Goal: Task Accomplishment & Management: Manage account settings

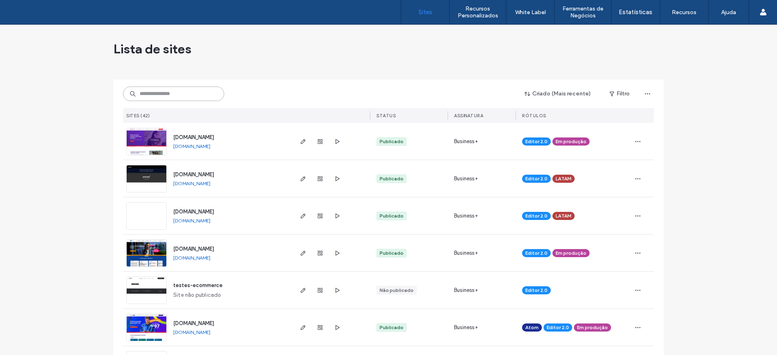
click at [159, 91] on input at bounding box center [173, 94] width 101 height 15
type input "***"
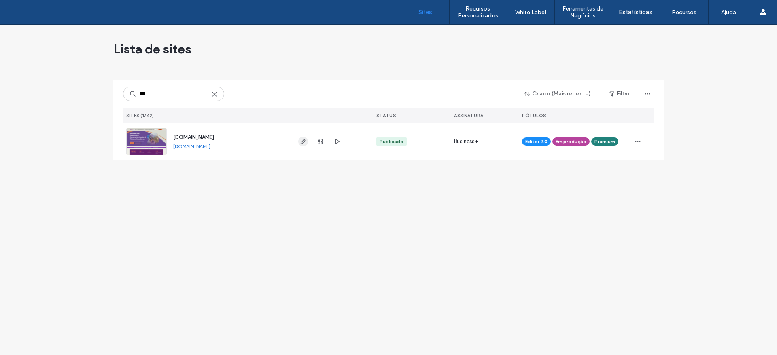
click at [304, 144] on icon "button" at bounding box center [303, 141] width 6 height 6
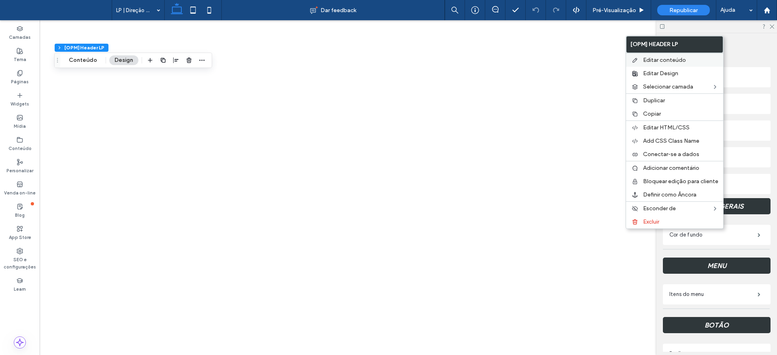
click at [677, 58] on span "Editar conteúdo" at bounding box center [664, 60] width 43 height 7
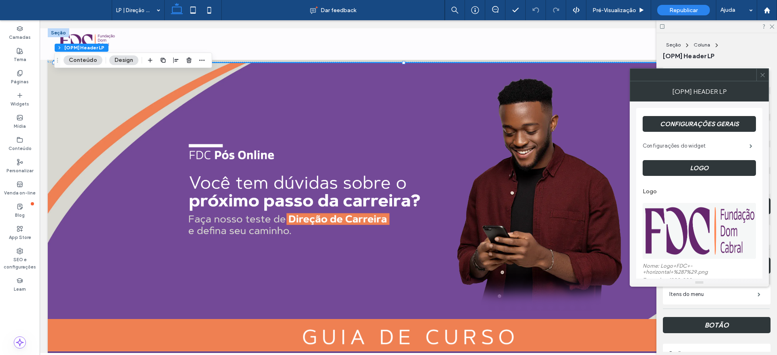
click at [682, 146] on label "Configurações do widget" at bounding box center [696, 146] width 107 height 16
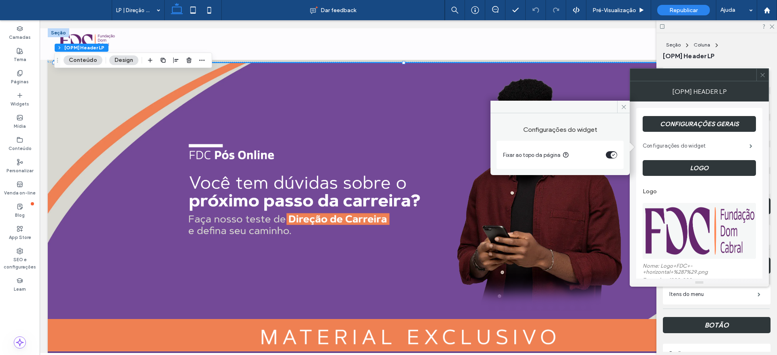
click at [682, 146] on label "Configurações do widget" at bounding box center [696, 146] width 107 height 16
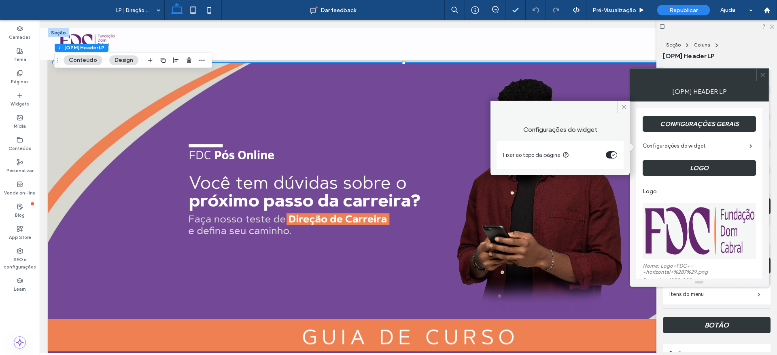
click at [704, 84] on div "[OPM] Header LP" at bounding box center [699, 91] width 139 height 20
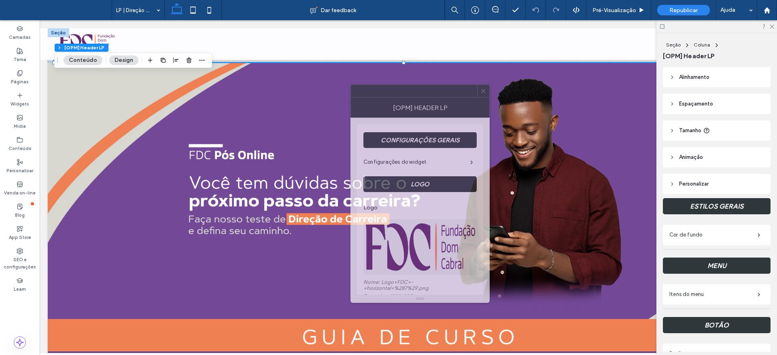
drag, startPoint x: 707, startPoint y: 74, endPoint x: 385, endPoint y: 93, distance: 322.6
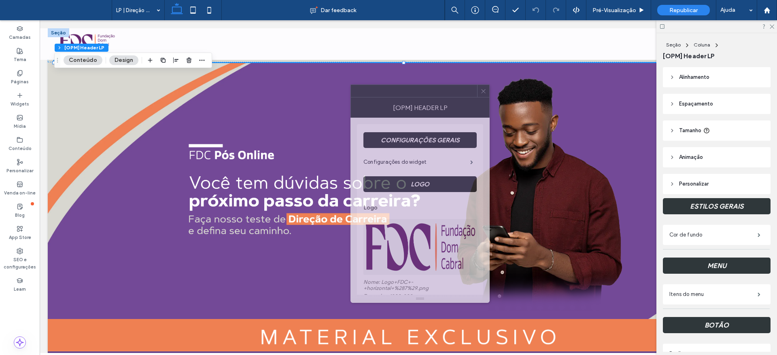
click at [384, 93] on div at bounding box center [414, 91] width 126 height 12
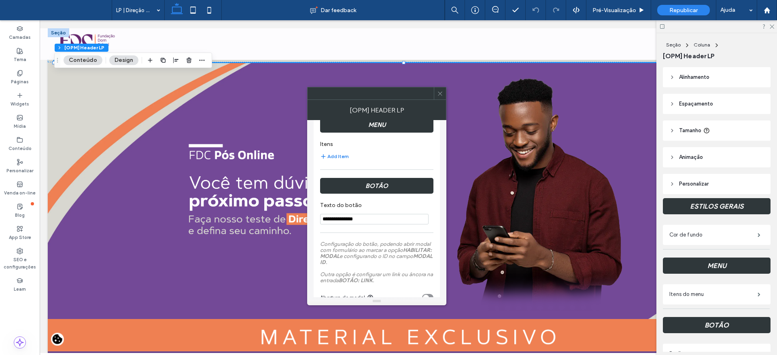
scroll to position [226, 0]
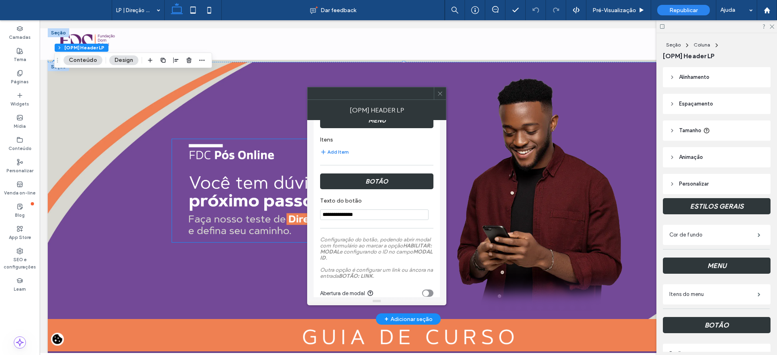
drag, startPoint x: 418, startPoint y: 237, endPoint x: 304, endPoint y: 217, distance: 116.2
type input "*"
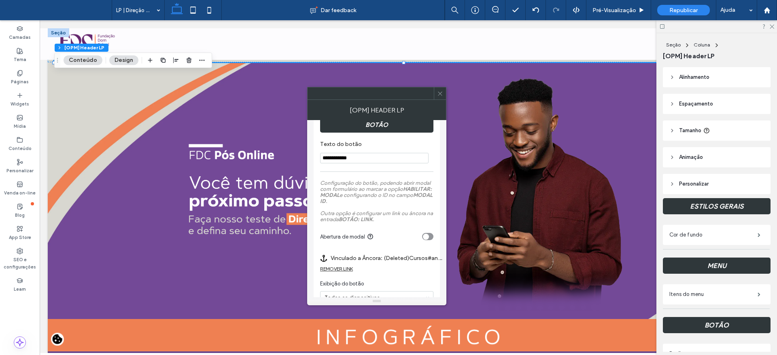
scroll to position [284, 0]
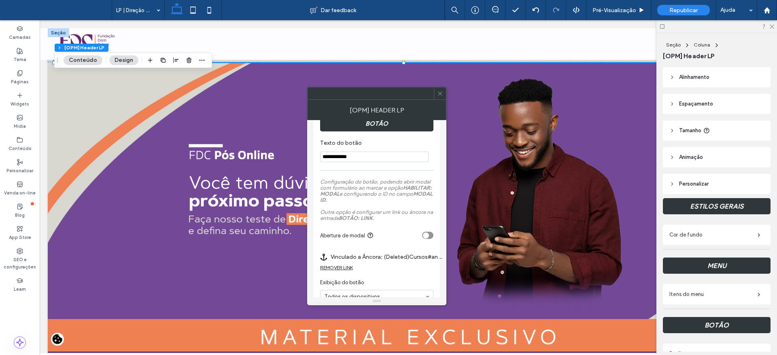
type input "**********"
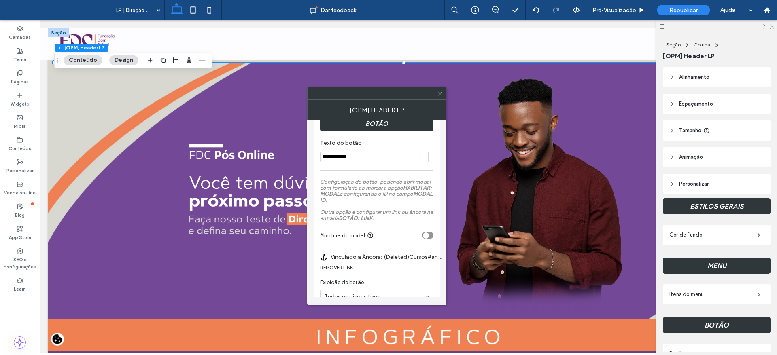
click at [353, 267] on div "REMOVER LINK" at bounding box center [336, 268] width 33 height 6
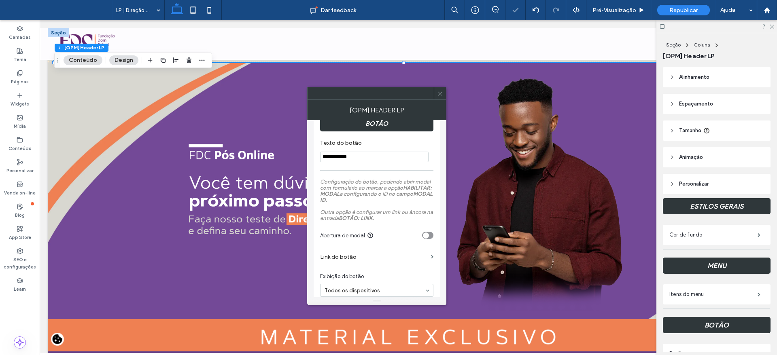
click at [356, 260] on label "Link do botão" at bounding box center [374, 257] width 108 height 15
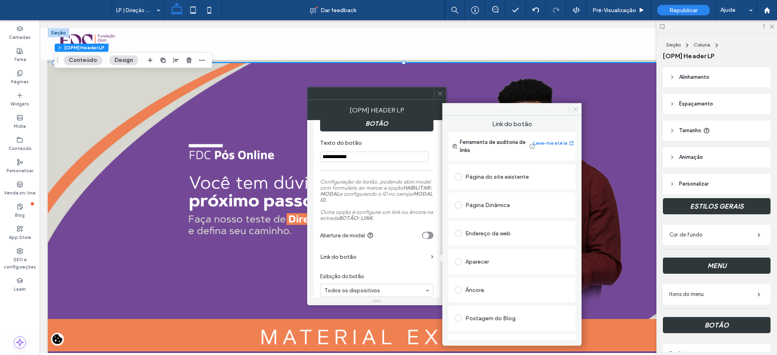
click at [574, 113] on span at bounding box center [575, 109] width 13 height 12
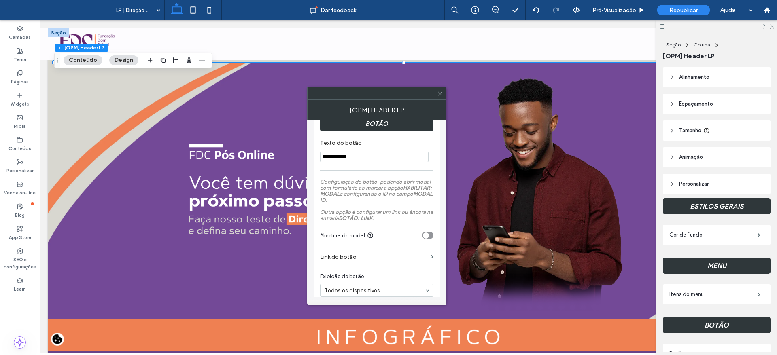
click at [441, 103] on div "[OPM] Header LP" at bounding box center [376, 110] width 139 height 20
drag, startPoint x: 441, startPoint y: 98, endPoint x: 519, endPoint y: 140, distance: 88.4
click at [441, 98] on span at bounding box center [440, 93] width 6 height 12
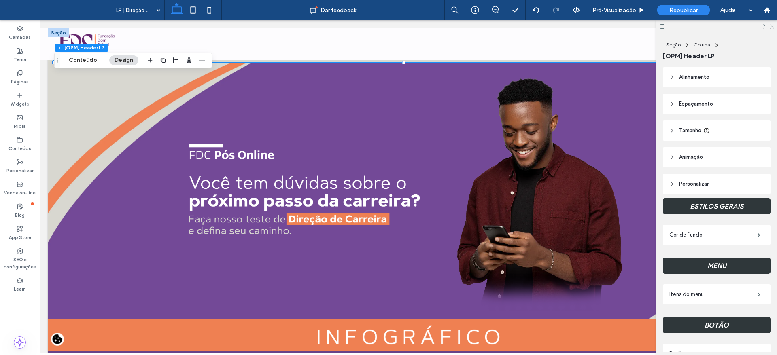
click at [773, 25] on icon at bounding box center [771, 25] width 5 height 5
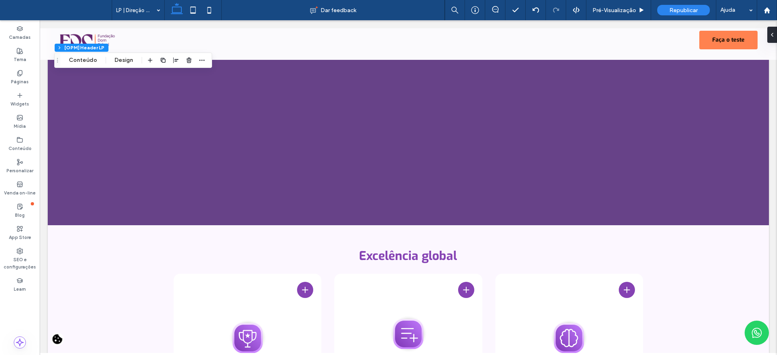
scroll to position [378, 0]
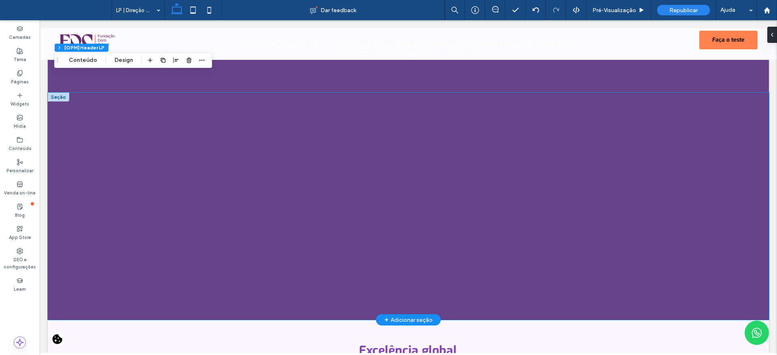
click at [669, 163] on div at bounding box center [408, 206] width 721 height 227
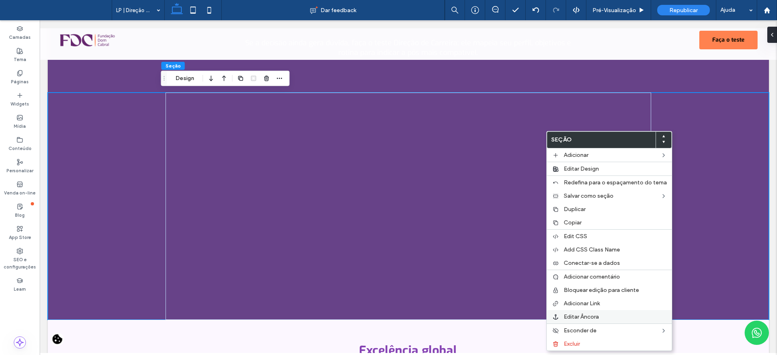
click at [587, 316] on span "Editar Âncora" at bounding box center [581, 317] width 35 height 7
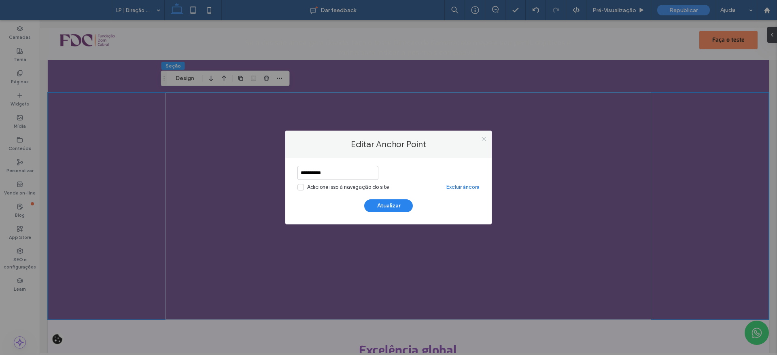
click at [482, 138] on icon at bounding box center [484, 139] width 6 height 6
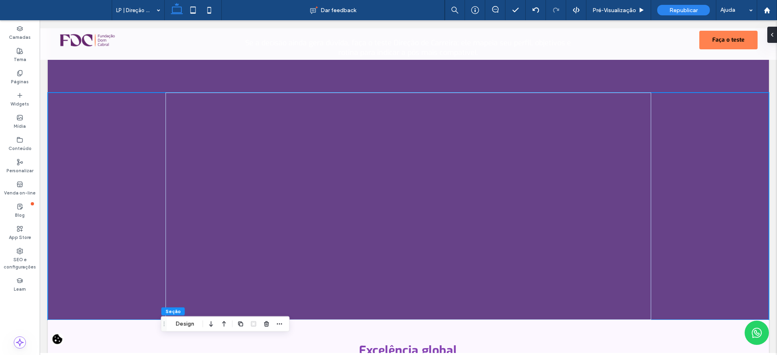
scroll to position [0, 0]
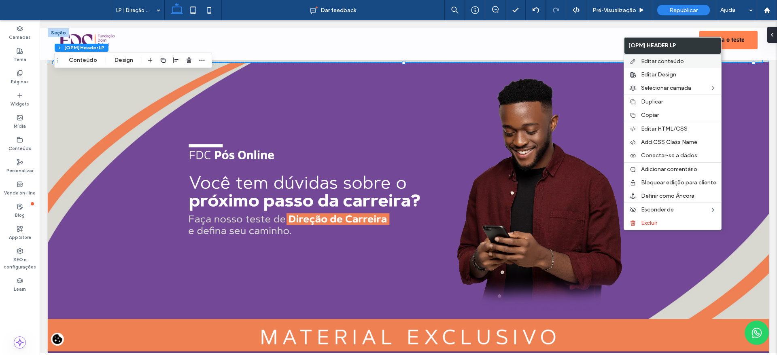
click at [688, 60] on label "Editar conteúdo" at bounding box center [678, 61] width 75 height 7
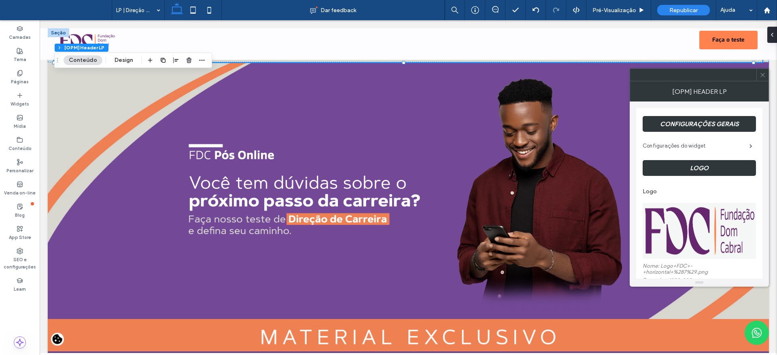
click at [739, 145] on label "Configurações do widget" at bounding box center [696, 146] width 107 height 16
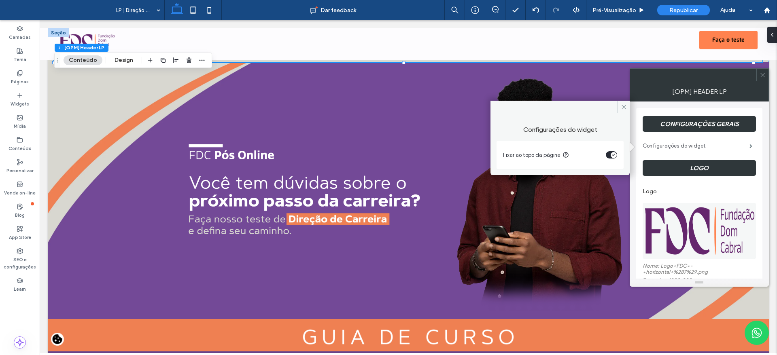
click at [718, 147] on label "Configurações do widget" at bounding box center [696, 146] width 107 height 16
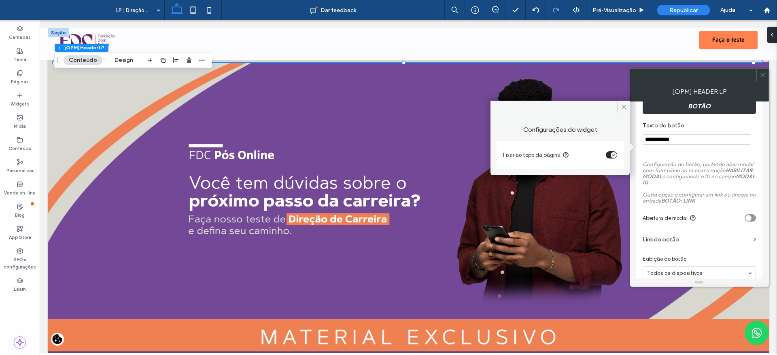
scroll to position [304, 0]
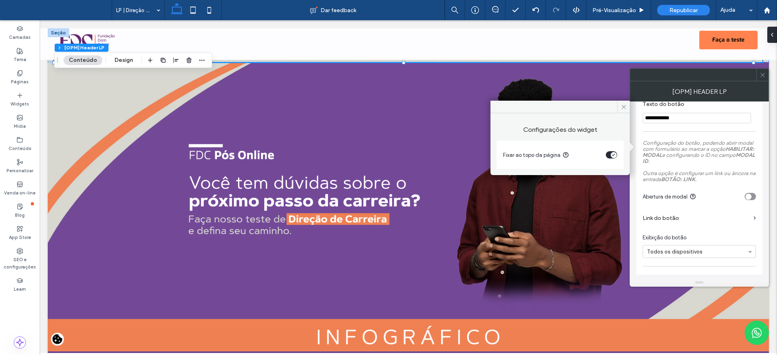
click at [694, 220] on label "Link do botão" at bounding box center [697, 218] width 108 height 15
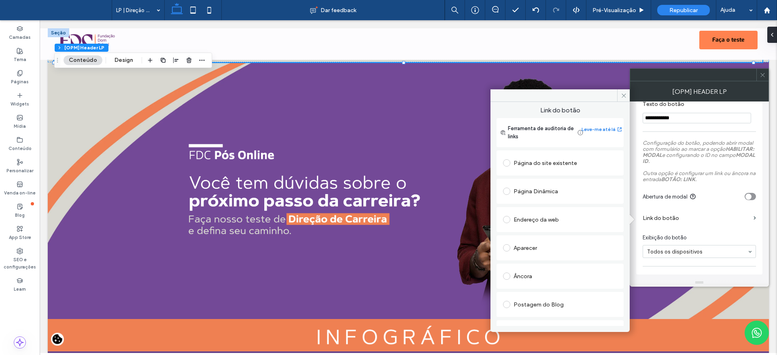
click at [511, 277] on label at bounding box center [508, 276] width 11 height 7
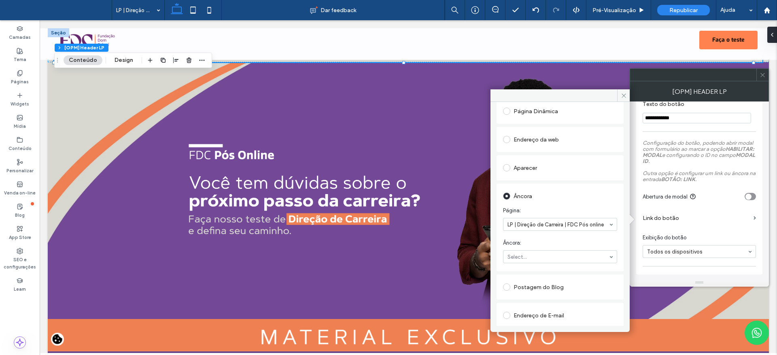
scroll to position [83, 0]
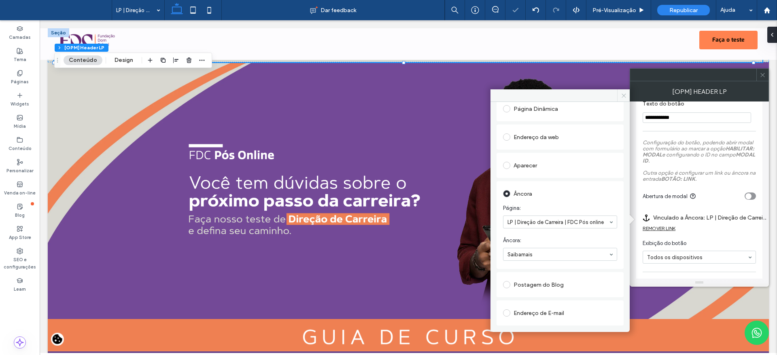
click at [619, 98] on span at bounding box center [623, 95] width 13 height 12
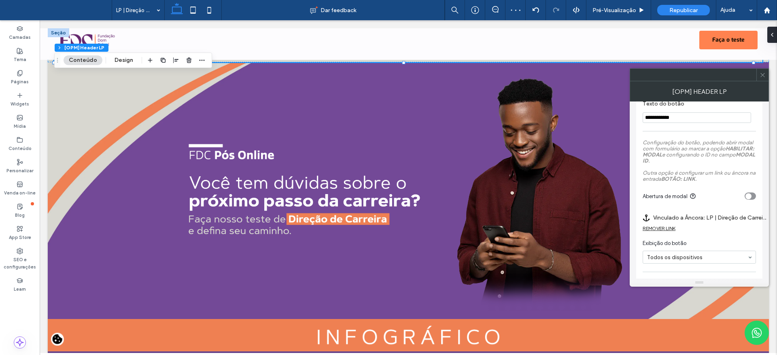
click at [757, 76] on div at bounding box center [762, 75] width 12 height 12
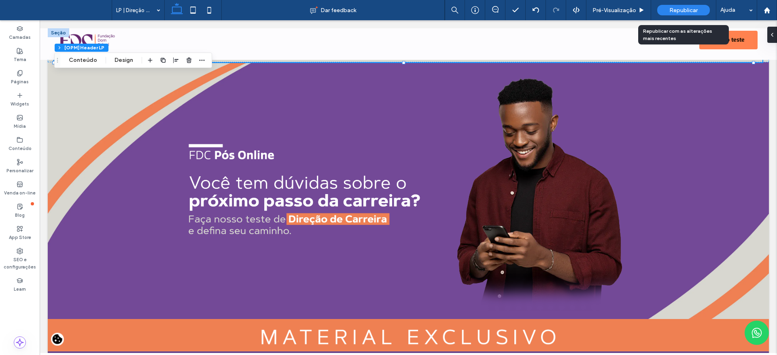
click at [679, 11] on span "Republicar" at bounding box center [683, 10] width 28 height 7
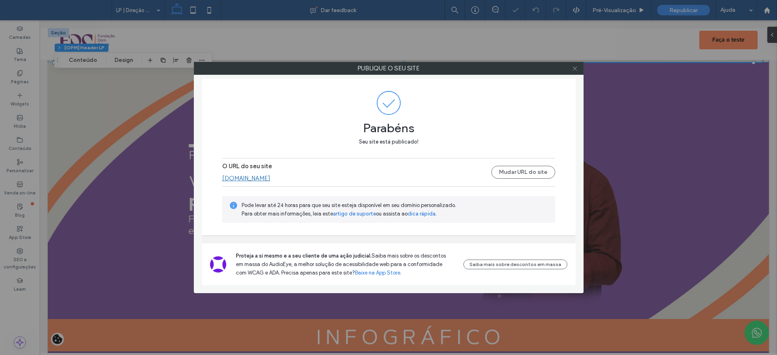
click at [575, 70] on icon at bounding box center [575, 69] width 6 height 6
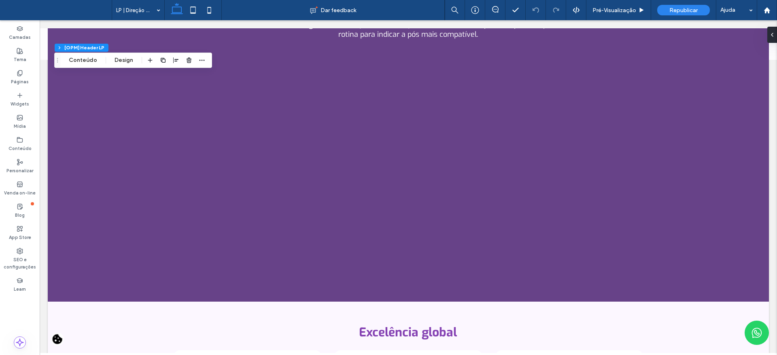
scroll to position [339, 0]
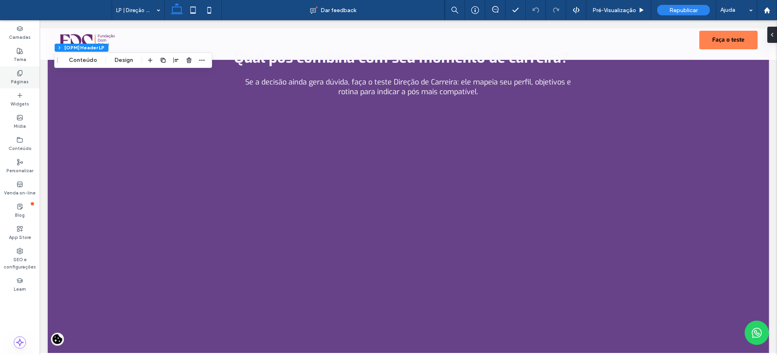
drag, startPoint x: 19, startPoint y: 77, endPoint x: 26, endPoint y: 82, distance: 8.2
click at [19, 76] on label "Páginas" at bounding box center [20, 80] width 18 height 9
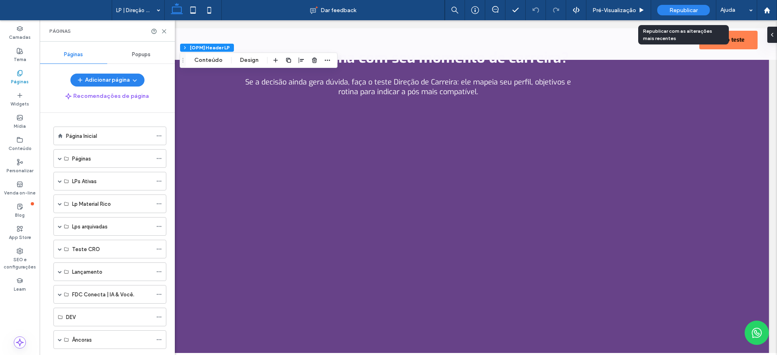
click at [683, 8] on span "Republicar" at bounding box center [683, 10] width 28 height 7
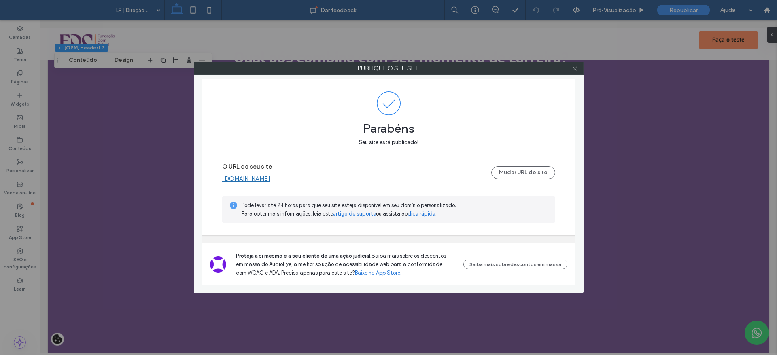
click at [575, 70] on icon at bounding box center [575, 69] width 6 height 6
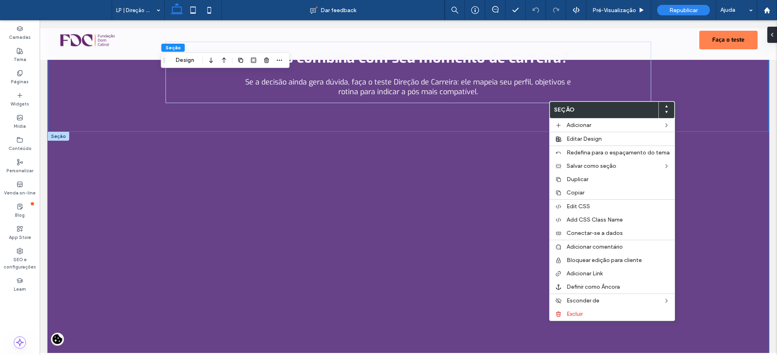
click at [710, 231] on div at bounding box center [408, 245] width 721 height 227
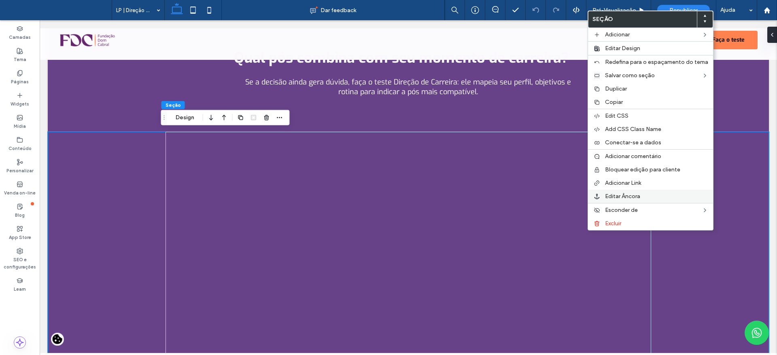
click at [651, 195] on label "Editar Âncora" at bounding box center [656, 196] width 103 height 7
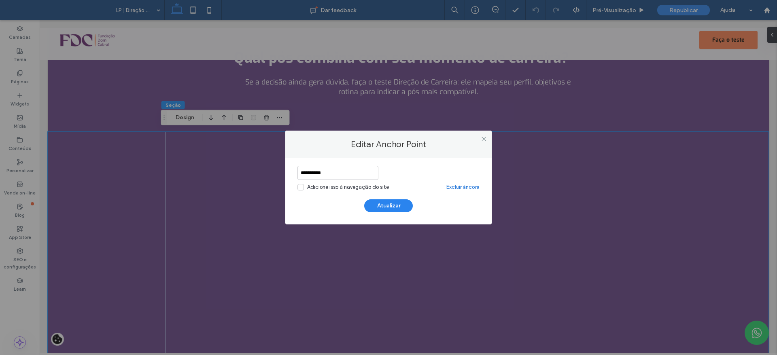
click at [473, 185] on link "Excluir âncora" at bounding box center [462, 187] width 33 height 8
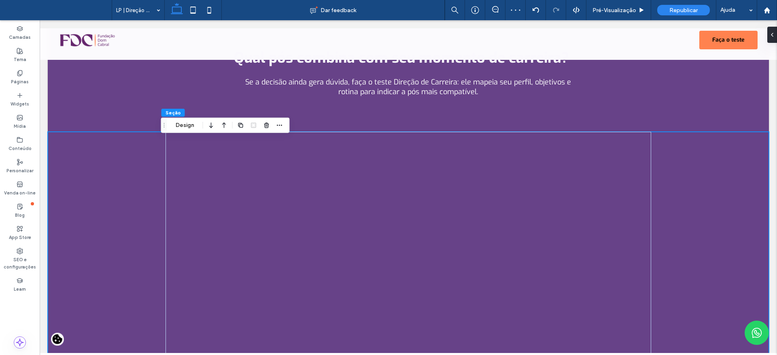
scroll to position [300, 0]
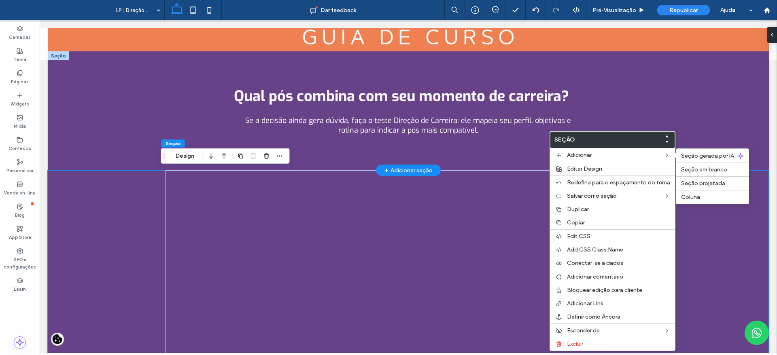
drag, startPoint x: 672, startPoint y: 186, endPoint x: 706, endPoint y: 118, distance: 76.0
click at [709, 116] on div "Avaliação de Competências T-Shaped Qual pós combina com seu momento de carreira…" at bounding box center [408, 110] width 721 height 119
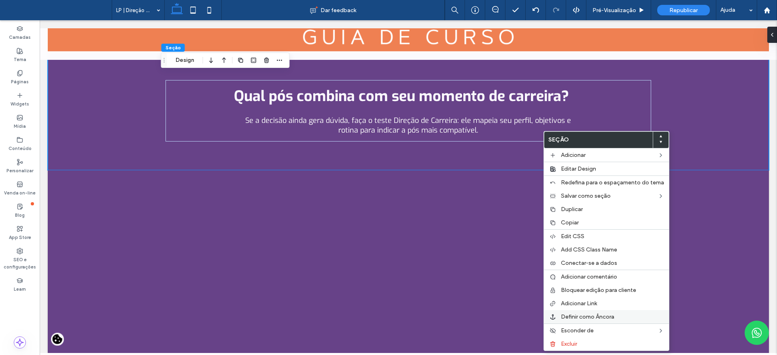
click at [599, 315] on span "Definir como Âncora" at bounding box center [587, 317] width 53 height 7
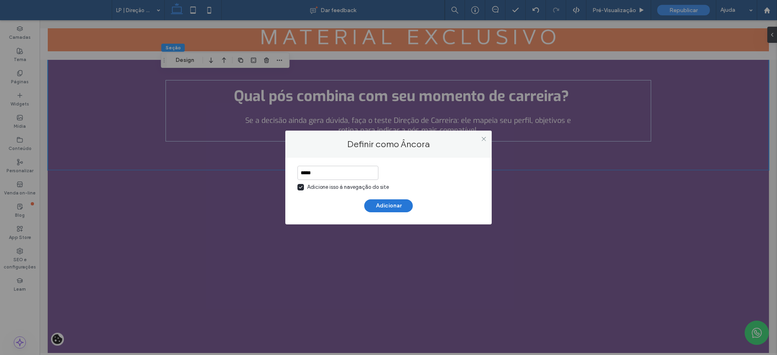
type input "*****"
click at [382, 204] on button "Adicionar" at bounding box center [388, 205] width 49 height 13
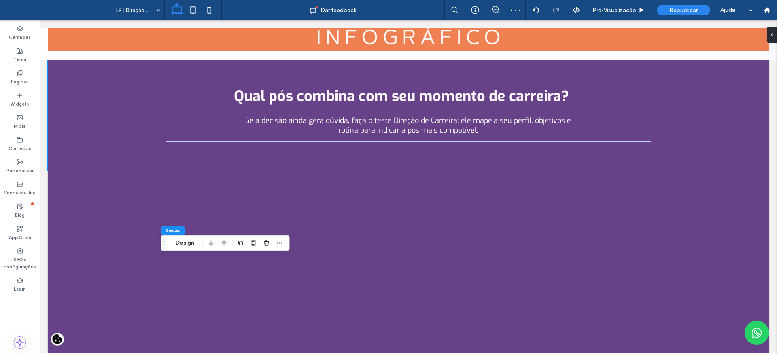
scroll to position [0, 0]
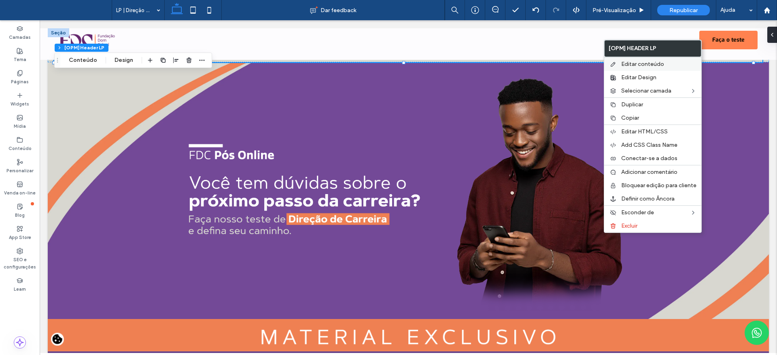
click at [668, 66] on label "Editar conteúdo" at bounding box center [658, 64] width 75 height 7
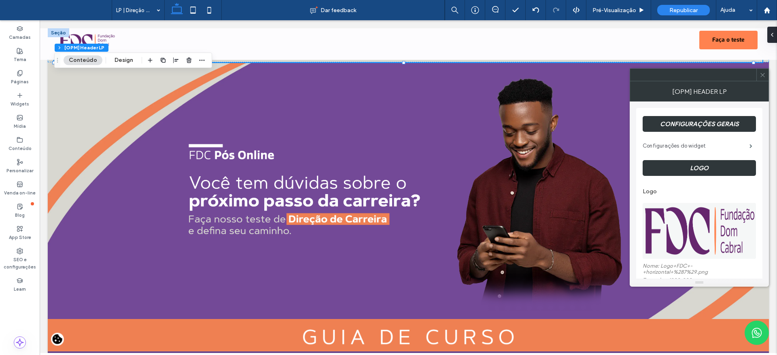
click at [701, 139] on label "Configurações do widget" at bounding box center [696, 146] width 107 height 16
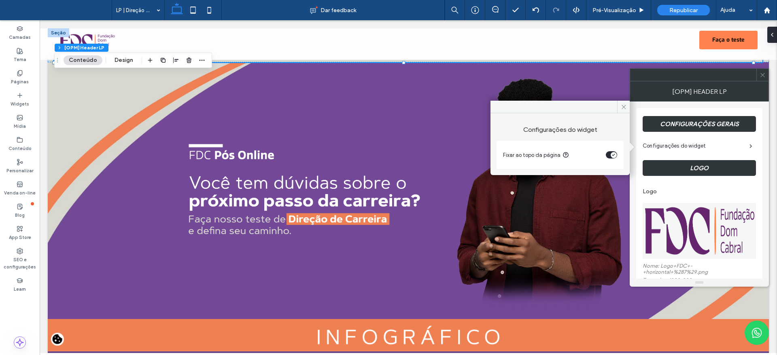
drag, startPoint x: 764, startPoint y: 129, endPoint x: 763, endPoint y: 136, distance: 6.6
click at [763, 136] on div "**********" at bounding box center [699, 190] width 139 height 177
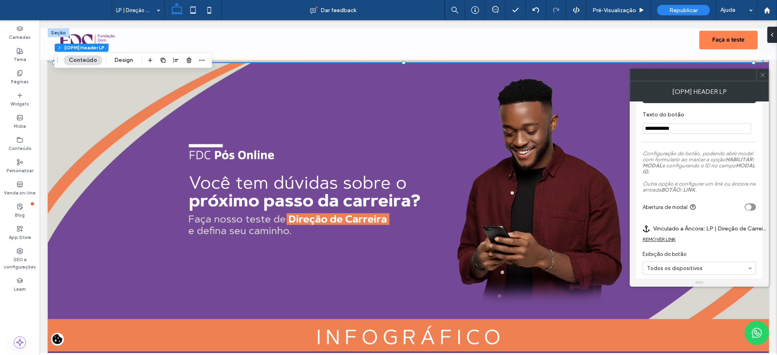
scroll to position [310, 0]
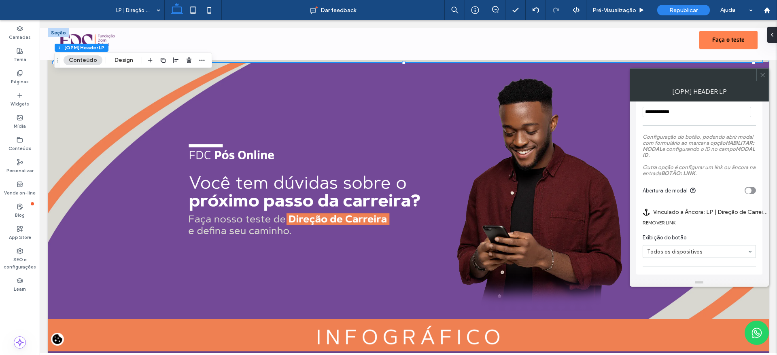
drag, startPoint x: 766, startPoint y: 141, endPoint x: 736, endPoint y: 238, distance: 101.7
click at [665, 223] on div "REMOVER LINK" at bounding box center [659, 223] width 33 height 6
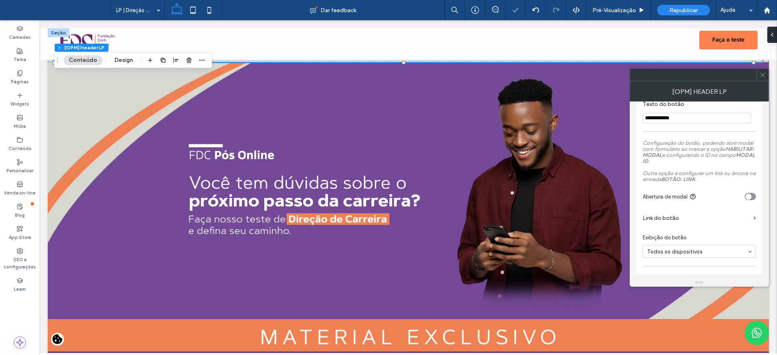
scroll to position [304, 0]
click at [664, 218] on label "Link do botão" at bounding box center [697, 218] width 108 height 15
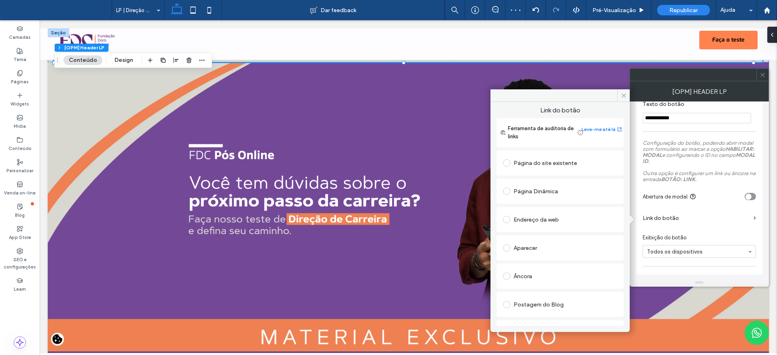
click at [524, 273] on div "Âncora" at bounding box center [560, 276] width 114 height 13
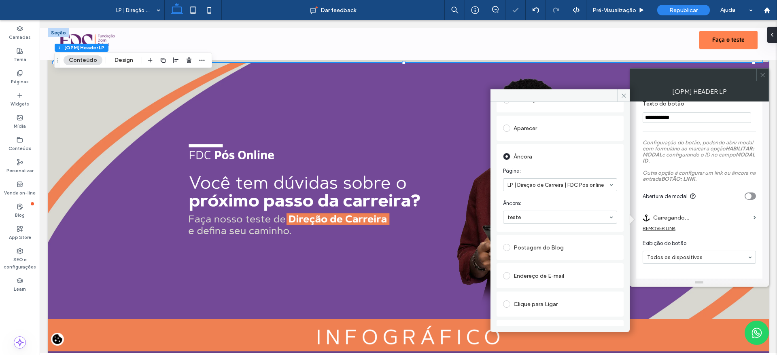
scroll to position [310, 0]
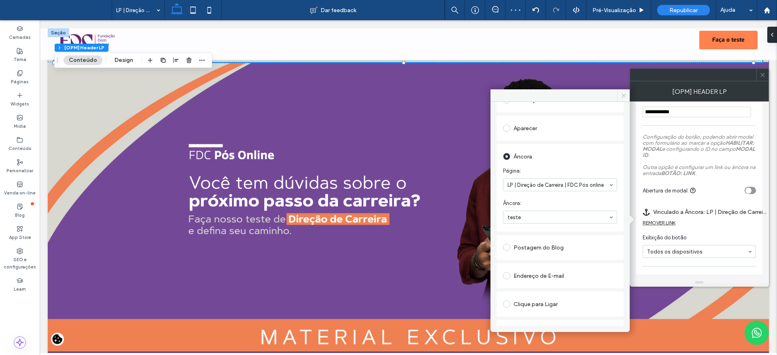
click at [620, 100] on span at bounding box center [623, 95] width 13 height 12
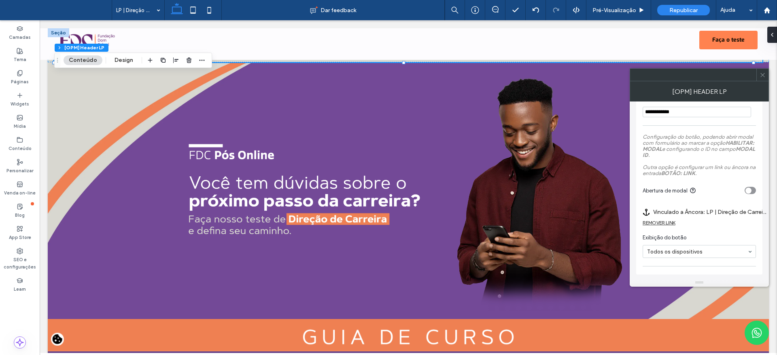
click at [757, 74] on div at bounding box center [762, 75] width 12 height 12
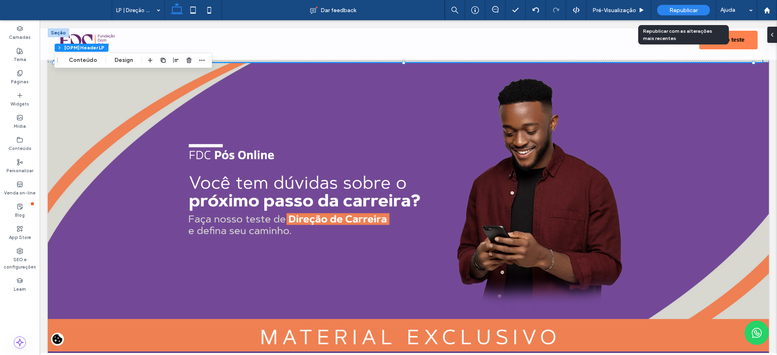
click at [677, 13] on span "Republicar" at bounding box center [683, 10] width 28 height 7
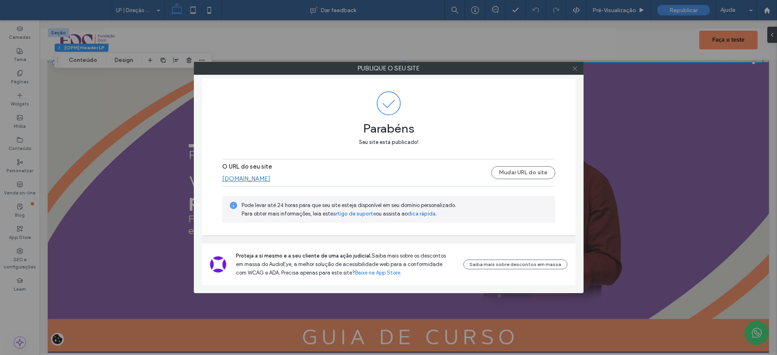
click at [573, 70] on icon at bounding box center [575, 69] width 6 height 6
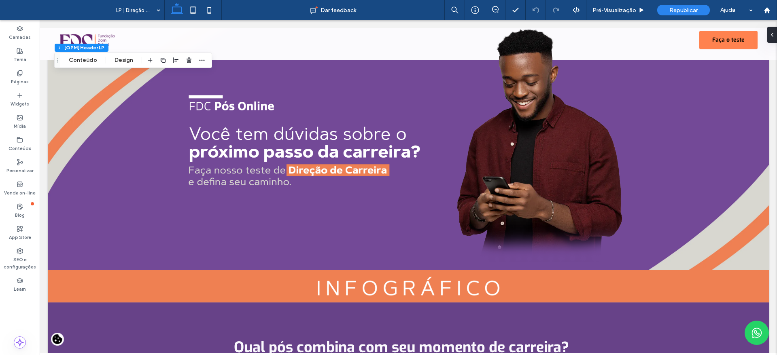
scroll to position [0, 0]
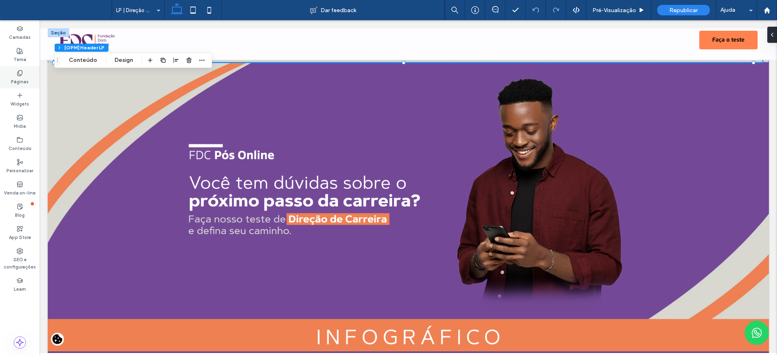
click at [23, 72] on icon at bounding box center [20, 73] width 6 height 6
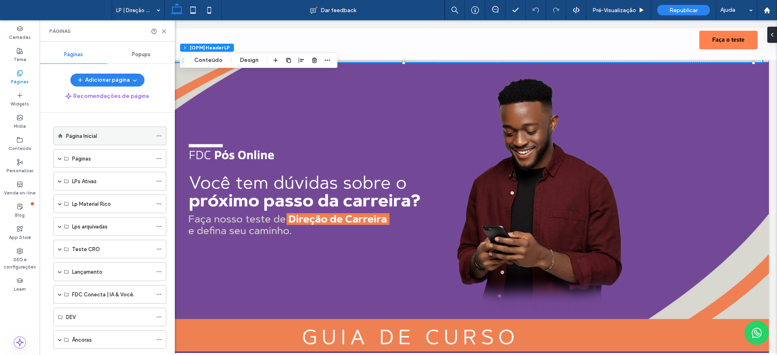
click at [71, 137] on label "Página Inicial" at bounding box center [81, 136] width 31 height 14
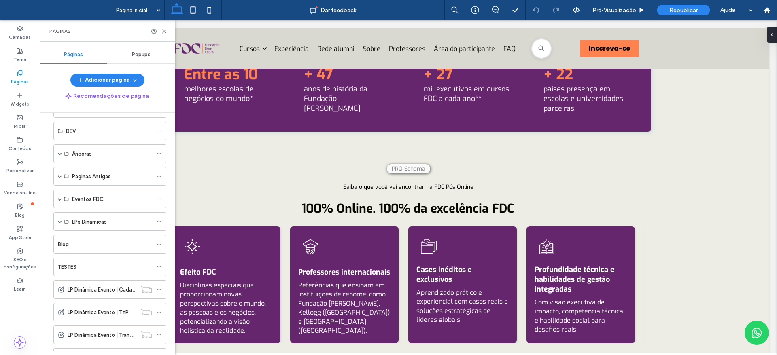
scroll to position [180, 0]
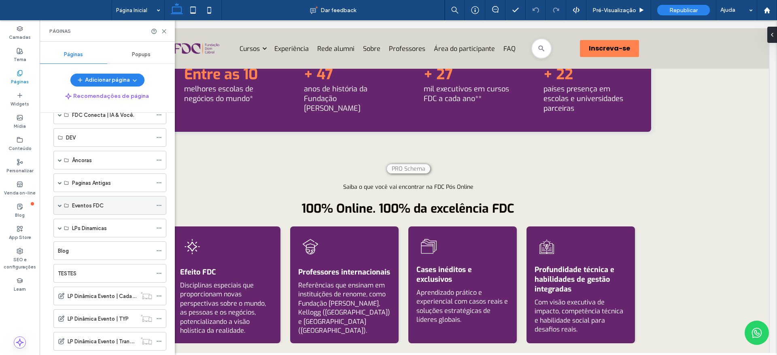
click at [62, 206] on div "Eventos FDC" at bounding box center [109, 205] width 113 height 19
click at [59, 206] on span at bounding box center [60, 206] width 4 height 4
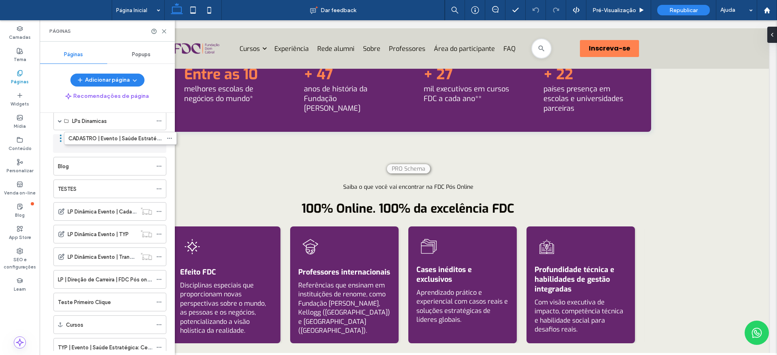
scroll to position [318, 0]
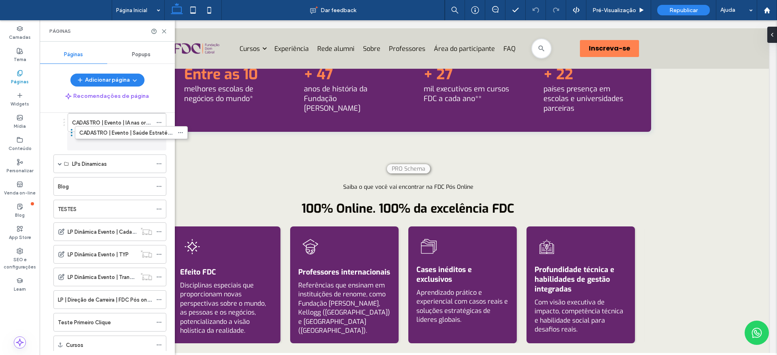
drag, startPoint x: 121, startPoint y: 282, endPoint x: 142, endPoint y: 141, distance: 142.4
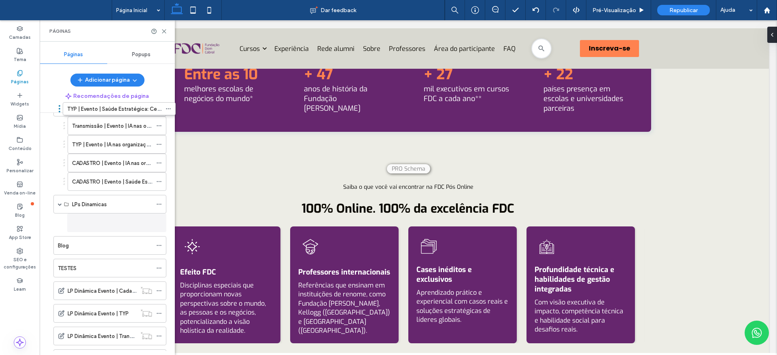
scroll to position [246, 0]
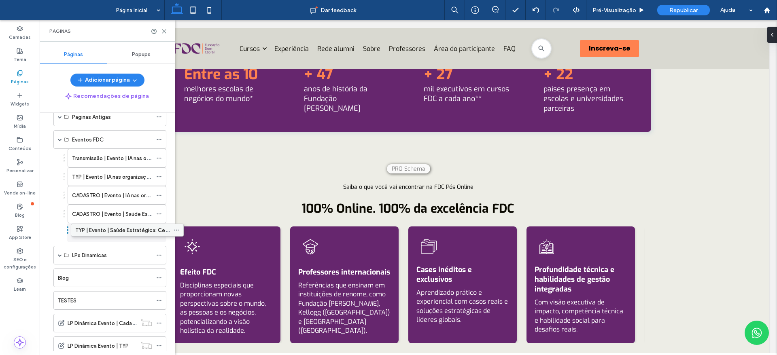
drag, startPoint x: 116, startPoint y: 299, endPoint x: 134, endPoint y: 233, distance: 68.2
click at [60, 140] on span at bounding box center [60, 140] width 4 height 4
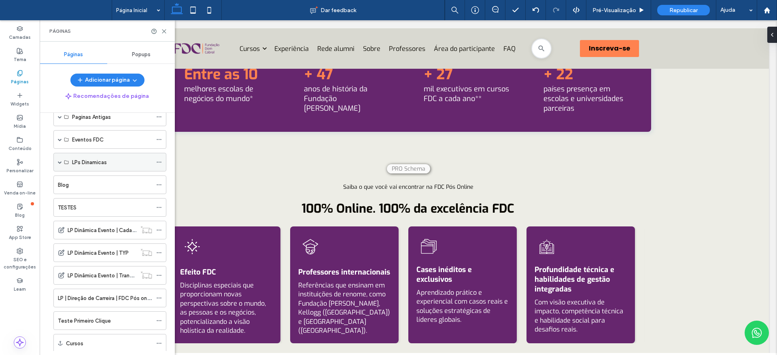
click at [58, 163] on span at bounding box center [60, 162] width 4 height 4
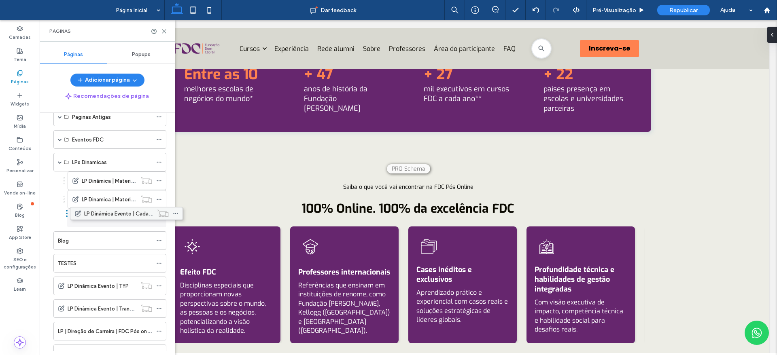
drag, startPoint x: 105, startPoint y: 264, endPoint x: 122, endPoint y: 213, distance: 53.6
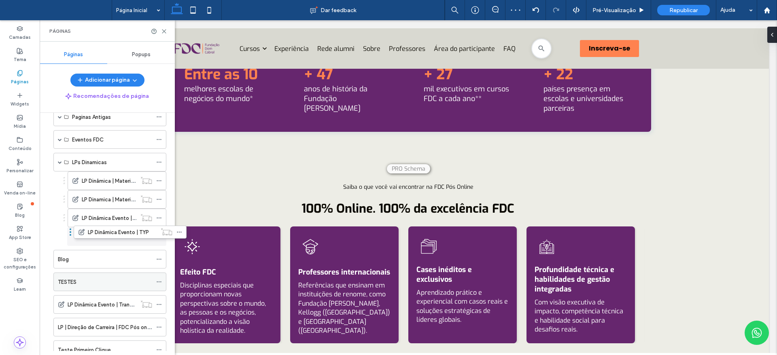
drag, startPoint x: 107, startPoint y: 283, endPoint x: 112, endPoint y: 273, distance: 11.6
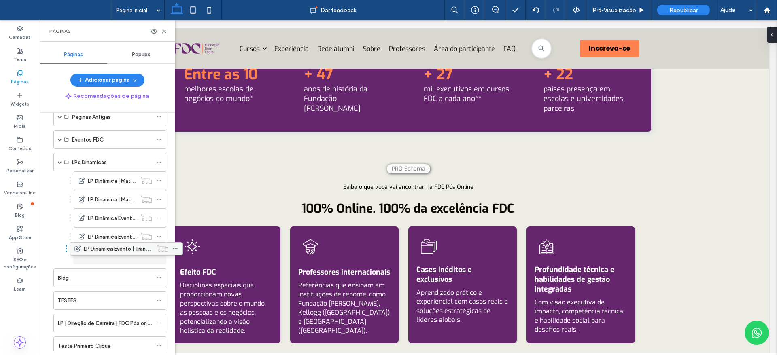
drag, startPoint x: 100, startPoint y: 300, endPoint x: 117, endPoint y: 247, distance: 55.4
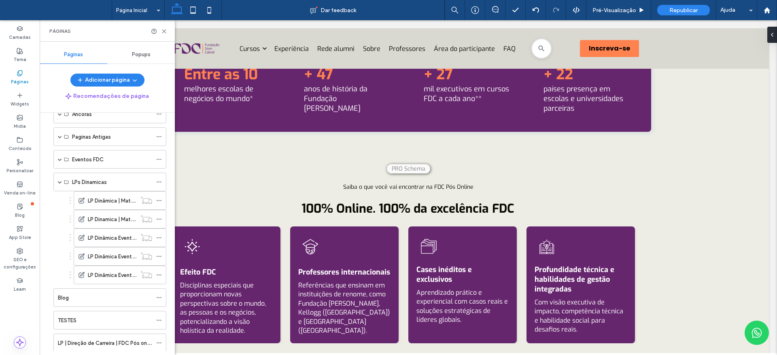
scroll to position [224, 0]
click at [60, 182] on span at bounding box center [60, 184] width 4 height 4
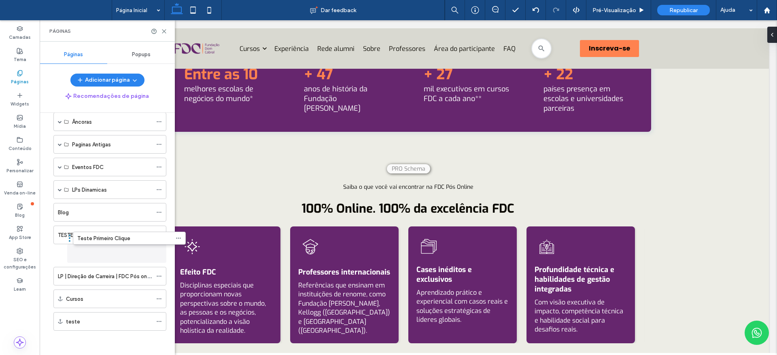
scroll to position [218, 0]
drag, startPoint x: 87, startPoint y: 281, endPoint x: 106, endPoint y: 247, distance: 39.1
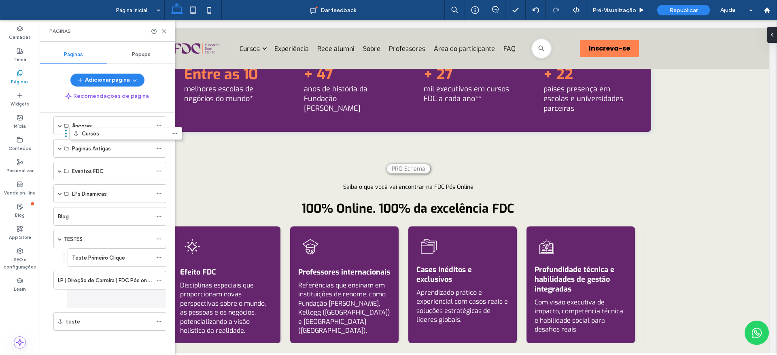
scroll to position [214, 0]
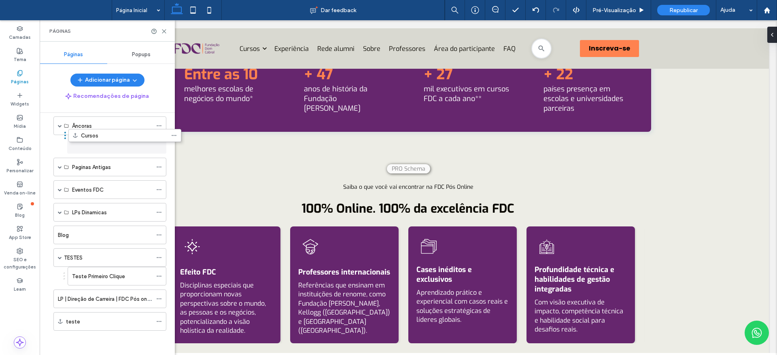
drag, startPoint x: 96, startPoint y: 301, endPoint x: 111, endPoint y: 144, distance: 157.3
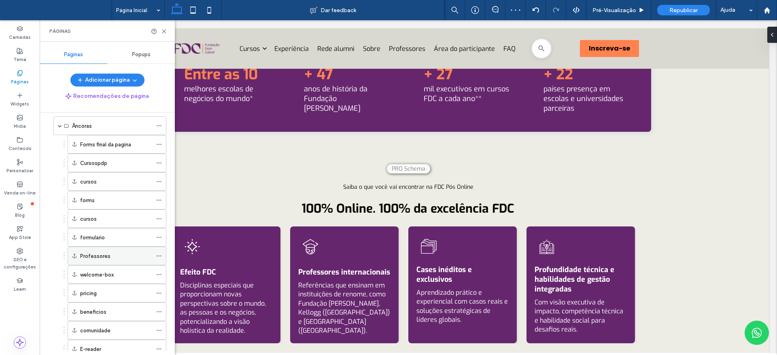
click at [165, 252] on div at bounding box center [161, 256] width 10 height 12
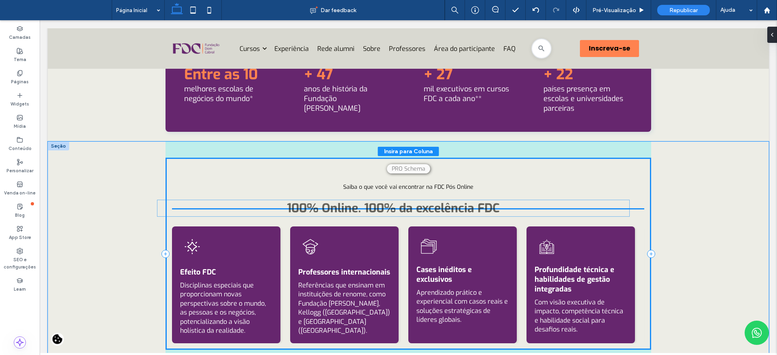
drag, startPoint x: 175, startPoint y: 215, endPoint x: 166, endPoint y: 214, distance: 8.5
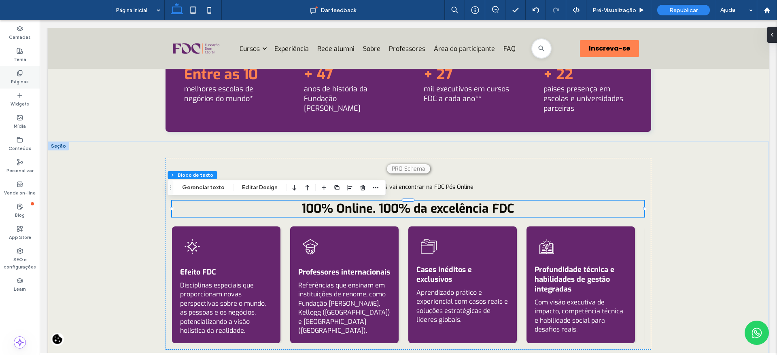
click at [17, 76] on label "Páginas" at bounding box center [20, 80] width 18 height 9
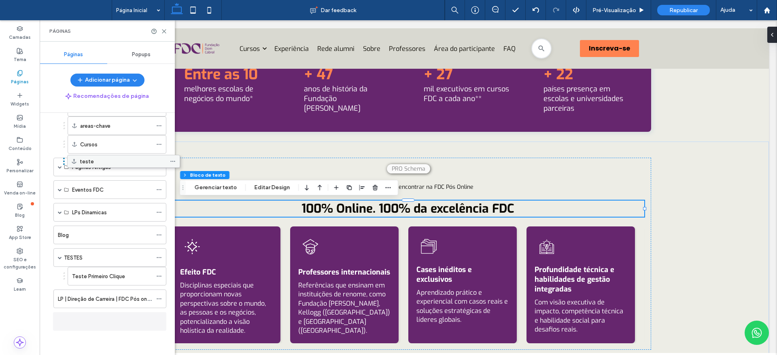
scroll to position [601, 0]
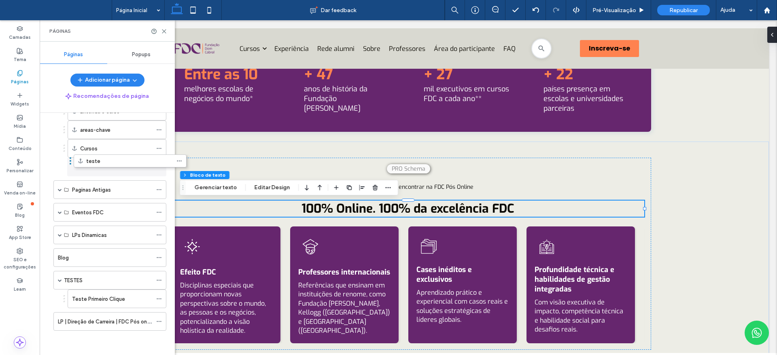
drag, startPoint x: 105, startPoint y: 174, endPoint x: 111, endPoint y: 168, distance: 9.2
click at [59, 282] on span at bounding box center [60, 280] width 4 height 4
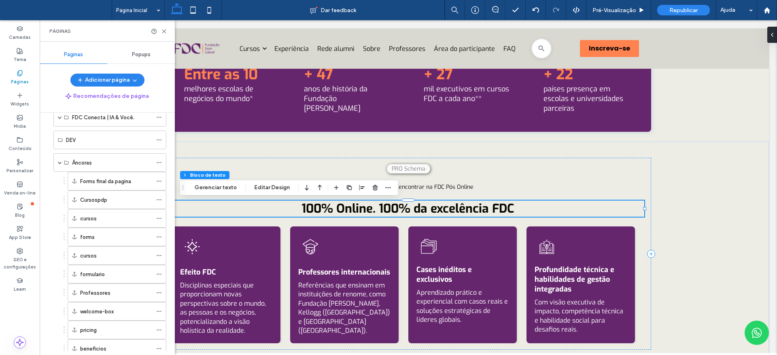
scroll to position [175, 0]
click at [62, 164] on span at bounding box center [60, 165] width 4 height 4
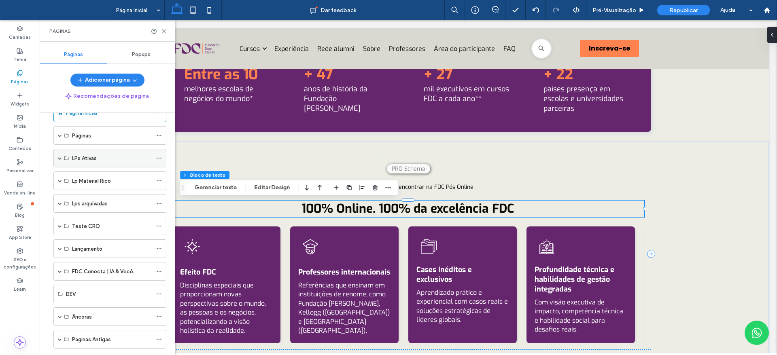
scroll to position [24, 0]
click at [59, 155] on span at bounding box center [60, 157] width 4 height 4
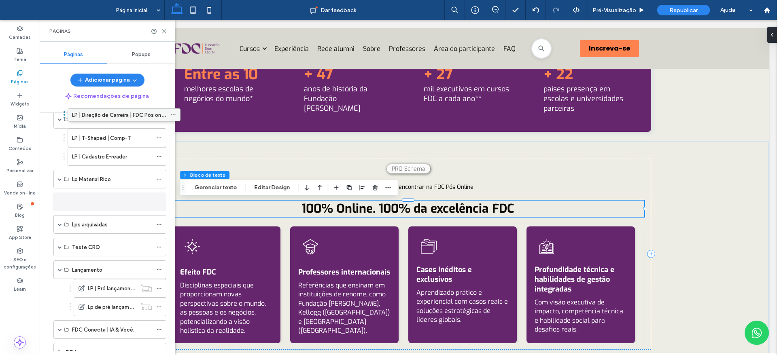
scroll to position [54, 0]
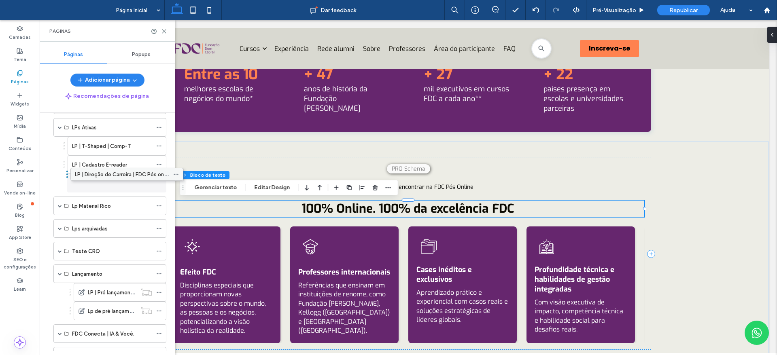
drag, startPoint x: 112, startPoint y: 320, endPoint x: 126, endPoint y: 180, distance: 140.3
click at [57, 274] on div "Lançamento" at bounding box center [109, 274] width 113 height 19
click at [59, 275] on span at bounding box center [60, 274] width 4 height 4
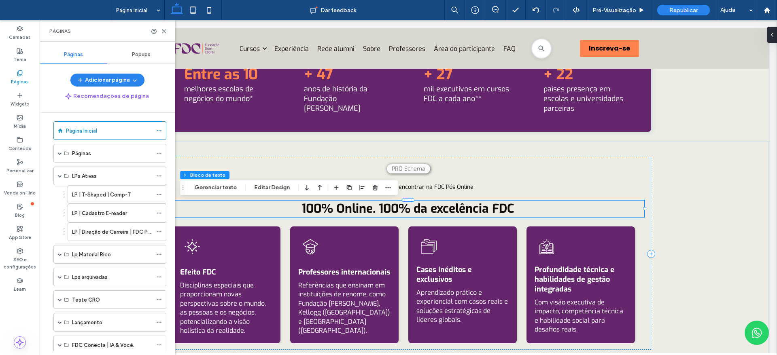
scroll to position [0, 0]
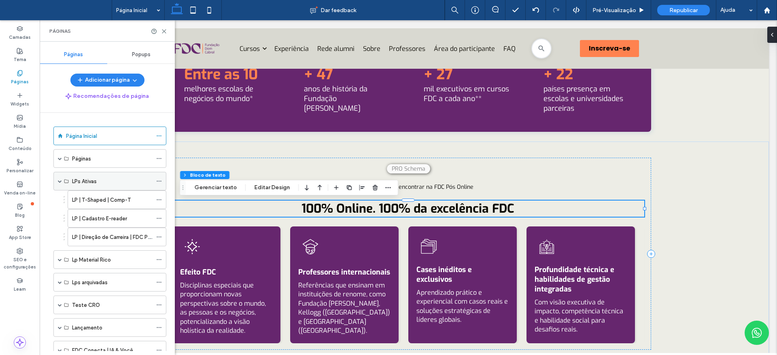
click at [58, 180] on span at bounding box center [60, 181] width 4 height 4
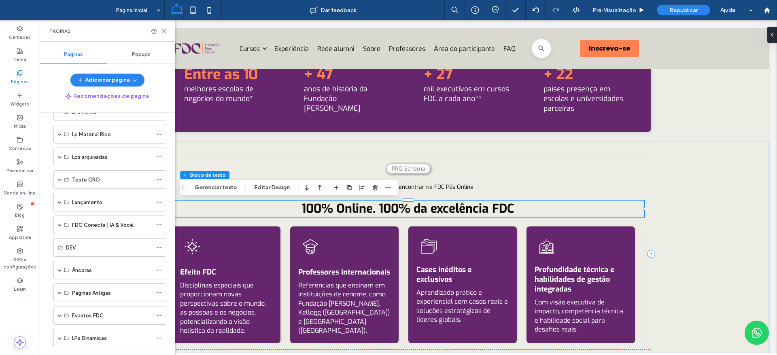
scroll to position [132, 0]
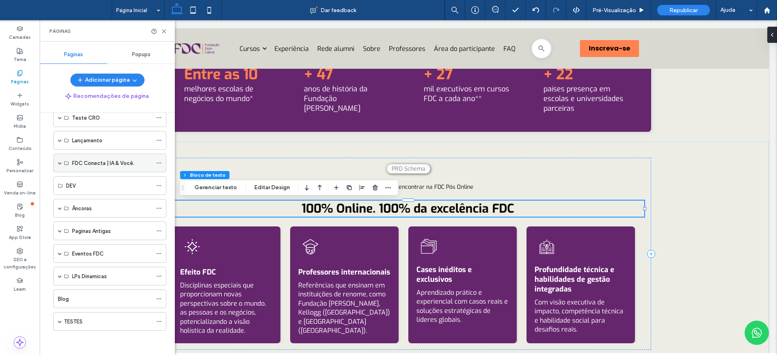
click at [59, 166] on span at bounding box center [60, 163] width 4 height 18
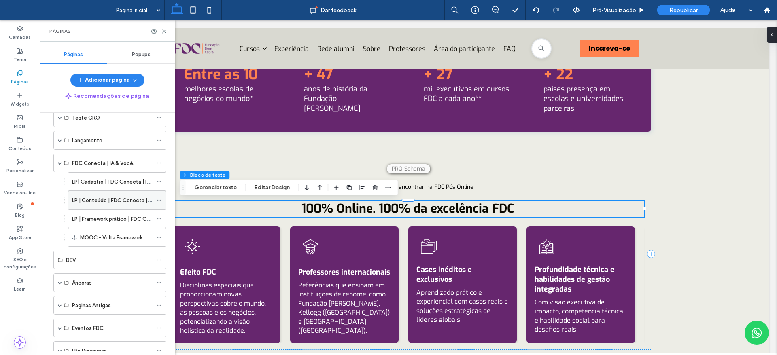
click at [105, 200] on label "LP | Conteúdo | FDC Conecta | IA & Você" at bounding box center [122, 200] width 100 height 14
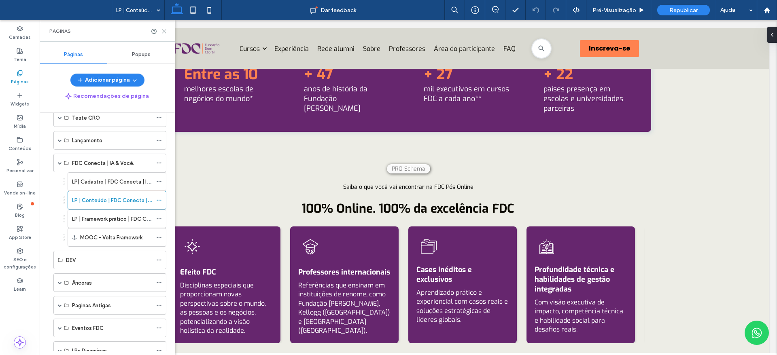
click at [164, 34] on icon at bounding box center [164, 31] width 6 height 6
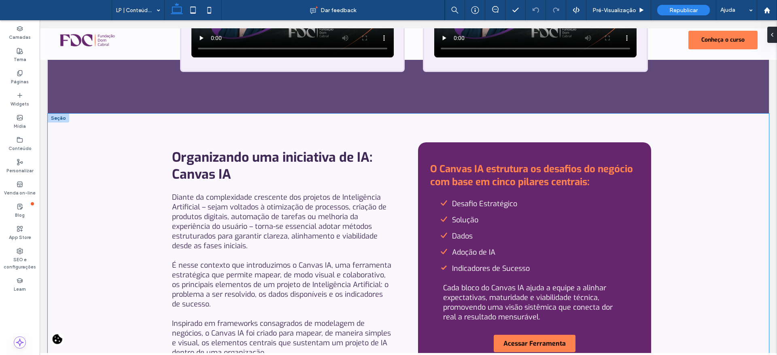
scroll to position [2909, 0]
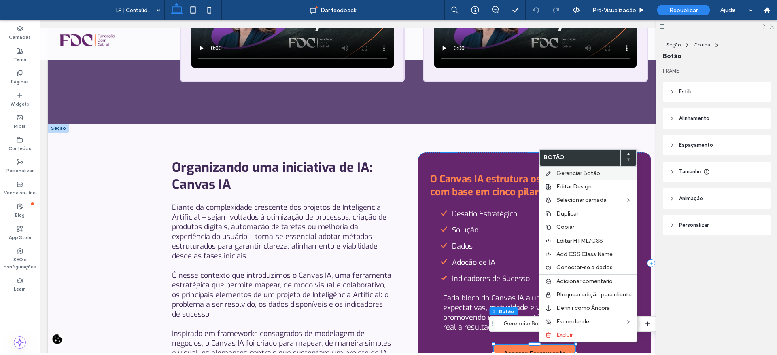
click at [577, 174] on span "Gerenciar Botão" at bounding box center [578, 173] width 44 height 7
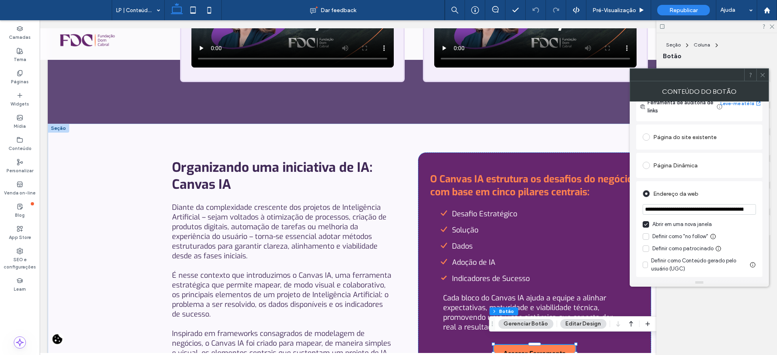
scroll to position [76, 0]
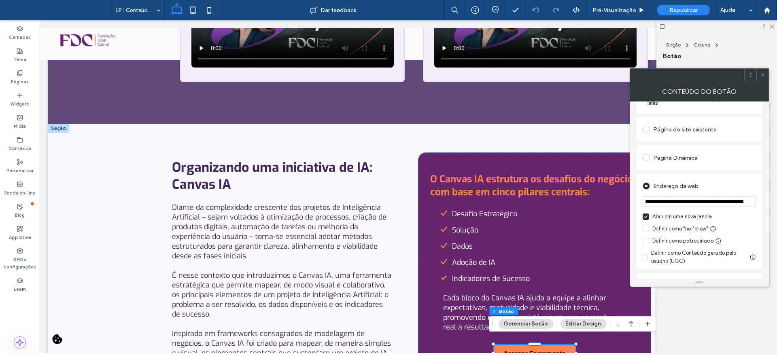
click at [719, 203] on input "**********" at bounding box center [699, 202] width 113 height 11
click at [736, 201] on input "**********" at bounding box center [699, 202] width 113 height 11
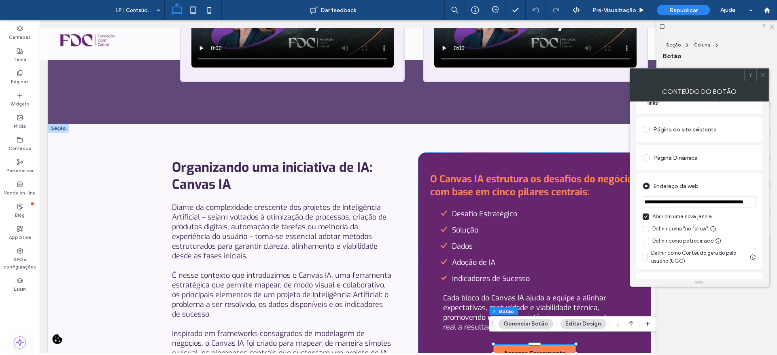
type input "**********"
click at [742, 189] on div "Endereço da web" at bounding box center [699, 186] width 113 height 13
click at [762, 75] on icon at bounding box center [763, 75] width 6 height 6
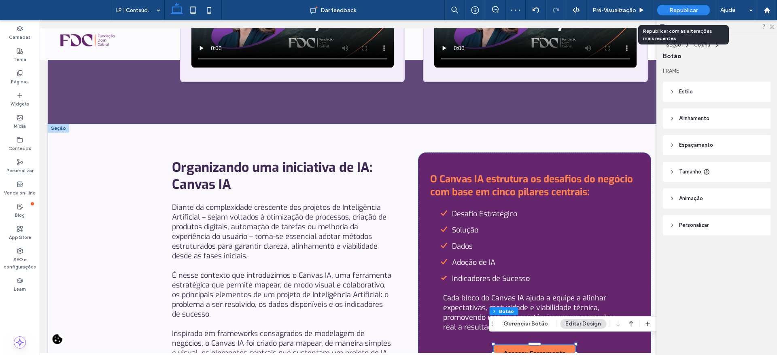
click at [674, 12] on span "Republicar" at bounding box center [683, 10] width 28 height 7
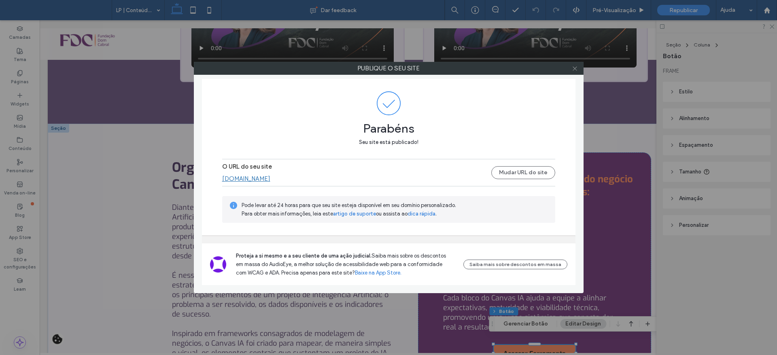
click at [575, 70] on icon at bounding box center [575, 69] width 6 height 6
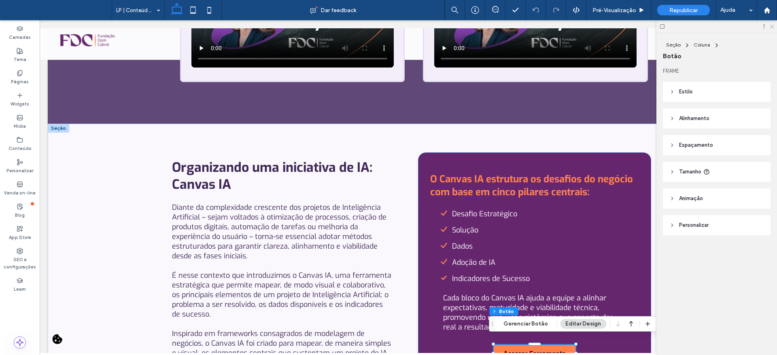
click at [773, 25] on icon at bounding box center [771, 25] width 5 height 5
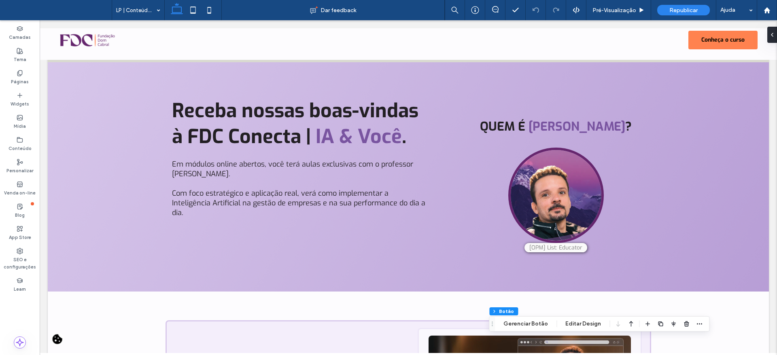
drag, startPoint x: 777, startPoint y: 318, endPoint x: 808, endPoint y: 55, distance: 265.7
click at [11, 81] on div "Páginas" at bounding box center [20, 77] width 40 height 22
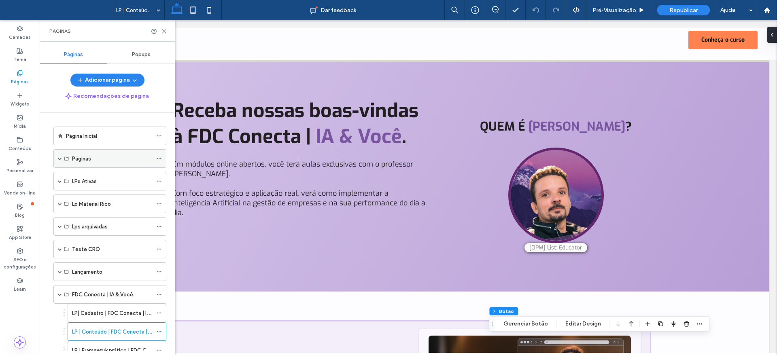
click at [59, 157] on span at bounding box center [60, 159] width 4 height 4
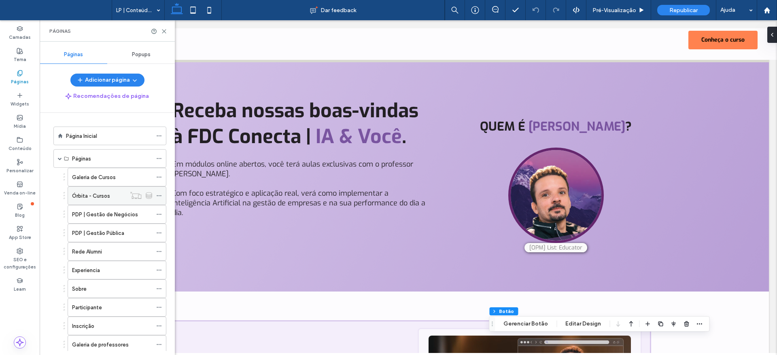
click at [107, 192] on label "Órbita - Cursos" at bounding box center [91, 196] width 38 height 14
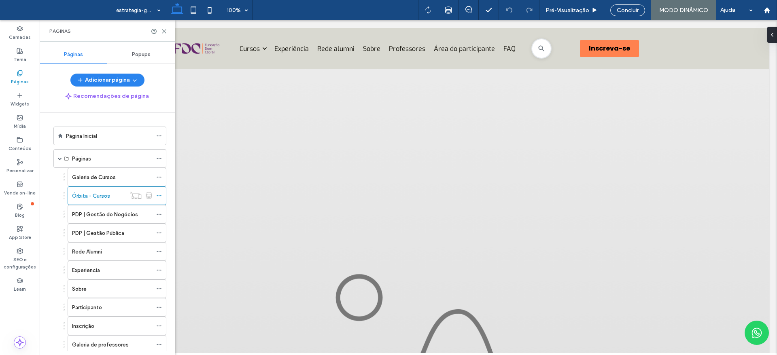
scroll to position [204, 0]
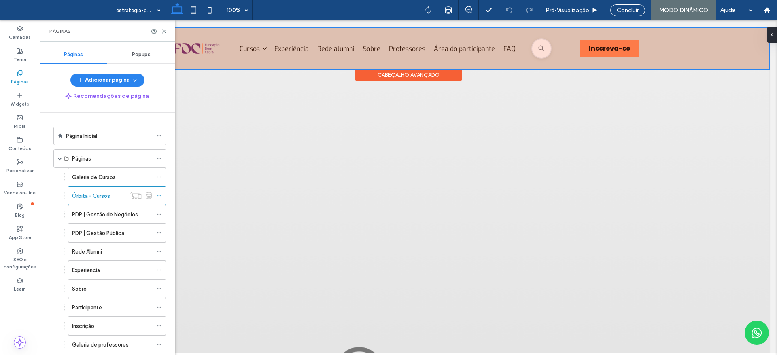
click at [386, 40] on div at bounding box center [408, 48] width 721 height 40
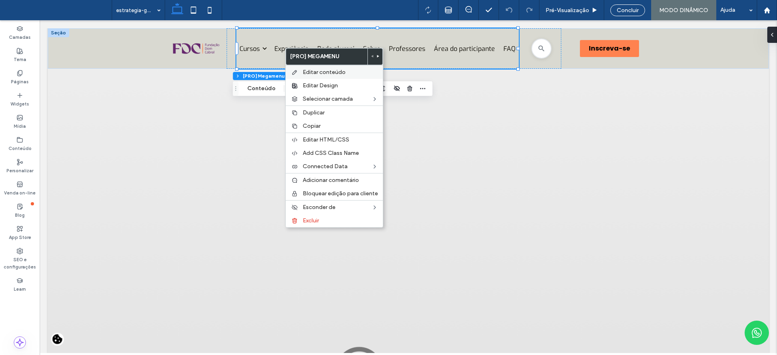
click at [335, 76] on div "Editar conteúdo" at bounding box center [334, 72] width 97 height 14
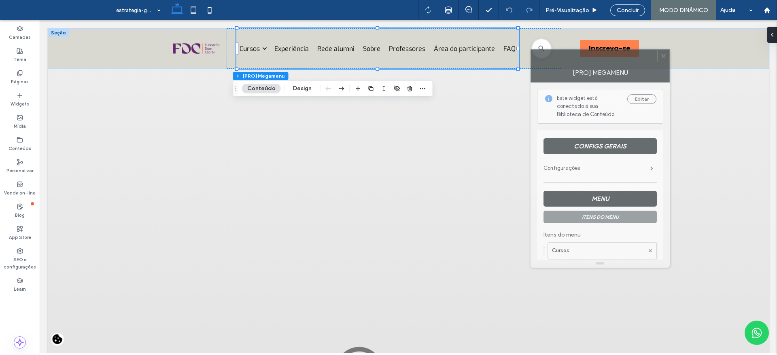
drag, startPoint x: 681, startPoint y: 80, endPoint x: 582, endPoint y: 61, distance: 100.9
click at [582, 61] on div at bounding box center [594, 56] width 126 height 12
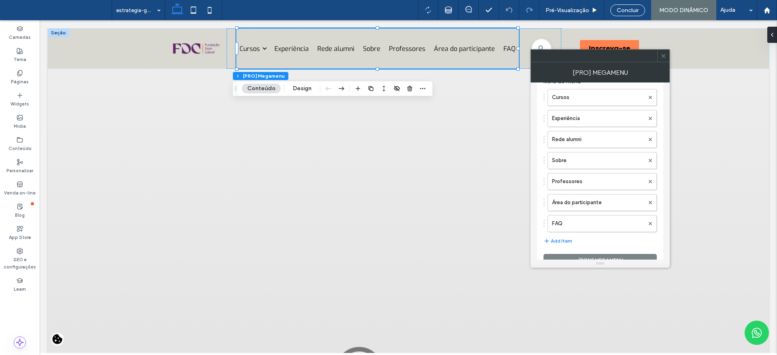
scroll to position [155, 0]
click at [552, 242] on button "Add Item" at bounding box center [557, 240] width 29 height 10
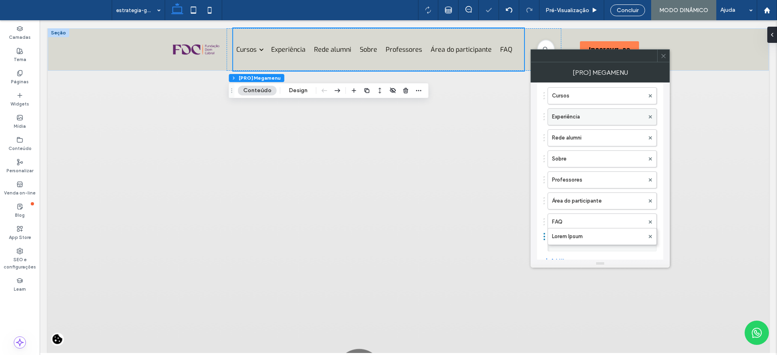
scroll to position [206, 0]
drag, startPoint x: 568, startPoint y: 242, endPoint x: 576, endPoint y: 93, distance: 149.5
drag, startPoint x: 587, startPoint y: 224, endPoint x: 582, endPoint y: 122, distance: 102.1
click at [582, 122] on div "Cursos Experiência Rede alumni Sobre Lorem Ipsum Professores Área do participan…" at bounding box center [599, 167] width 113 height 168
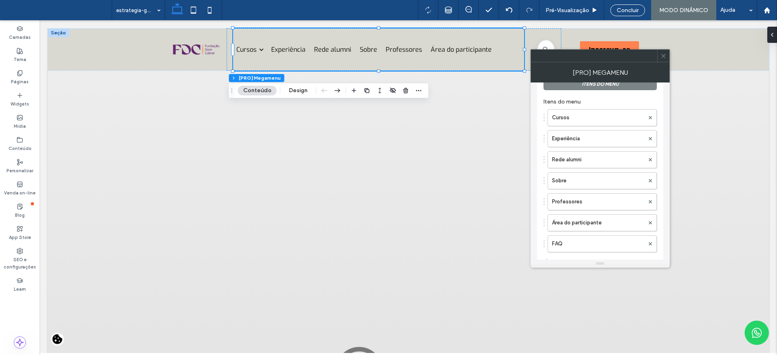
scroll to position [152, 0]
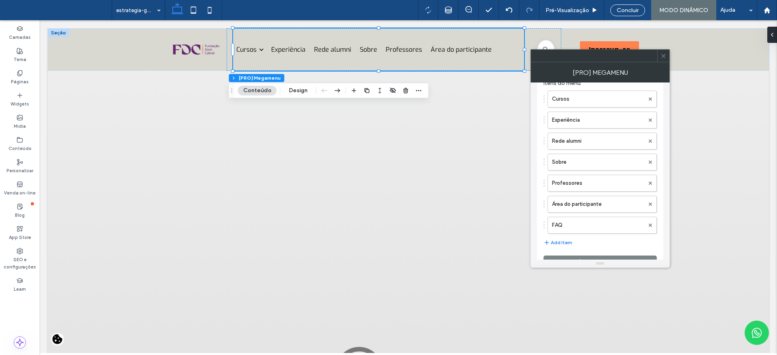
drag, startPoint x: 666, startPoint y: 160, endPoint x: 630, endPoint y: 138, distance: 41.9
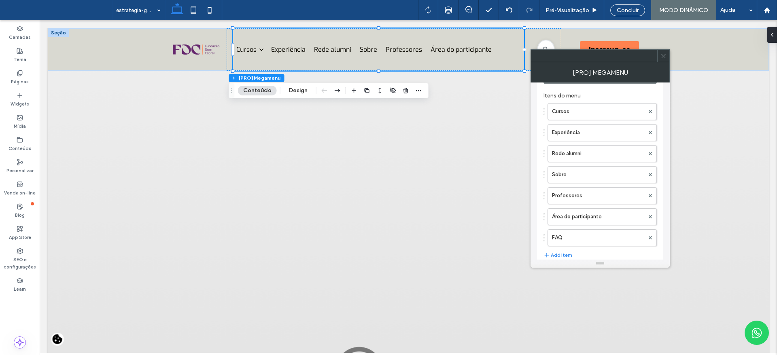
scroll to position [180, 0]
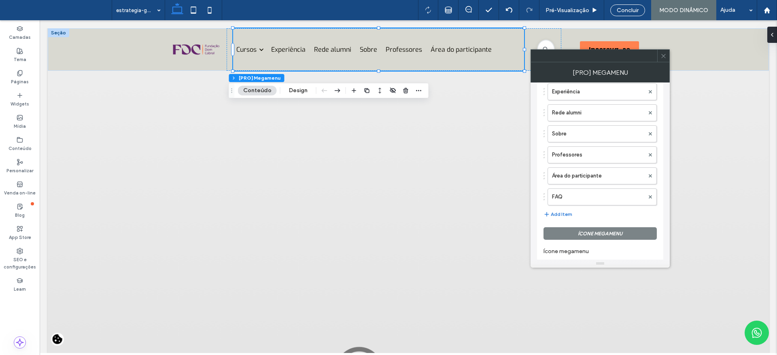
click at [567, 212] on button "Add Item" at bounding box center [557, 215] width 29 height 10
click at [564, 212] on button "Add Item" at bounding box center [557, 215] width 29 height 10
click at [664, 59] on span at bounding box center [663, 56] width 6 height 12
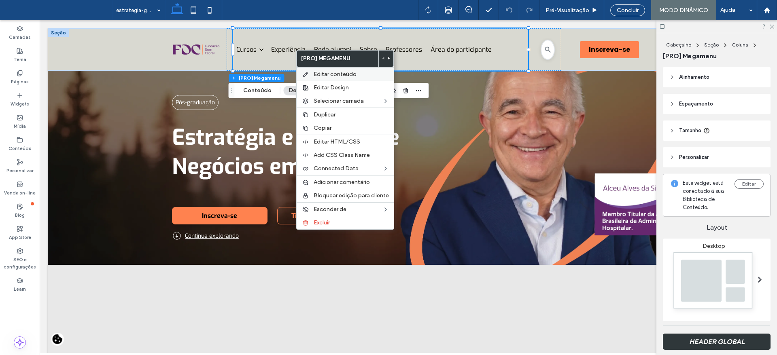
click at [310, 73] on div "Editar conteúdo" at bounding box center [345, 74] width 97 height 14
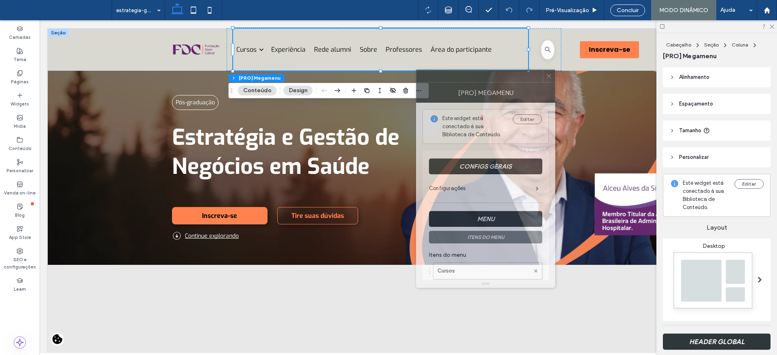
drag, startPoint x: 713, startPoint y: 70, endPoint x: 509, endPoint y: 81, distance: 204.6
click at [498, 70] on div at bounding box center [479, 76] width 126 height 12
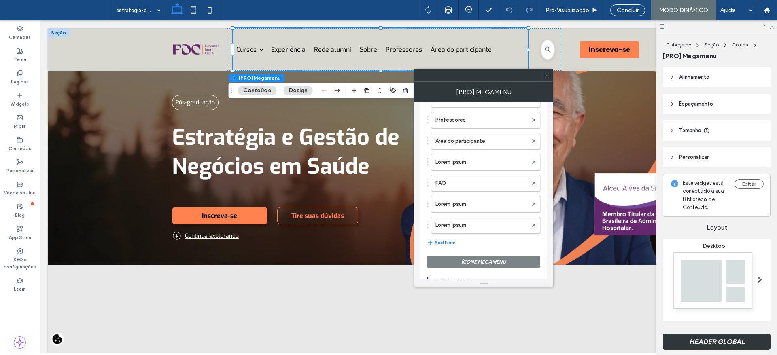
scroll to position [237, 0]
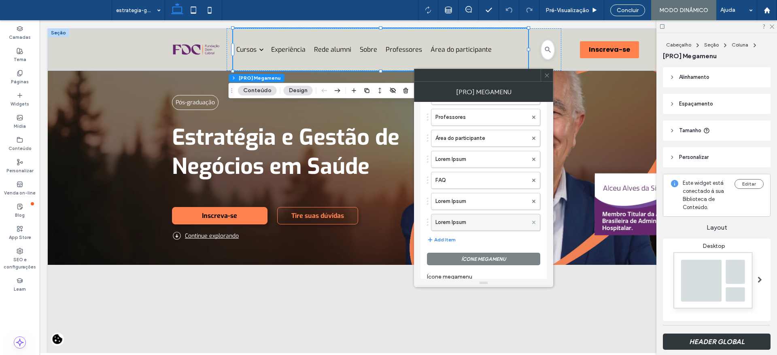
click at [534, 225] on span at bounding box center [533, 222] width 3 height 12
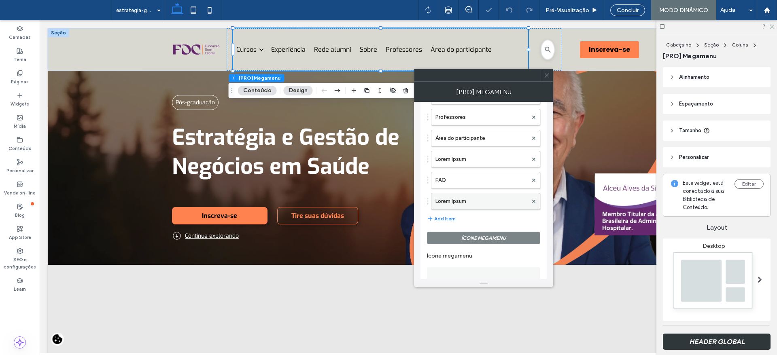
click at [503, 200] on label "Lorem Ipsum" at bounding box center [481, 201] width 92 height 16
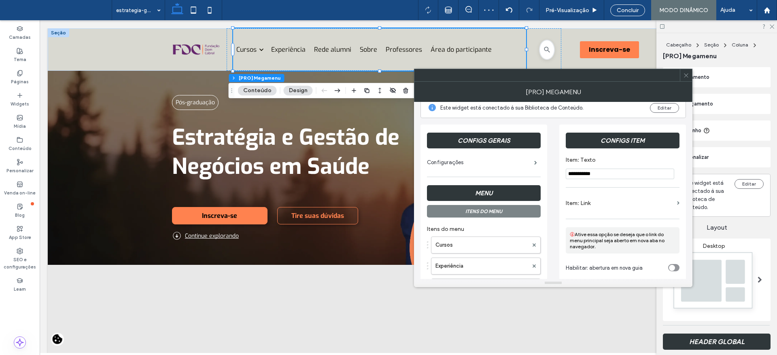
scroll to position [0, 0]
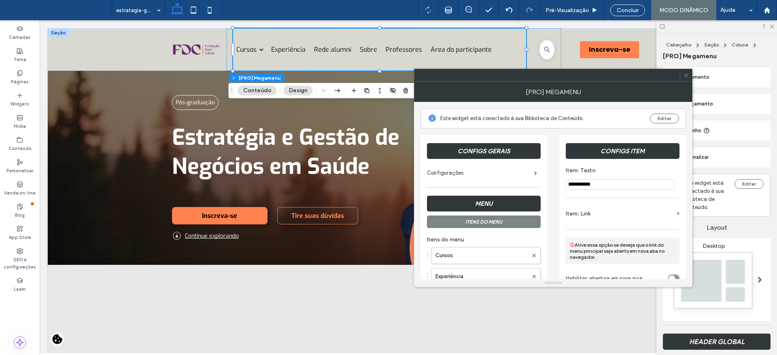
click at [624, 183] on input "**********" at bounding box center [620, 184] width 108 height 11
type input "**********"
click at [684, 74] on icon at bounding box center [686, 75] width 6 height 6
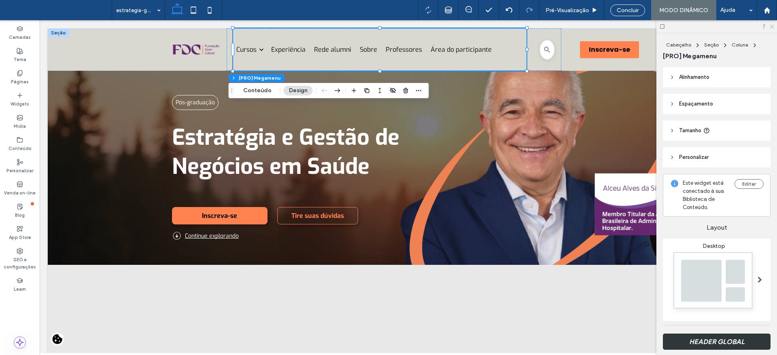
click at [773, 24] on icon at bounding box center [771, 25] width 5 height 5
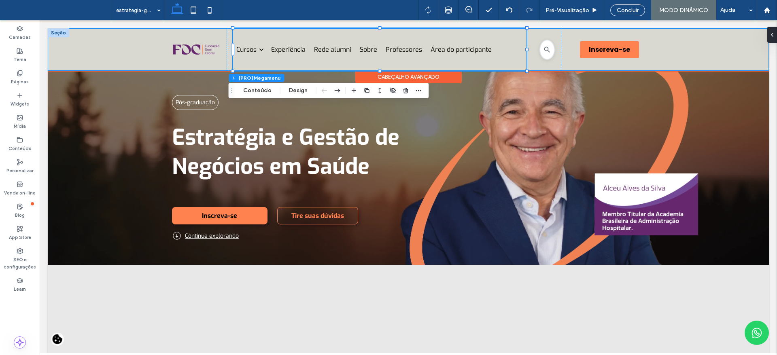
click at [647, 45] on div "Cursos Caminhos para você chegar mais alto. Ver todos os cursos Todos os cursos…" at bounding box center [408, 49] width 721 height 42
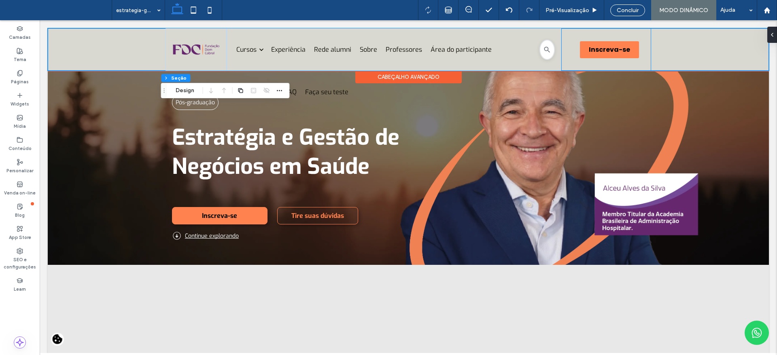
click at [598, 38] on div "Inscreva-se Inscreva-se" at bounding box center [606, 49] width 90 height 42
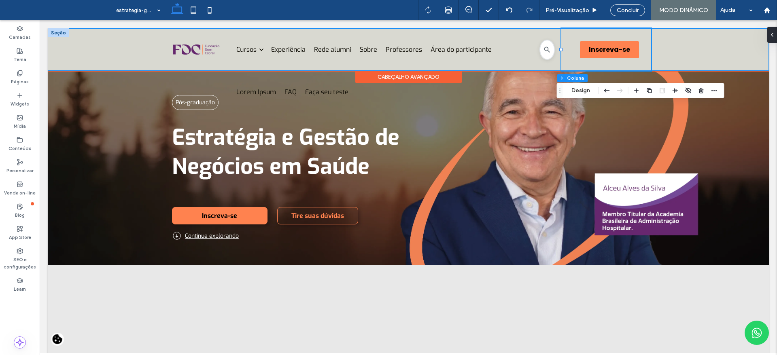
click at [647, 44] on div "Cursos Caminhos para você chegar mais alto. Ver todos os cursos Todos os cursos…" at bounding box center [408, 49] width 721 height 42
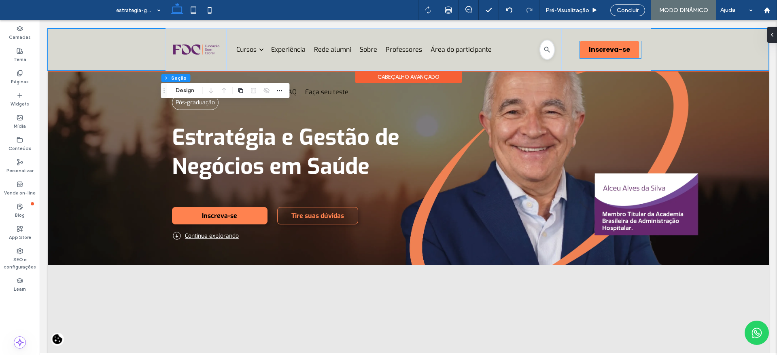
click at [602, 57] on span "Inscreva-se" at bounding box center [609, 49] width 59 height 17
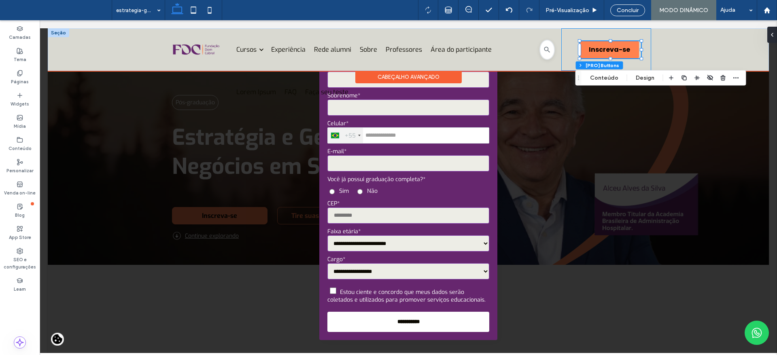
click at [645, 38] on div "Inscreva-se Inscreva-se" at bounding box center [606, 49] width 90 height 42
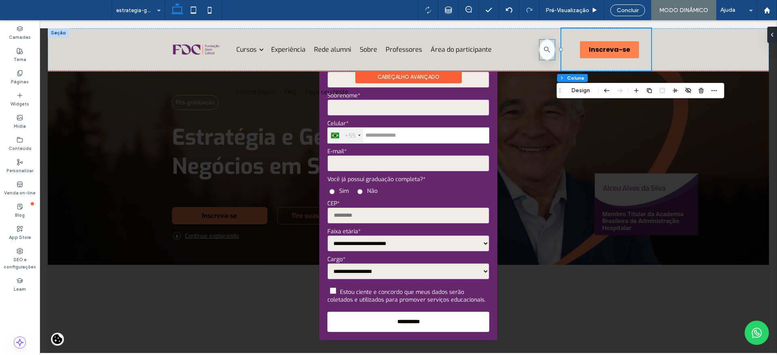
click at [539, 47] on div at bounding box center [547, 49] width 16 height 21
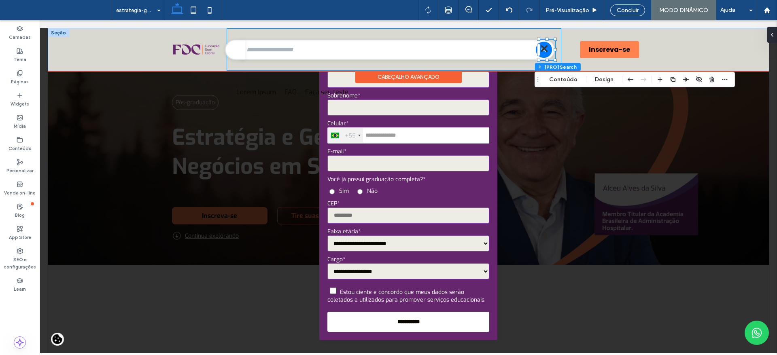
click at [527, 64] on div "Cursos Caminhos para você chegar mais alto. Ver todos os cursos Todos os cursos…" at bounding box center [394, 49] width 335 height 42
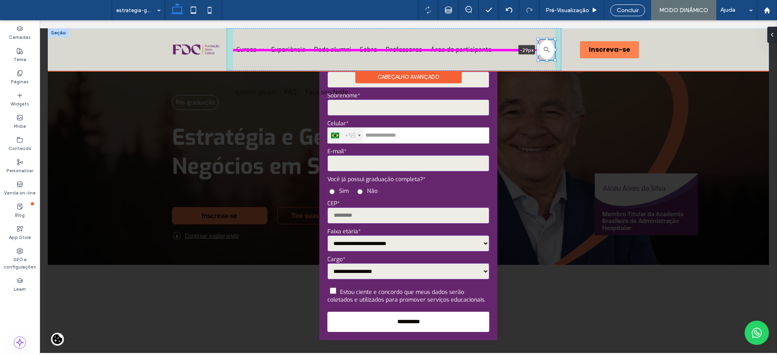
drag, startPoint x: 533, startPoint y: 48, endPoint x: 522, endPoint y: 49, distance: 11.8
click at [522, 49] on div "Cursos Caminhos para você chegar mais alto. Ver todos os cursos Todos os cursos…" at bounding box center [409, 49] width 486 height 42
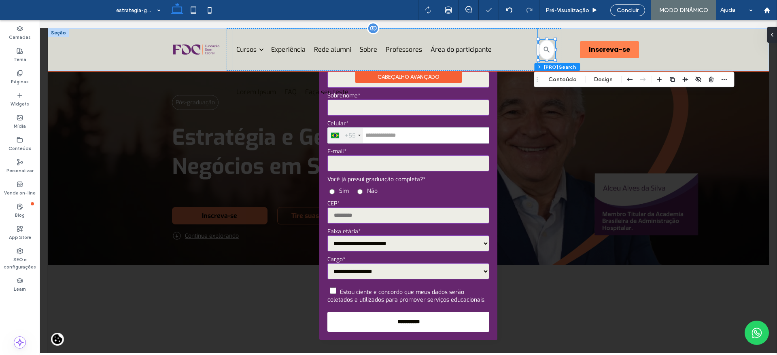
click at [483, 46] on div "Área do participante" at bounding box center [461, 49] width 61 height 8
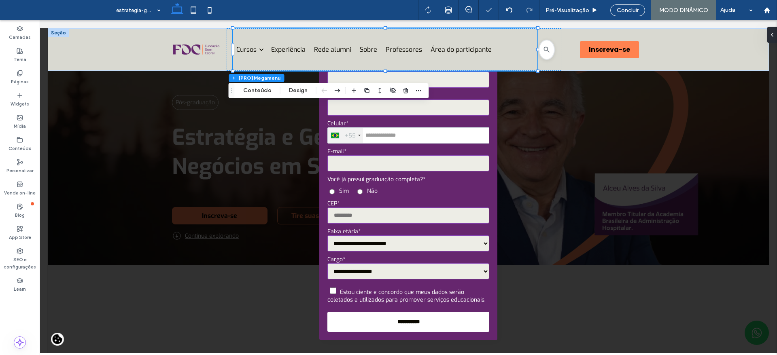
click at [520, 150] on span at bounding box center [408, 186] width 737 height 333
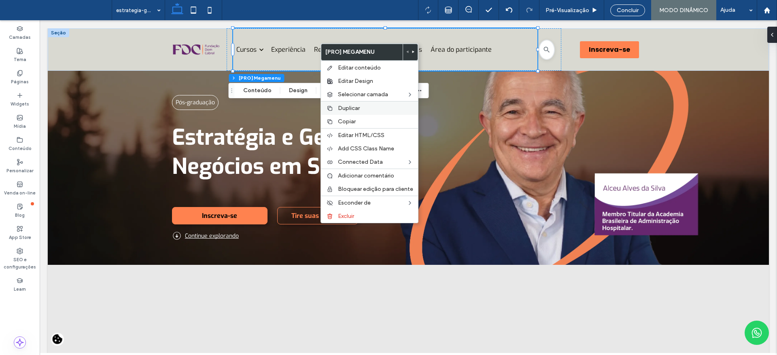
click at [342, 63] on div "Editar conteúdo" at bounding box center [369, 68] width 97 height 14
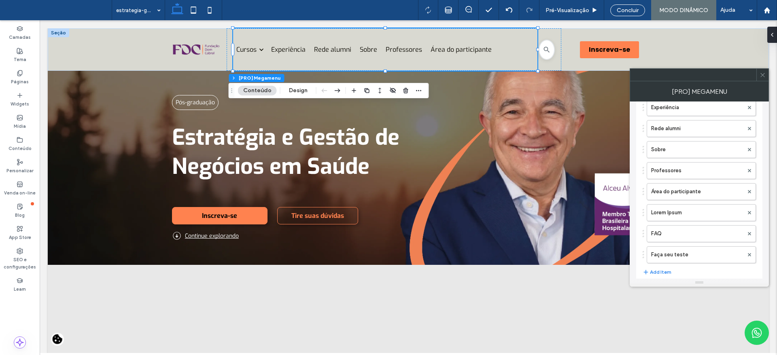
scroll to position [189, 0]
drag, startPoint x: 729, startPoint y: 123, endPoint x: 737, endPoint y: 172, distance: 50.4
click at [751, 208] on div at bounding box center [749, 207] width 12 height 12
click at [749, 206] on icon at bounding box center [749, 207] width 3 height 3
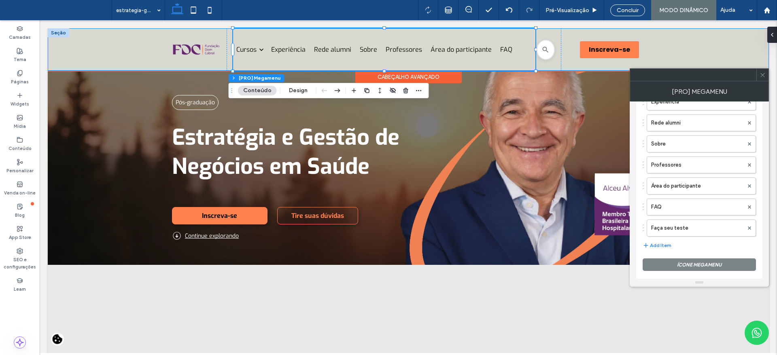
click at [149, 46] on div "Cursos Caminhos para você chegar mais alto. Ver todos os cursos Todos os cursos…" at bounding box center [408, 49] width 721 height 42
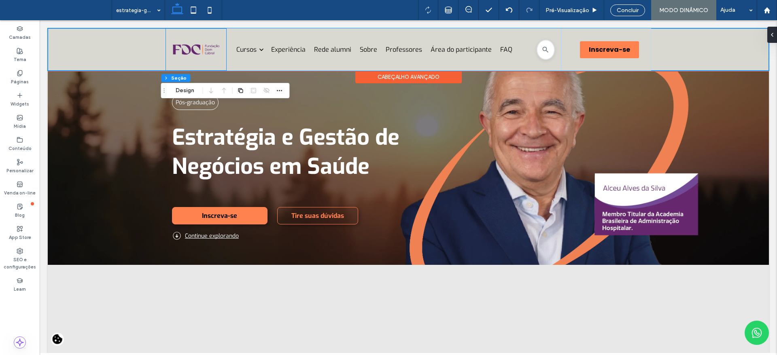
click at [166, 47] on div at bounding box center [196, 49] width 61 height 42
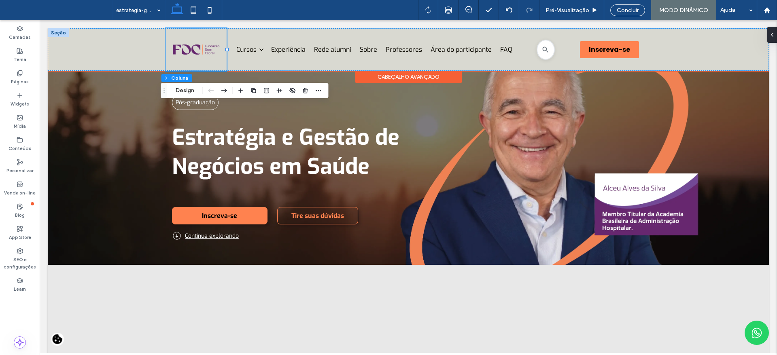
drag, startPoint x: 161, startPoint y: 47, endPoint x: 190, endPoint y: 45, distance: 28.8
click at [165, 47] on div at bounding box center [165, 49] width 0 height 42
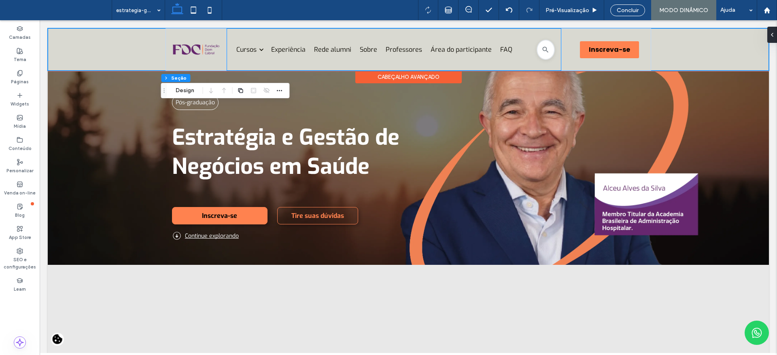
click at [220, 49] on div at bounding box center [196, 49] width 61 height 42
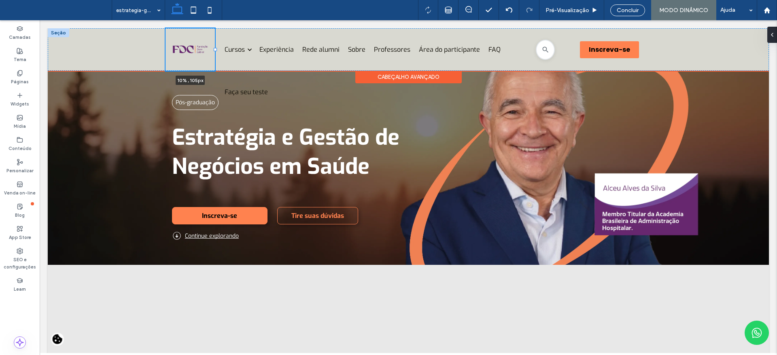
drag, startPoint x: 222, startPoint y: 49, endPoint x: 210, endPoint y: 59, distance: 15.2
click at [166, 29] on div at bounding box center [166, 28] width 0 height 0
type input "**"
type input "*****"
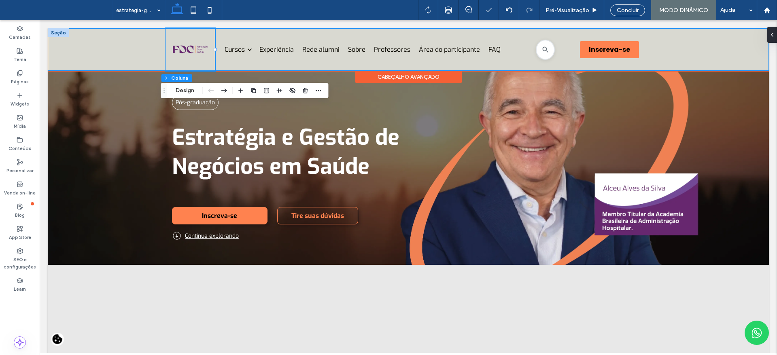
click at [143, 56] on div "10% , 105px Cursos Caminhos para você chegar mais alto. Ver todos os cursos Tod…" at bounding box center [408, 49] width 721 height 42
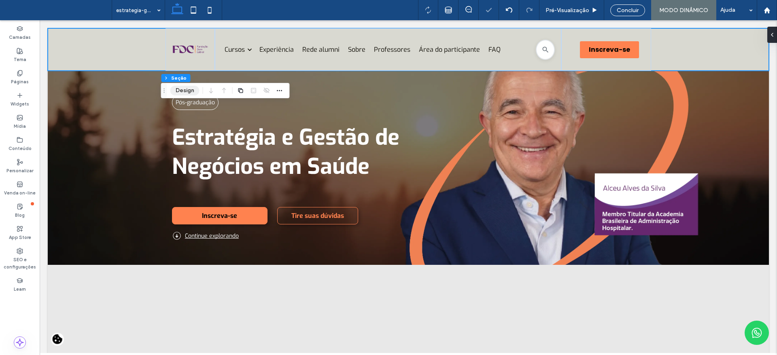
click at [179, 90] on button "Design" at bounding box center [184, 91] width 29 height 10
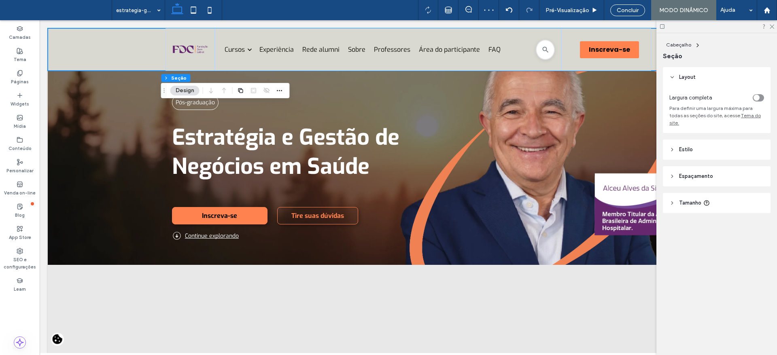
click at [754, 97] on div "toggle" at bounding box center [756, 98] width 6 height 6
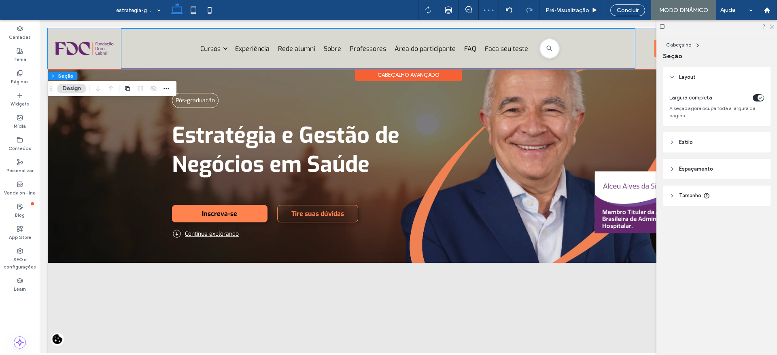
click at [121, 46] on div "Cursos Caminhos para você chegar mais alto. Ver todos os cursos Todos os cursos…" at bounding box center [378, 48] width 514 height 40
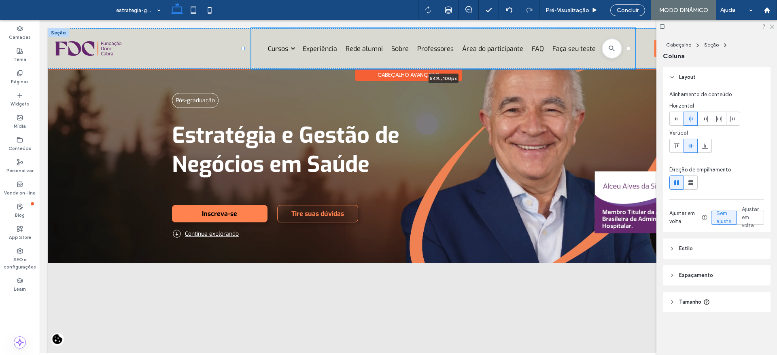
drag, startPoint x: 121, startPoint y: 47, endPoint x: 244, endPoint y: 49, distance: 123.4
click at [244, 49] on div at bounding box center [243, 48] width 3 height 3
type input "**"
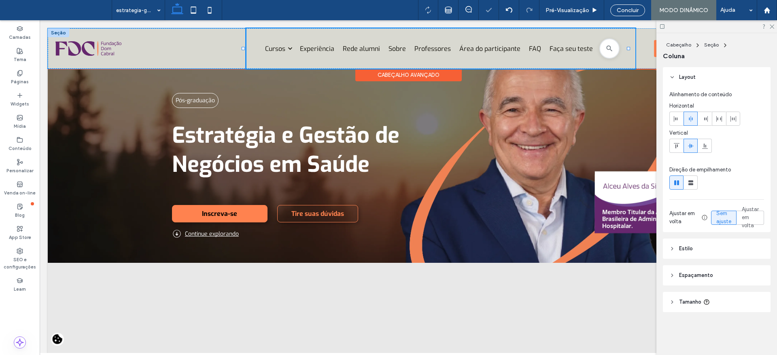
type input "***"
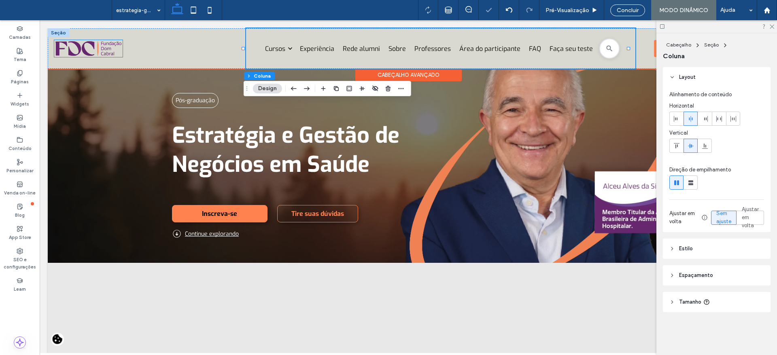
click at [84, 52] on img at bounding box center [88, 48] width 68 height 17
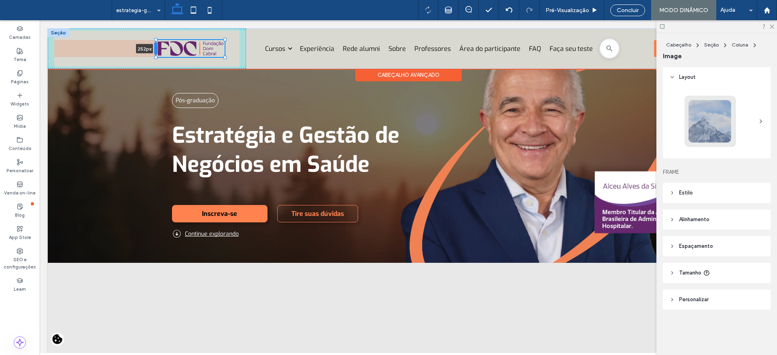
drag, startPoint x: 54, startPoint y: 44, endPoint x: 155, endPoint y: 47, distance: 100.8
click at [155, 47] on div at bounding box center [155, 48] width 3 height 13
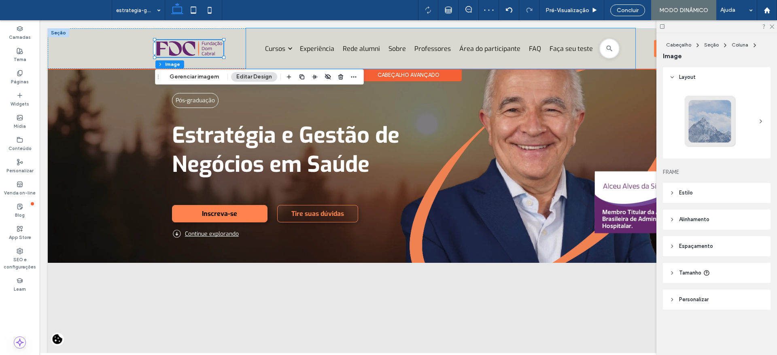
drag, startPoint x: 247, startPoint y: 45, endPoint x: 250, endPoint y: 53, distance: 8.6
click at [247, 44] on div "Cursos Caminhos para você chegar mais alto. Ver todos os cursos Todos os cursos…" at bounding box center [440, 48] width 389 height 40
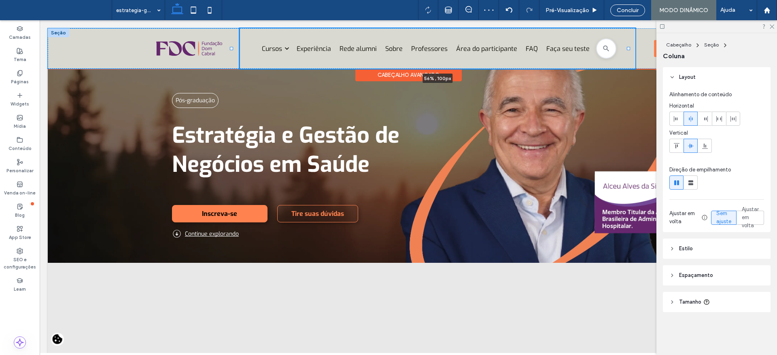
drag, startPoint x: 236, startPoint y: 48, endPoint x: 231, endPoint y: 48, distance: 4.5
click at [231, 48] on div at bounding box center [231, 48] width 3 height 3
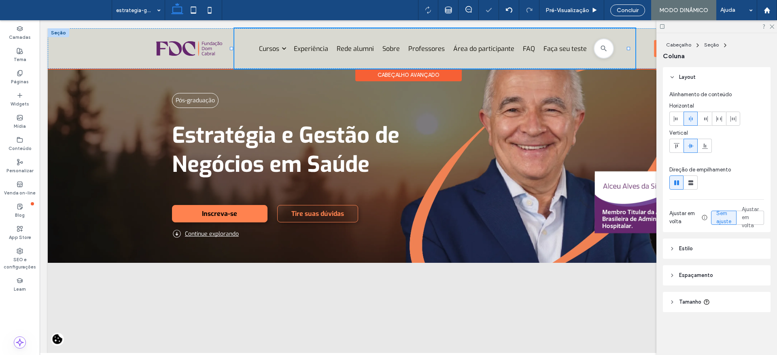
type input "**"
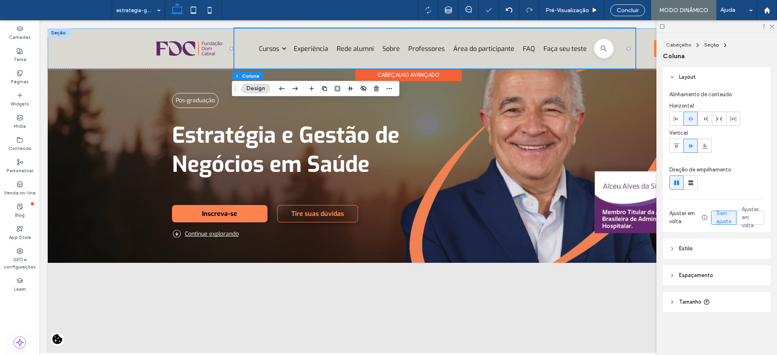
type input "*****"
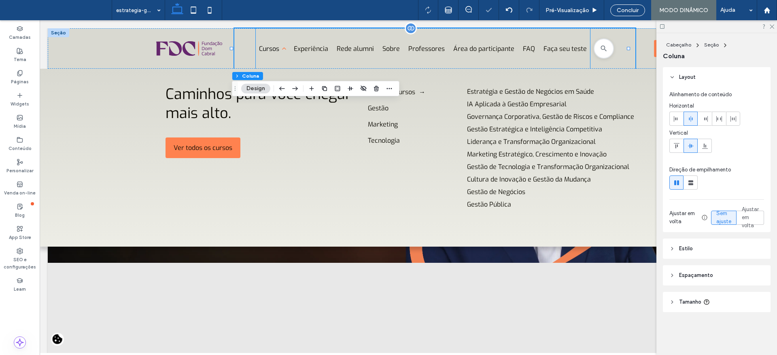
click at [257, 51] on link "Cursos" at bounding box center [272, 48] width 30 height 40
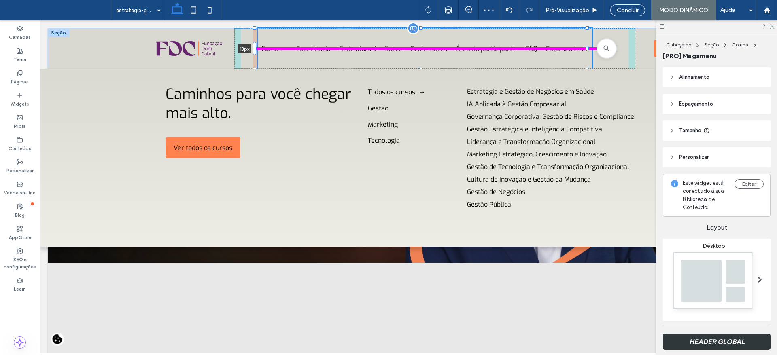
drag, startPoint x: 252, startPoint y: 47, endPoint x: 257, endPoint y: 49, distance: 5.6
click at [257, 49] on div "Cursos Caminhos para você chegar mais alto. Ver todos os cursos Todos os cursos…" at bounding box center [408, 48] width 721 height 40
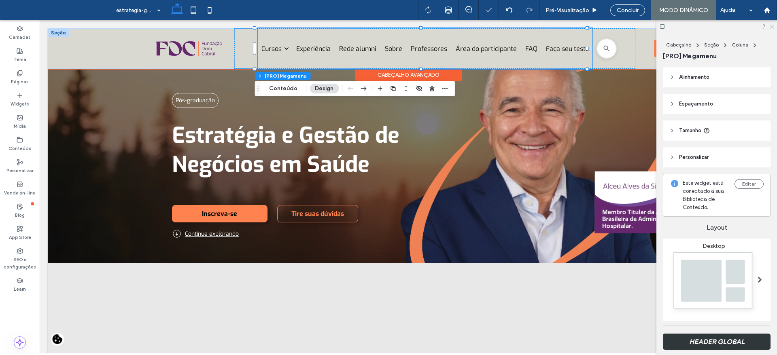
click at [772, 23] on icon at bounding box center [771, 25] width 5 height 5
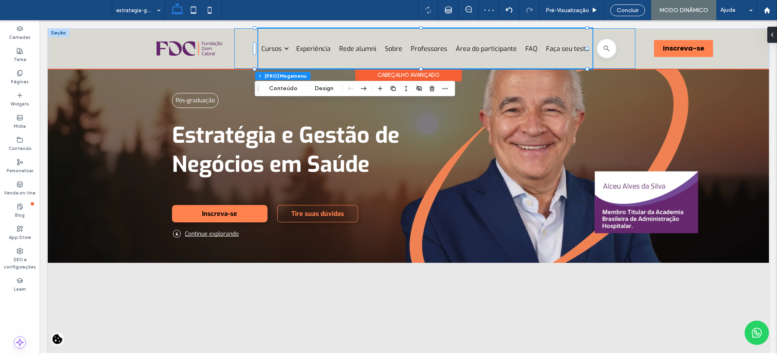
click at [618, 51] on div "Cursos Caminhos para você chegar mais alto. Ver todos os cursos Todos os cursos…" at bounding box center [434, 48] width 401 height 40
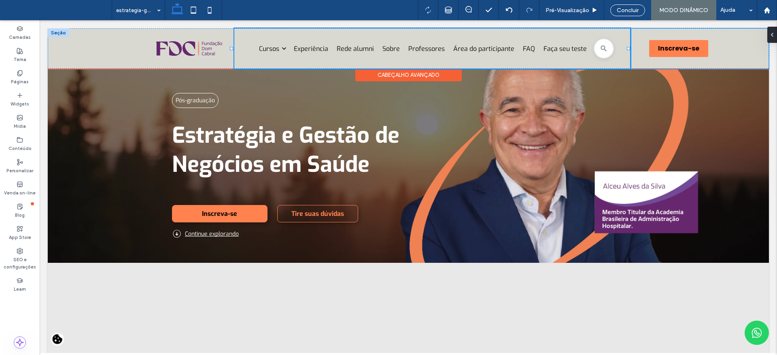
drag, startPoint x: 627, startPoint y: 48, endPoint x: 634, endPoint y: 48, distance: 7.3
click at [634, 48] on div "Cursos Caminhos para você chegar mais alto. Ver todos os cursos Todos os cursos…" at bounding box center [408, 48] width 721 height 40
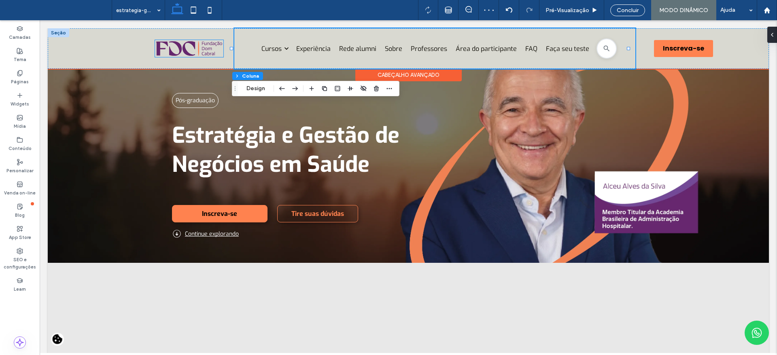
drag, startPoint x: 163, startPoint y: 51, endPoint x: 156, endPoint y: 54, distance: 7.4
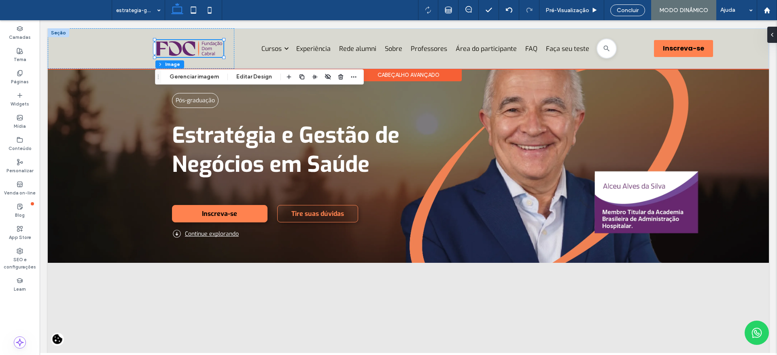
click at [156, 49] on img at bounding box center [189, 48] width 68 height 17
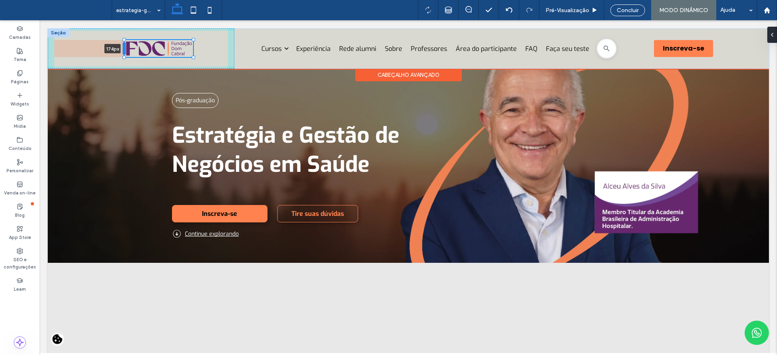
drag, startPoint x: 154, startPoint y: 49, endPoint x: 123, endPoint y: 47, distance: 30.4
click at [123, 47] on div at bounding box center [124, 48] width 3 height 13
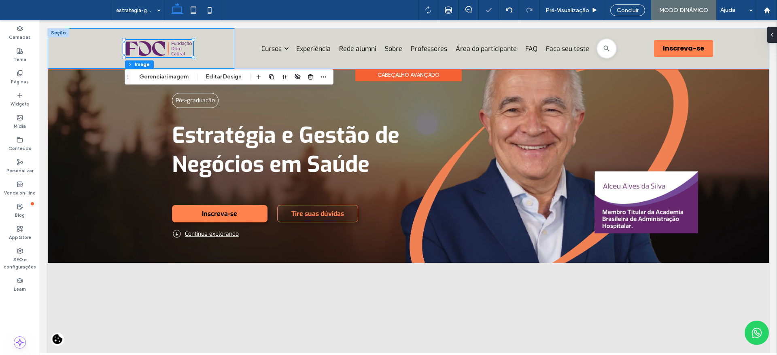
click at [215, 43] on div "174px" at bounding box center [141, 48] width 187 height 40
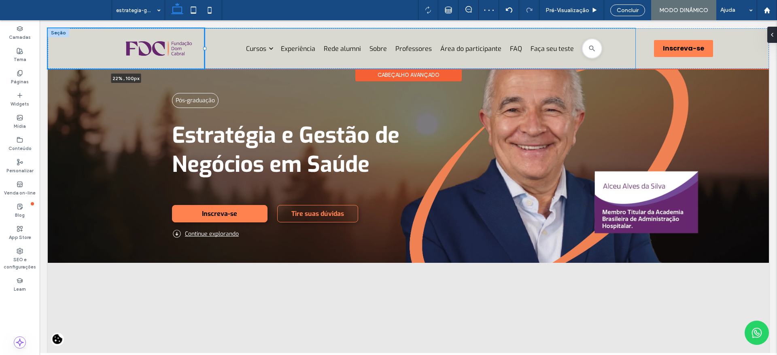
drag, startPoint x: 233, startPoint y: 49, endPoint x: 205, endPoint y: 46, distance: 27.7
click at [205, 46] on div "22% , 100px Cursos Caminhos para você chegar mais alto. Ver todos os cursos Tod…" at bounding box center [408, 48] width 721 height 40
type input "**"
type input "***"
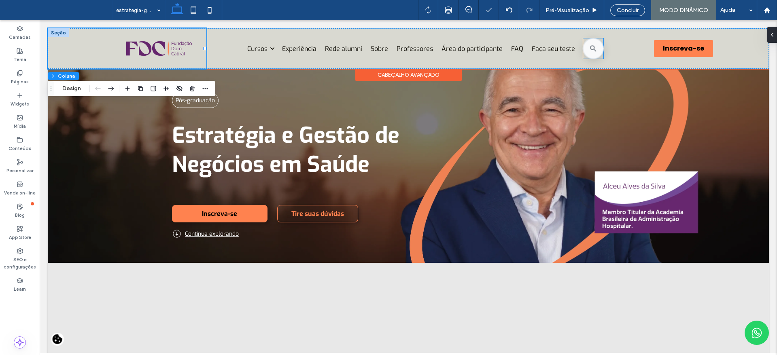
click at [597, 48] on div at bounding box center [593, 48] width 21 height 21
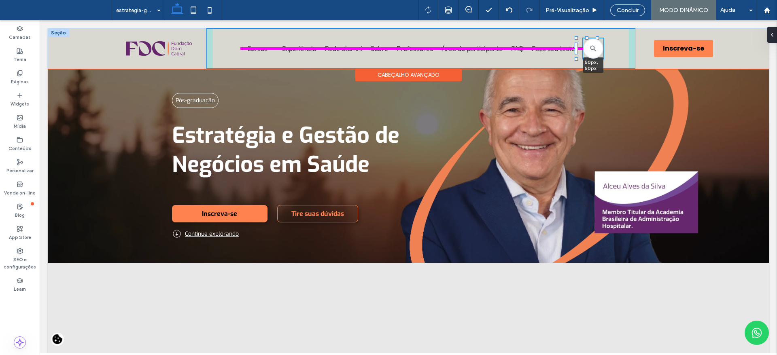
drag, startPoint x: 596, startPoint y: 49, endPoint x: 596, endPoint y: 53, distance: 4.1
click at [596, 53] on div "Cursos Caminhos para você chegar mais alto. Ver todos os cursos Todos os cursos…" at bounding box center [408, 48] width 721 height 40
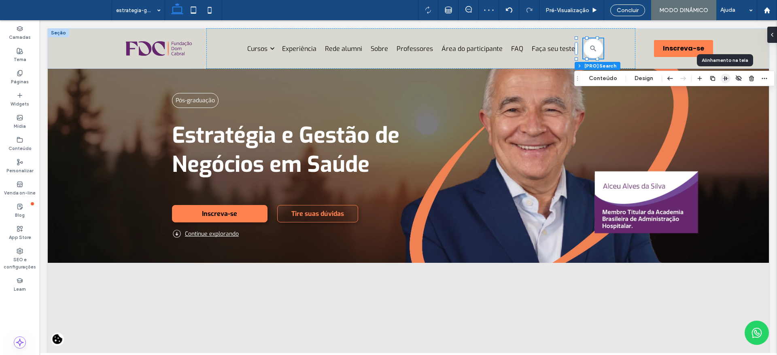
click at [724, 79] on icon "button" at bounding box center [725, 78] width 6 height 6
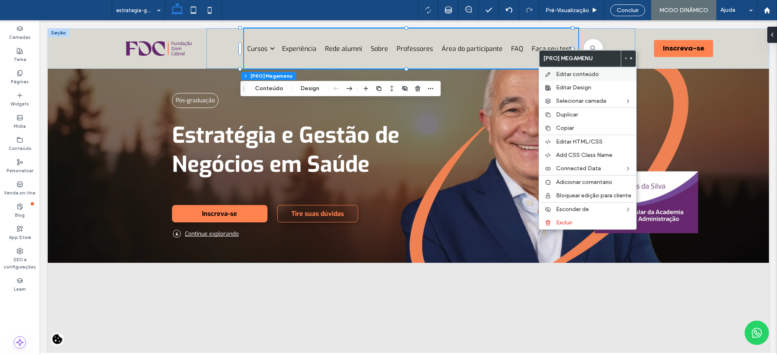
click at [562, 72] on span "Editar conteúdo" at bounding box center [577, 74] width 43 height 7
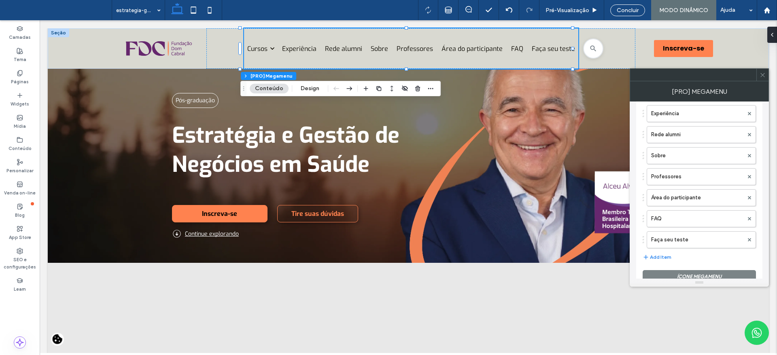
scroll to position [180, 0]
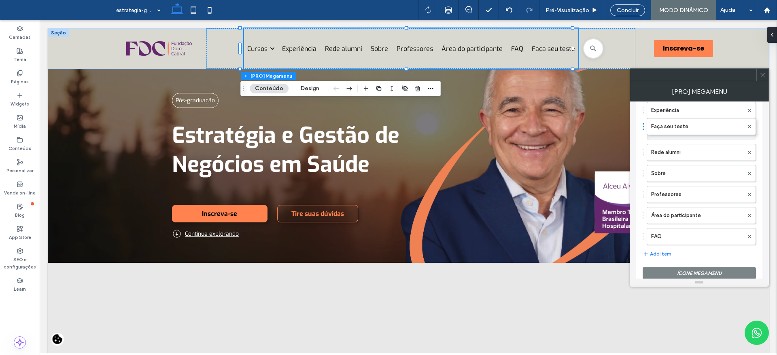
drag, startPoint x: 686, startPoint y: 236, endPoint x: 698, endPoint y: 99, distance: 138.2
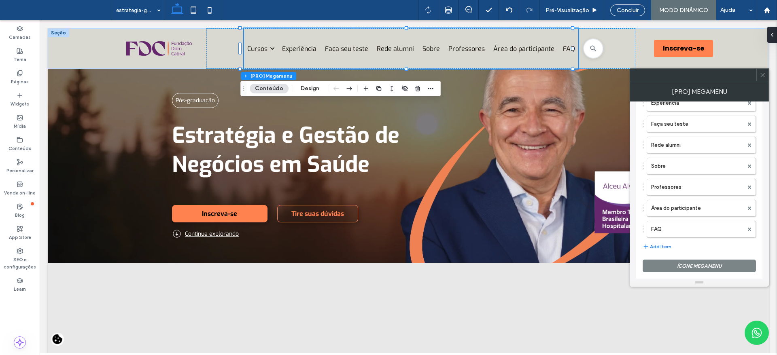
scroll to position [185, 0]
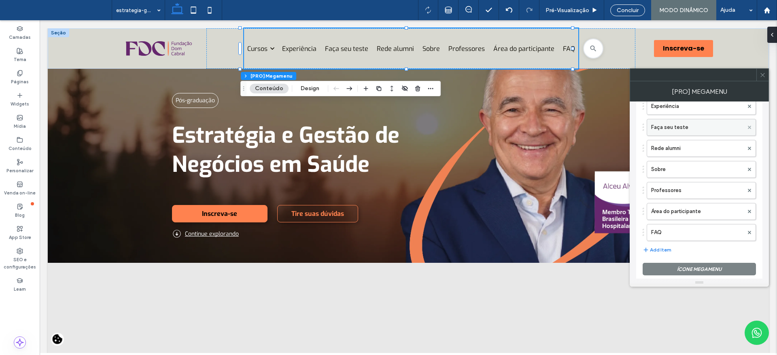
click at [749, 129] on icon at bounding box center [749, 127] width 3 height 3
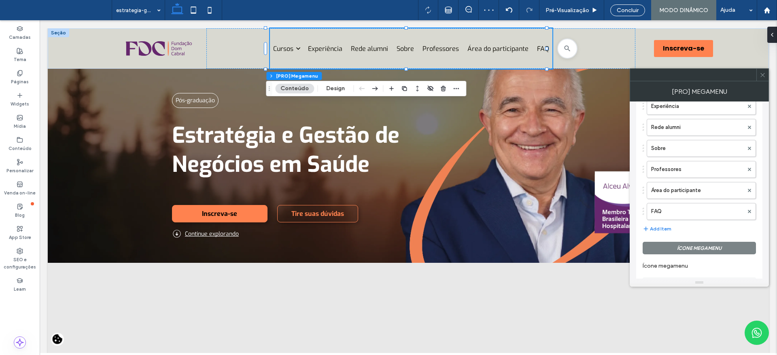
click at [760, 78] on span at bounding box center [763, 75] width 6 height 12
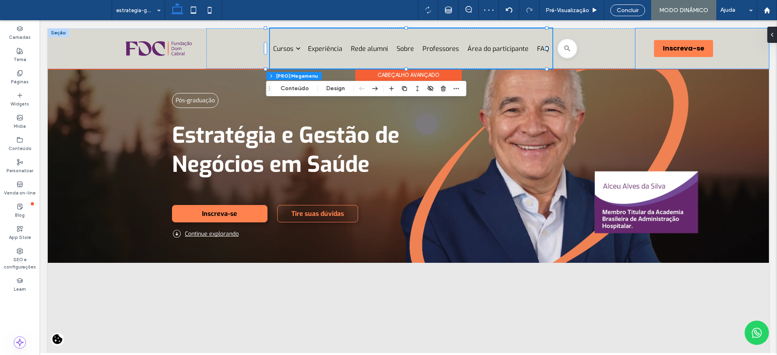
click at [734, 56] on div "Inscreva-se Inscreva-se" at bounding box center [702, 48] width 134 height 40
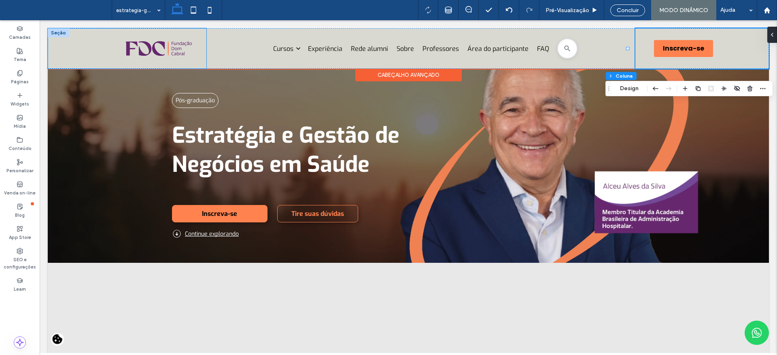
click at [90, 46] on div at bounding box center [127, 48] width 159 height 40
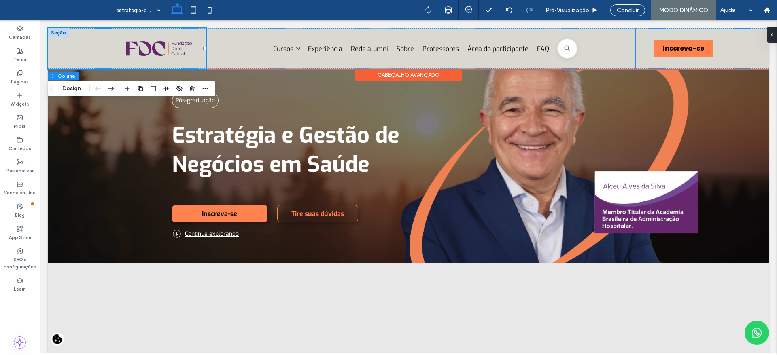
click at [206, 46] on div "Cursos Caminhos para você chegar mais alto. Ver todos os cursos Todos os cursos…" at bounding box center [420, 48] width 429 height 40
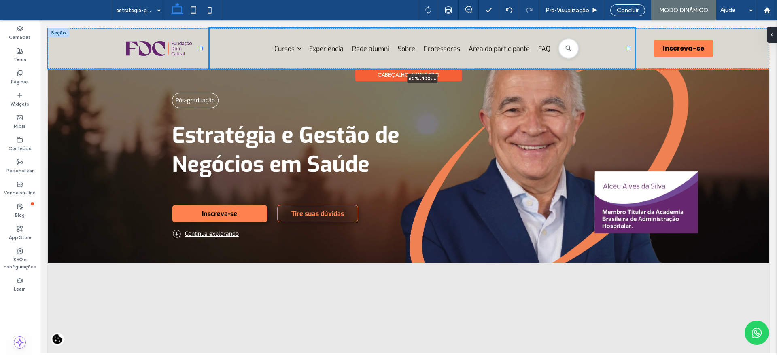
click at [200, 49] on div at bounding box center [200, 48] width 3 height 3
type input "*****"
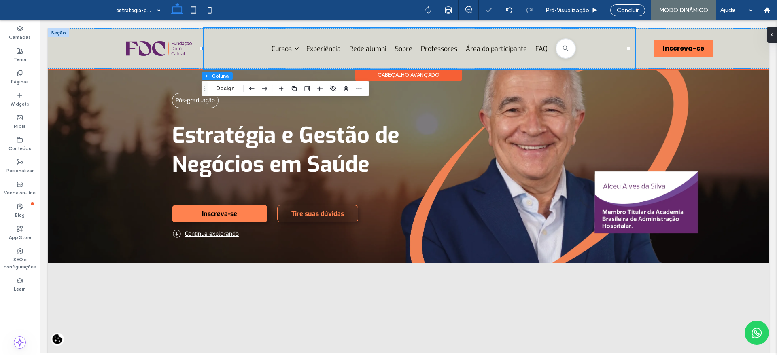
click at [624, 35] on div "Cursos Caminhos para você chegar mais alto. Ver todos os cursos Todos os cursos…" at bounding box center [420, 48] width 432 height 40
click at [637, 64] on div "Inscreva-se Inscreva-se" at bounding box center [702, 48] width 134 height 40
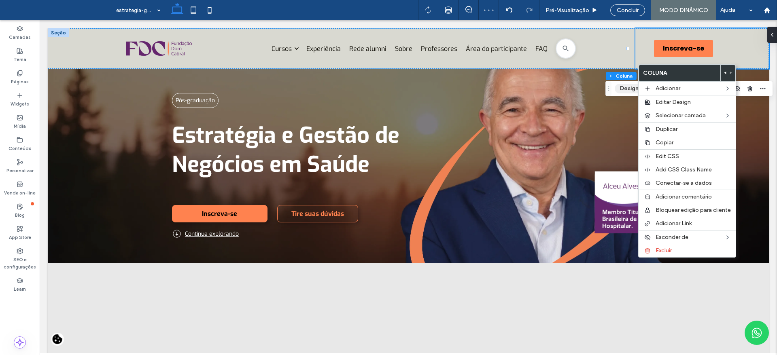
click at [631, 85] on button "Design" at bounding box center [629, 89] width 29 height 10
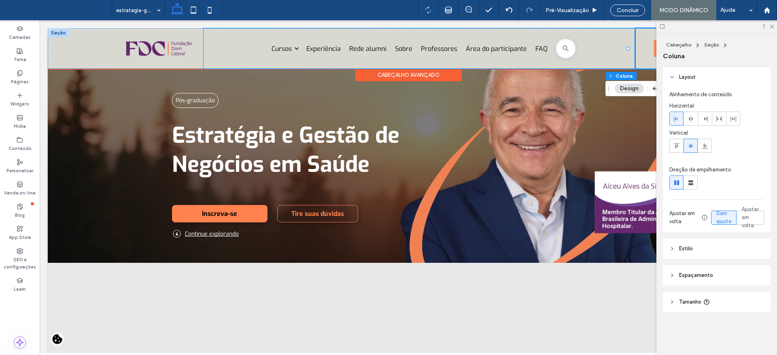
drag, startPoint x: 255, startPoint y: 43, endPoint x: 260, endPoint y: 47, distance: 6.7
click at [255, 42] on div "Cursos Caminhos para você chegar mais alto. Ver todos os cursos Todos os cursos…" at bounding box center [420, 48] width 432 height 40
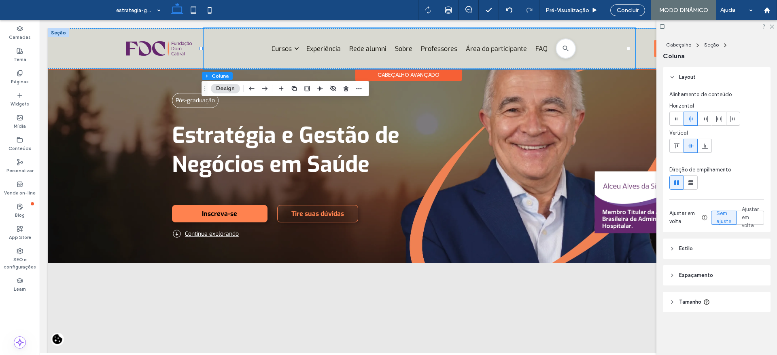
click at [262, 46] on div "Cursos Caminhos para você chegar mais alto. Ver todos os cursos Todos os cursos…" at bounding box center [420, 48] width 432 height 40
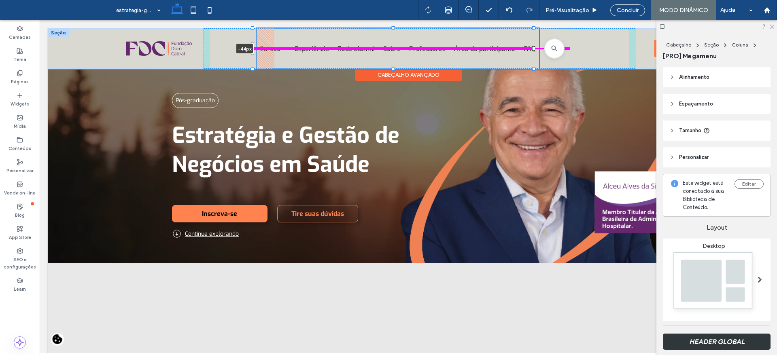
drag, startPoint x: 249, startPoint y: 46, endPoint x: 241, endPoint y: 50, distance: 9.0
click at [241, 50] on div "Cursos Caminhos para você chegar mais alto. Ver todos os cursos Todos os cursos…" at bounding box center [408, 48] width 721 height 40
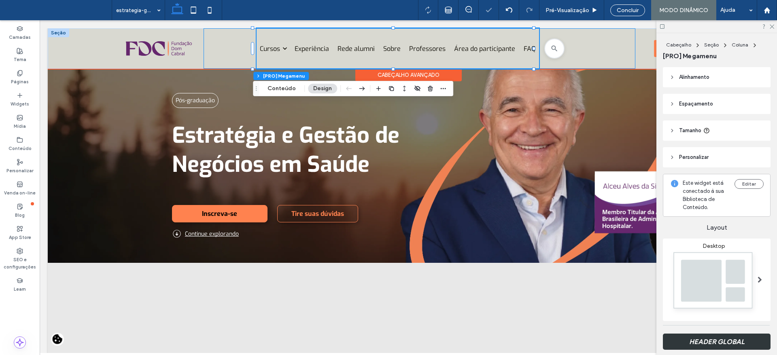
click at [204, 56] on div "Cursos Caminhos para você chegar mais alto. Ver todos os cursos Todos os cursos…" at bounding box center [420, 48] width 432 height 40
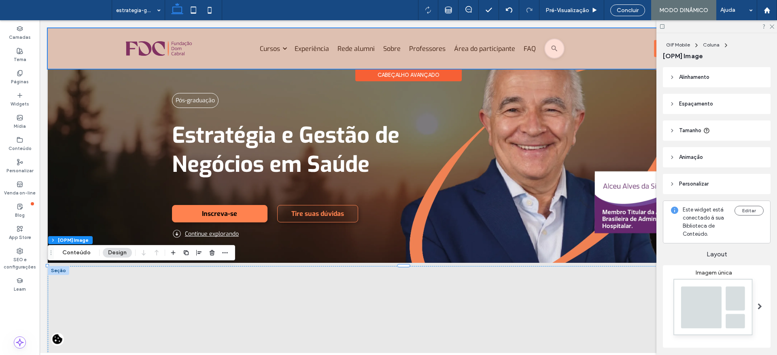
click at [48, 54] on div at bounding box center [408, 48] width 721 height 40
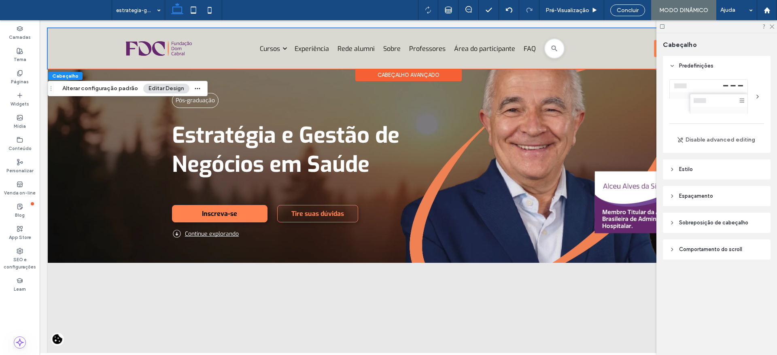
click at [55, 30] on div at bounding box center [58, 32] width 21 height 9
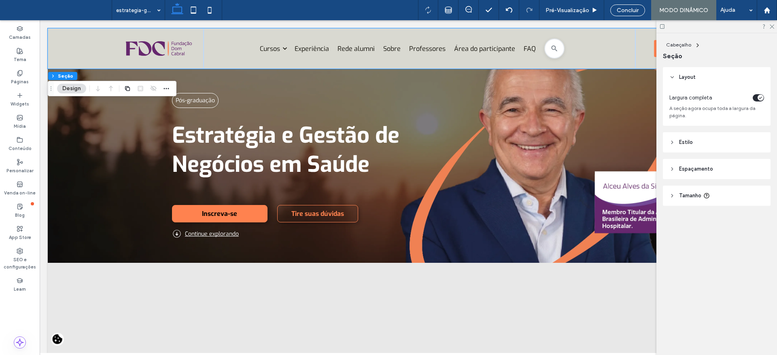
click at [759, 97] on icon "toggle" at bounding box center [760, 98] width 3 height 2
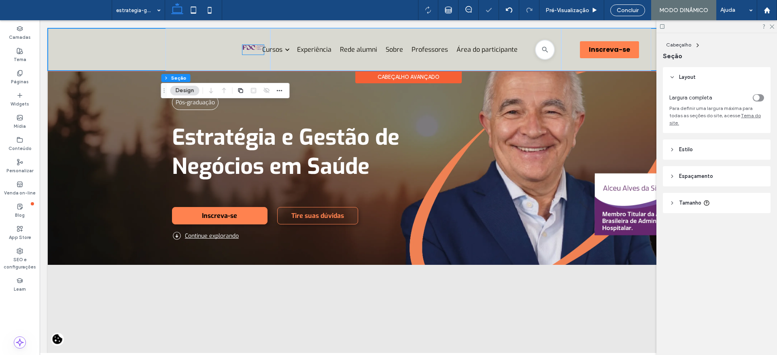
click at [246, 48] on img at bounding box center [252, 47] width 21 height 5
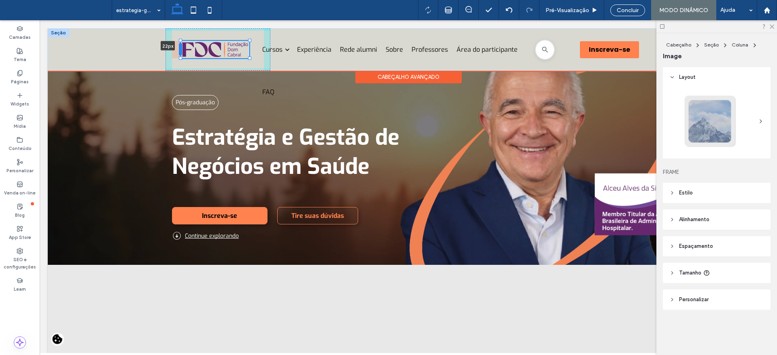
drag, startPoint x: 238, startPoint y: 47, endPoint x: 176, endPoint y: 45, distance: 61.6
click at [179, 45] on div at bounding box center [180, 49] width 3 height 13
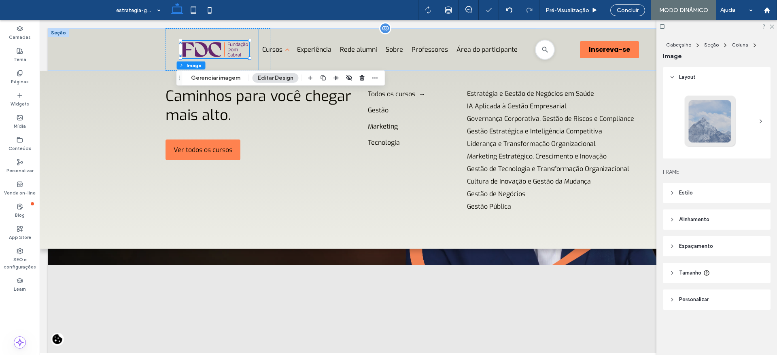
click at [268, 39] on link "Cursos" at bounding box center [275, 49] width 30 height 42
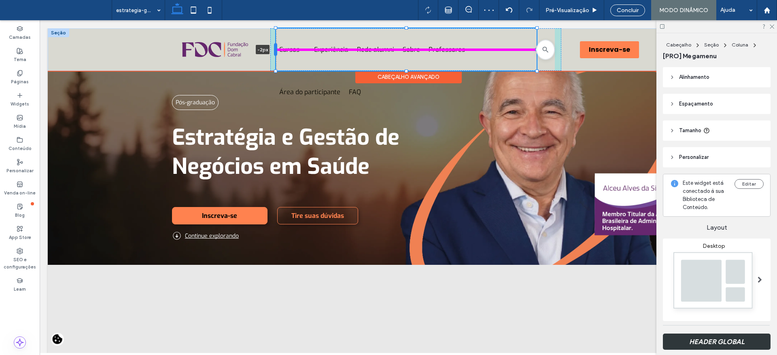
drag, startPoint x: 255, startPoint y: 48, endPoint x: 272, endPoint y: 53, distance: 17.7
click at [274, 53] on div at bounding box center [275, 49] width 3 height 13
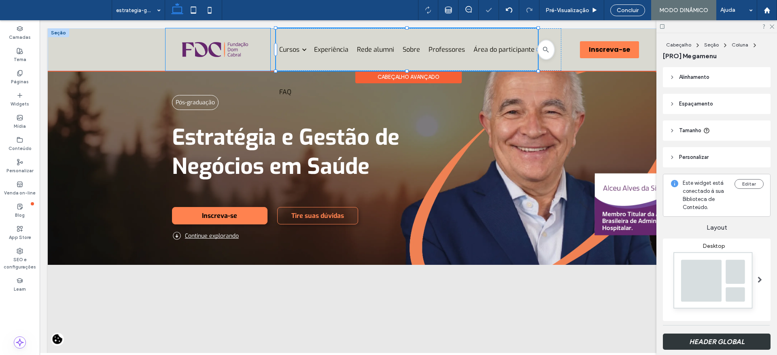
click at [255, 48] on div at bounding box center [218, 49] width 105 height 42
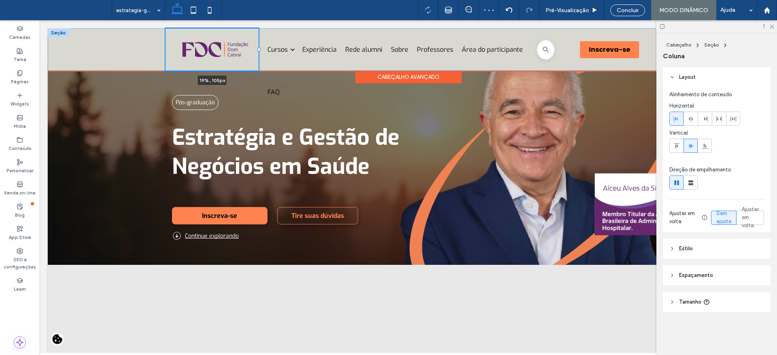
click at [257, 48] on div at bounding box center [258, 49] width 3 height 3
type input "**"
type input "*****"
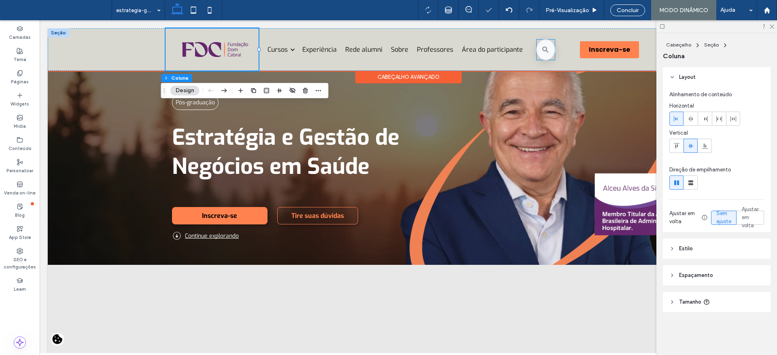
click at [549, 54] on div at bounding box center [545, 49] width 19 height 21
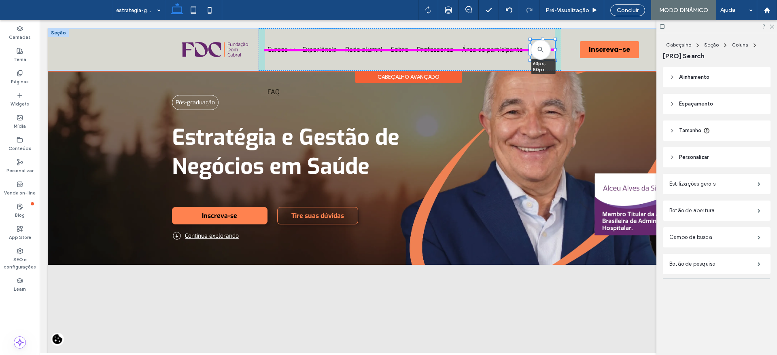
click at [553, 51] on div "Cursos Caminhos para você chegar mais alto. Ver todos os cursos Todos os cursos…" at bounding box center [409, 49] width 486 height 42
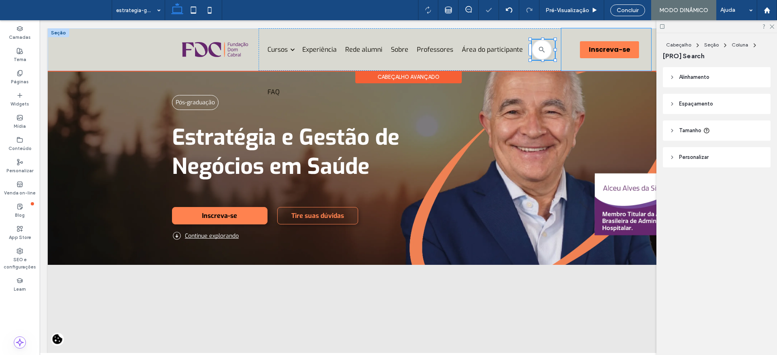
type input "**"
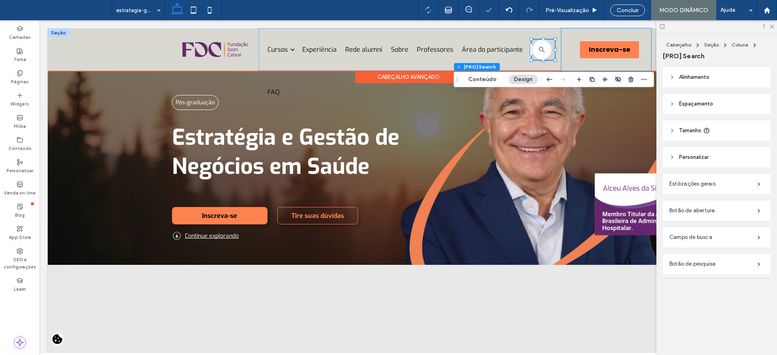
click at [565, 57] on div "Inscreva-se Inscreva-se" at bounding box center [606, 49] width 90 height 42
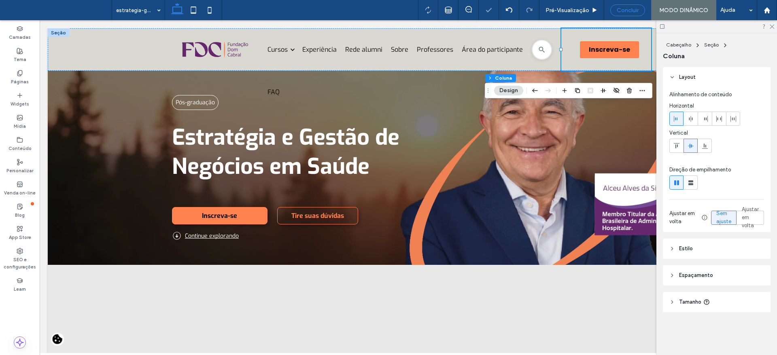
click at [630, 9] on span "Concluir" at bounding box center [628, 10] width 22 height 7
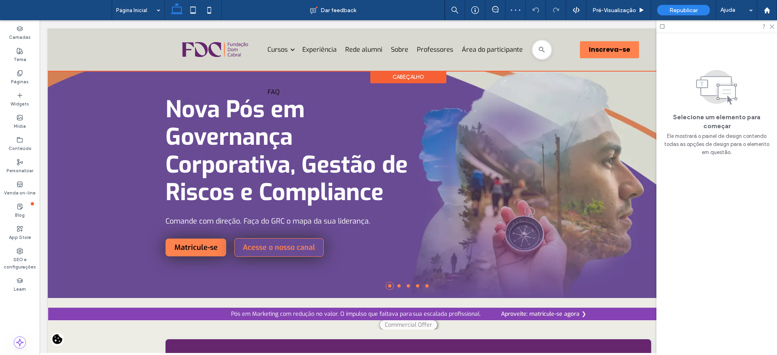
drag, startPoint x: 359, startPoint y: 40, endPoint x: 264, endPoint y: 57, distance: 95.9
click at [265, 52] on link "Cursos" at bounding box center [280, 49] width 30 height 42
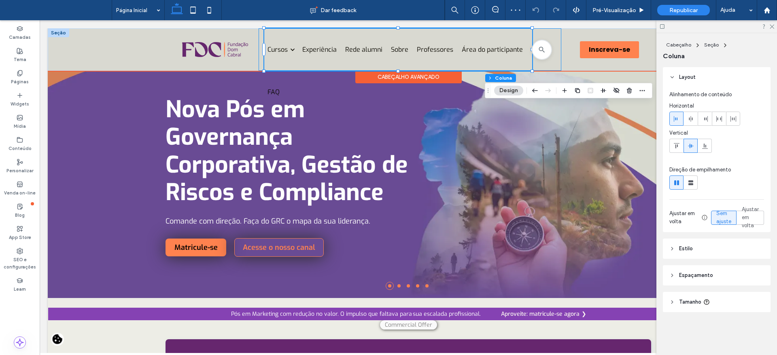
click at [259, 47] on div "Cursos Caminhos para você chegar mais alto. Ver todos os cursos Todos os cursos…" at bounding box center [410, 49] width 303 height 42
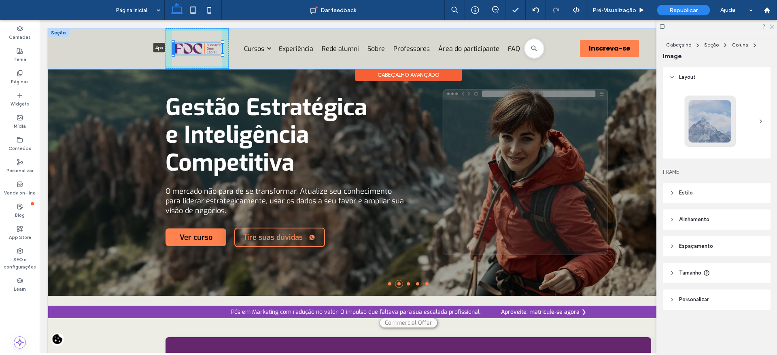
click at [172, 51] on div at bounding box center [173, 48] width 3 height 13
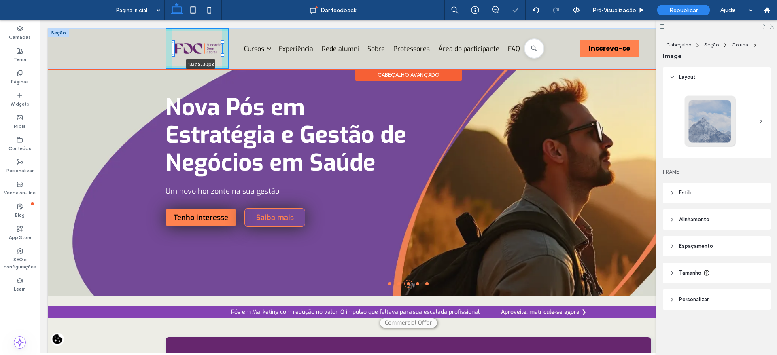
drag, startPoint x: 218, startPoint y: 40, endPoint x: 221, endPoint y: 37, distance: 5.2
click at [221, 37] on div "133px , 30px Cursos Caminhos para você chegar mais alto. Ver todos os cursos To…" at bounding box center [409, 48] width 486 height 40
type input "***"
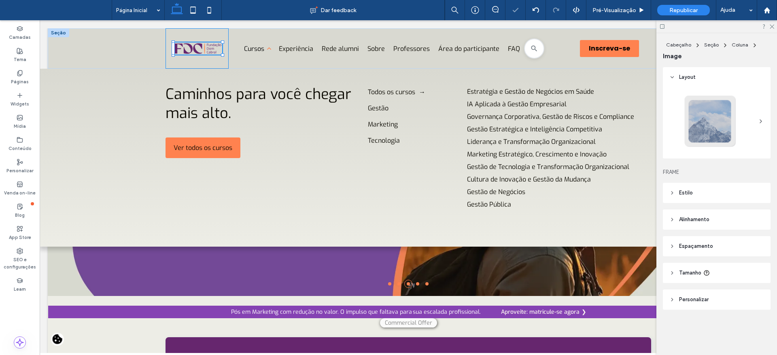
type input "***"
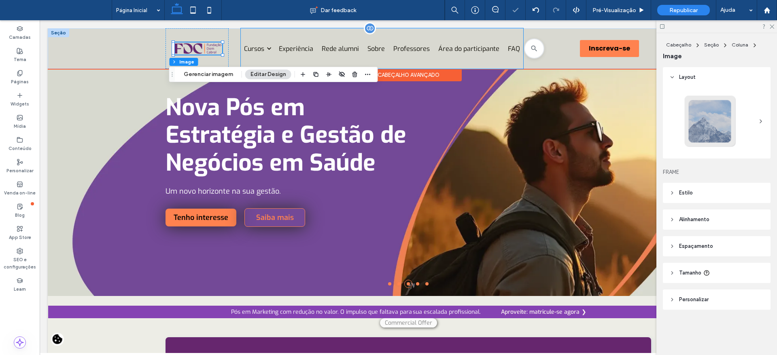
click at [241, 59] on ul "Cursos Caminhos para você chegar mais alto. Ver todos os cursos Todos os cursos…" at bounding box center [382, 48] width 282 height 40
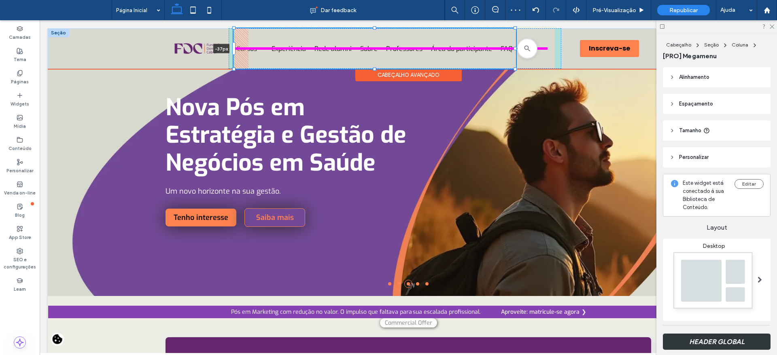
drag, startPoint x: 238, startPoint y: 45, endPoint x: 223, endPoint y: 48, distance: 14.4
click at [223, 48] on div "Cursos Caminhos para você chegar mais alto. Ver todos os cursos Todos os cursos…" at bounding box center [409, 48] width 486 height 40
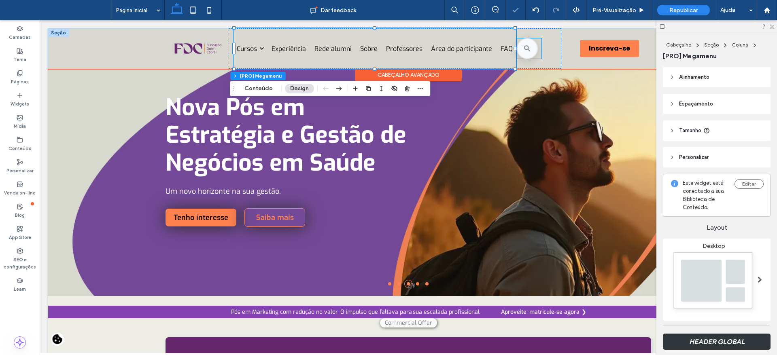
click at [530, 44] on div at bounding box center [527, 48] width 21 height 21
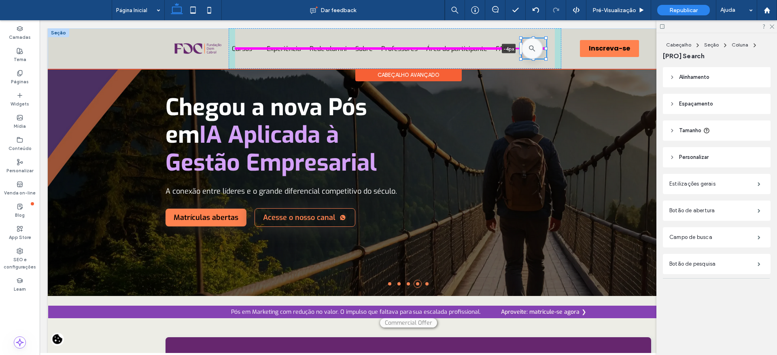
drag, startPoint x: 509, startPoint y: 47, endPoint x: 520, endPoint y: 49, distance: 11.1
click at [520, 49] on div "Cursos Caminhos para você chegar mais alto. Ver todos os cursos Todos os cursos…" at bounding box center [409, 48] width 486 height 40
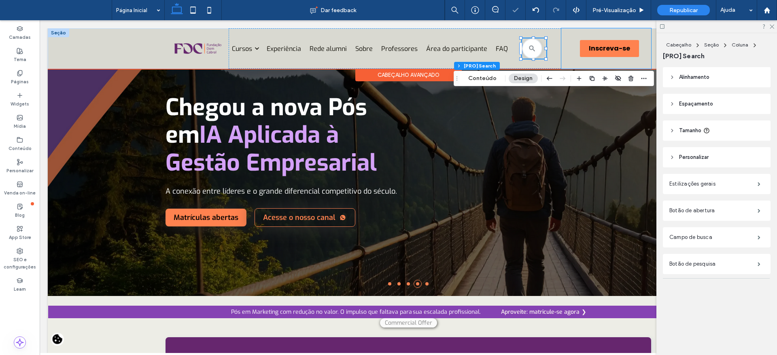
click at [575, 61] on div "Inscreva-se Inscreva-se" at bounding box center [606, 48] width 90 height 40
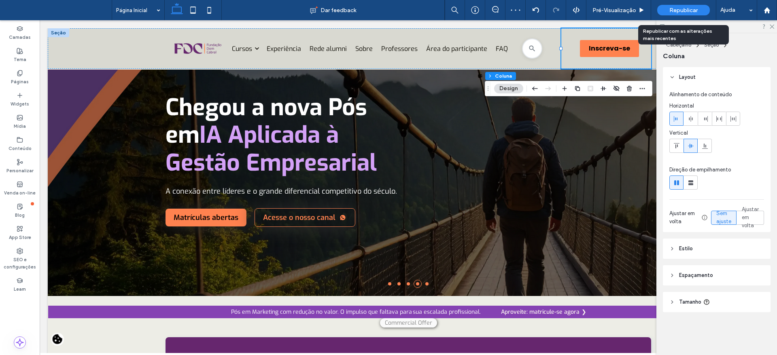
click at [677, 11] on span "Republicar" at bounding box center [683, 10] width 28 height 7
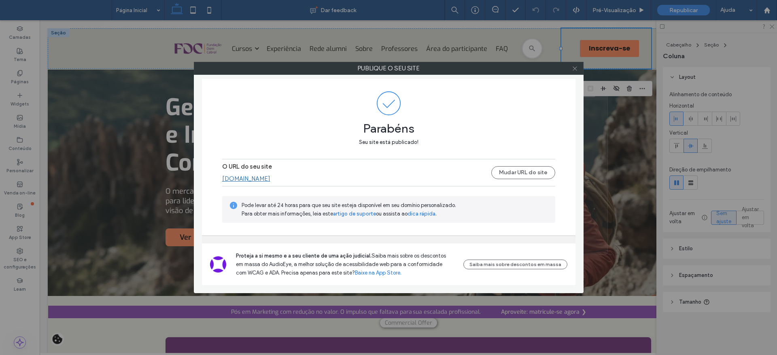
click at [575, 68] on use at bounding box center [575, 68] width 4 height 4
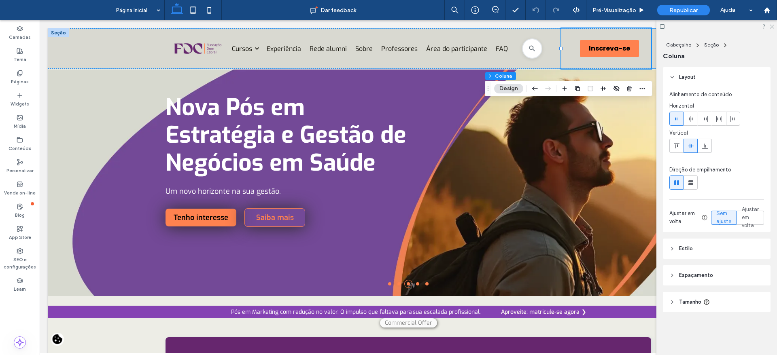
click at [774, 25] on icon at bounding box center [771, 25] width 5 height 5
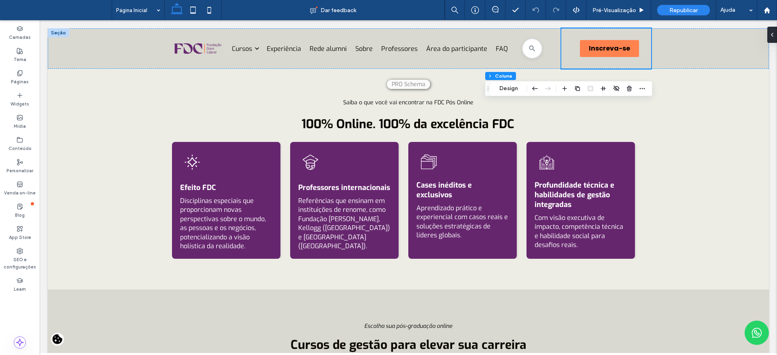
scroll to position [184, 0]
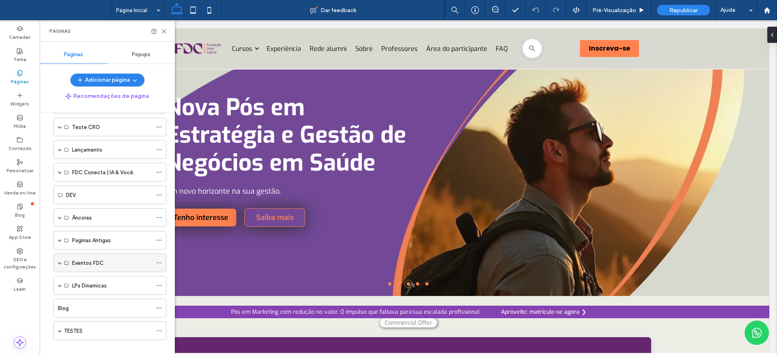
click at [59, 263] on span at bounding box center [60, 263] width 4 height 4
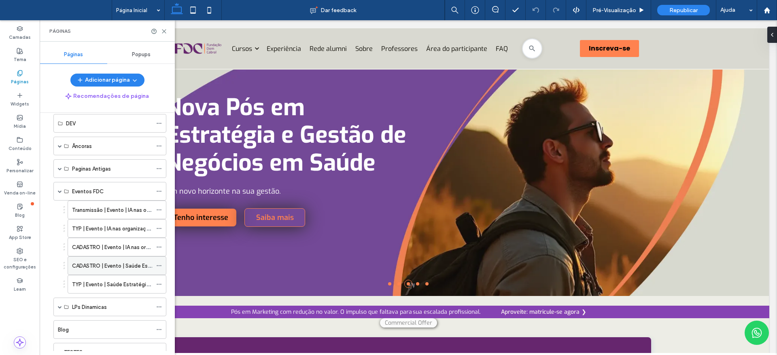
scroll to position [206, 0]
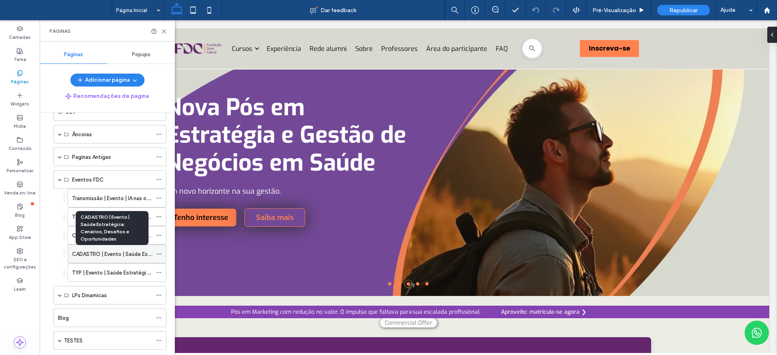
click at [115, 255] on label "CADASTRO | Evento | Saúde Estratégica: Cenários, Desafios e Oportunidades" at bounding box center [167, 254] width 190 height 14
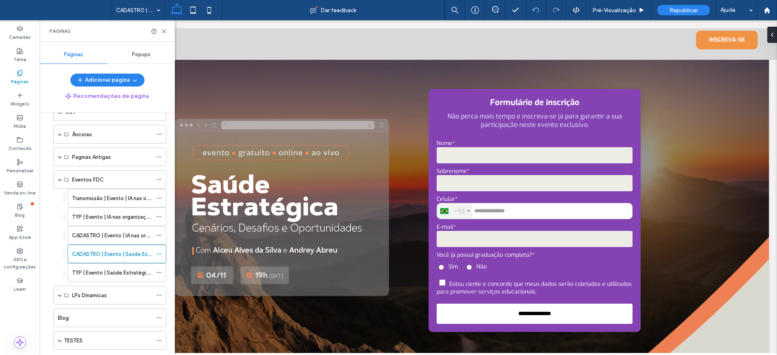
click at [117, 272] on label "TYP | Evento | Saúde Estratégica: Cenários, Desafios e Oportunidades | 04/09" at bounding box center [167, 273] width 191 height 14
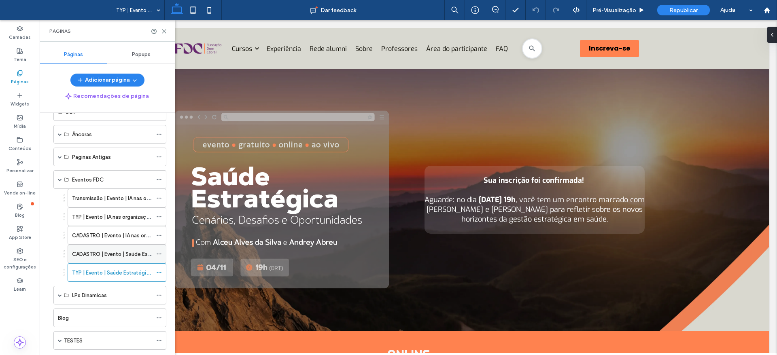
click at [110, 252] on label "CADASTRO | Evento | Saúde Estratégica: Cenários, Desafios e Oportunidades" at bounding box center [167, 254] width 190 height 14
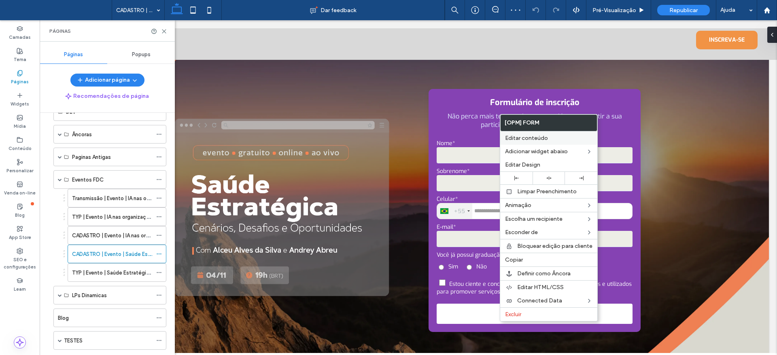
click at [521, 137] on span "Editar conteúdo" at bounding box center [526, 138] width 43 height 7
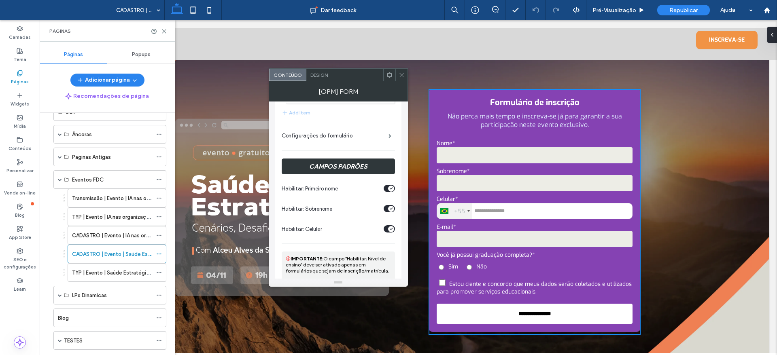
scroll to position [155, 0]
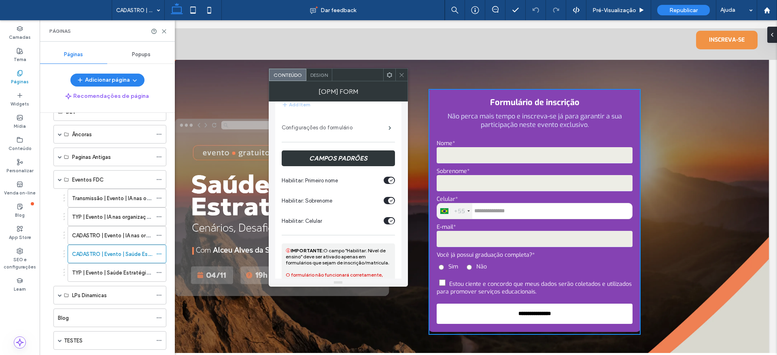
click at [371, 131] on label "Configurações do formulário" at bounding box center [335, 128] width 107 height 16
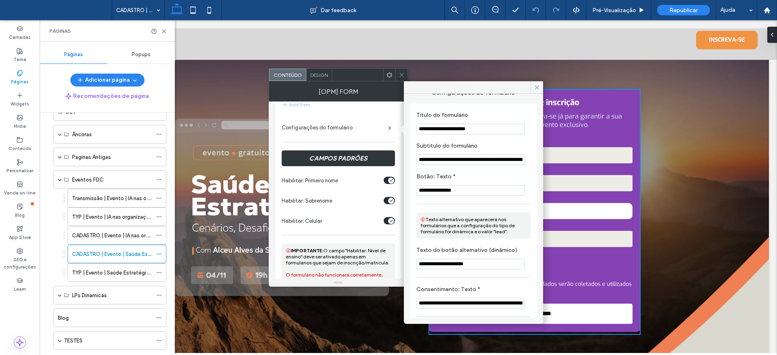
scroll to position [0, 0]
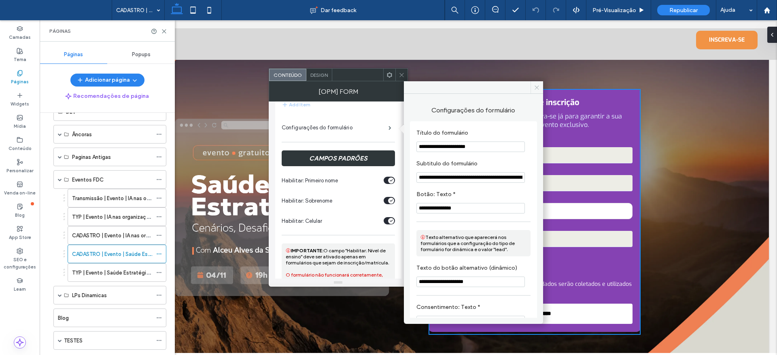
click at [536, 89] on icon at bounding box center [537, 88] width 6 height 6
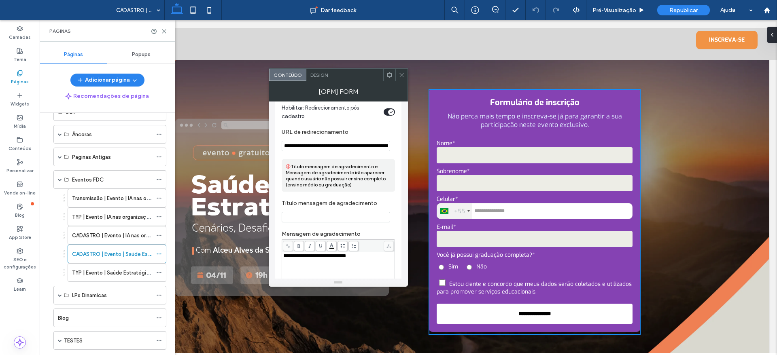
scroll to position [910, 0]
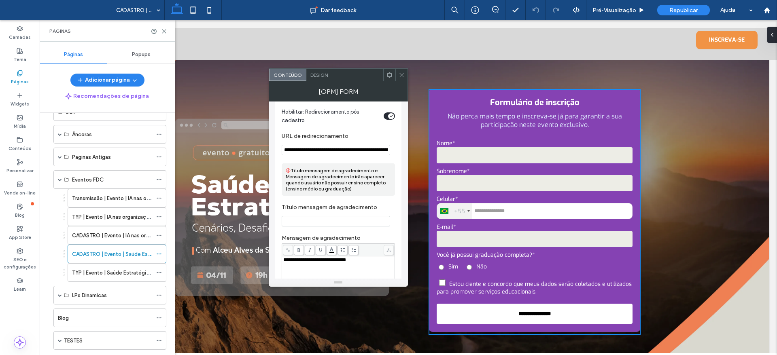
click at [356, 150] on input "**********" at bounding box center [336, 150] width 108 height 11
click at [388, 140] on label "URL de redirecionamento" at bounding box center [337, 137] width 110 height 9
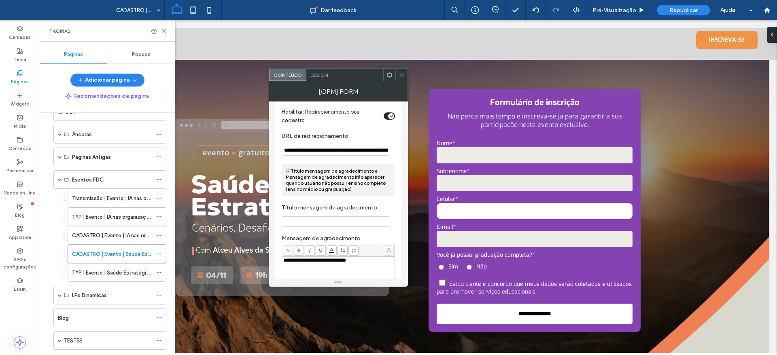
click at [402, 74] on icon at bounding box center [402, 75] width 6 height 6
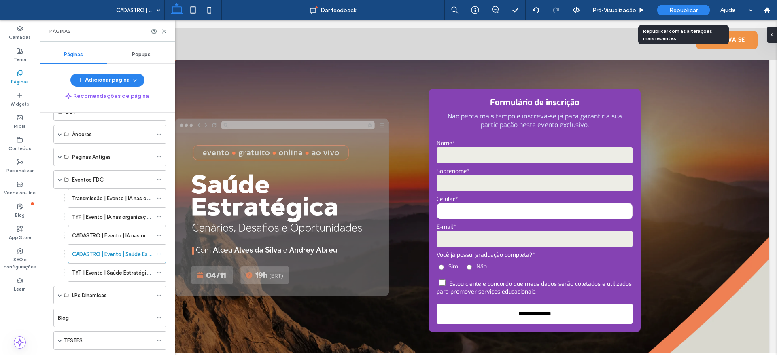
click at [683, 9] on span "Republicar" at bounding box center [683, 10] width 28 height 7
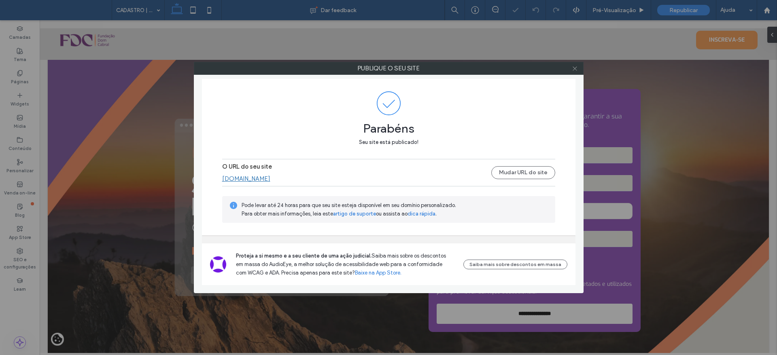
click at [573, 68] on icon at bounding box center [575, 69] width 6 height 6
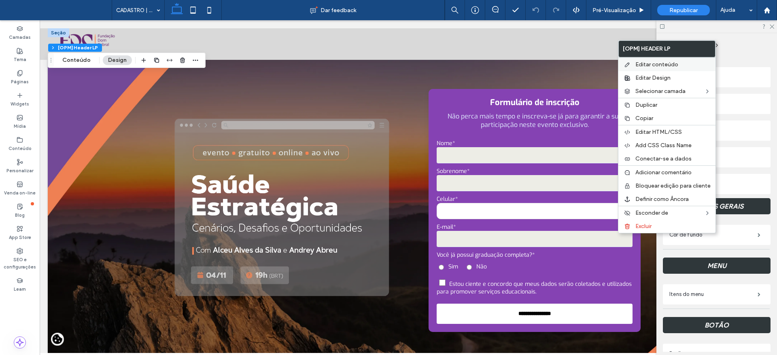
click at [679, 64] on label "Editar conteúdo" at bounding box center [672, 64] width 75 height 7
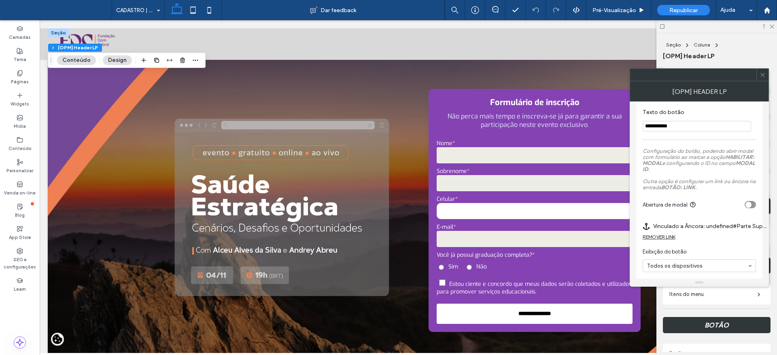
scroll to position [296, 0]
click at [675, 238] on div "REMOVER LINK" at bounding box center [659, 236] width 33 height 6
click at [668, 227] on label "Link do botão" at bounding box center [697, 226] width 108 height 15
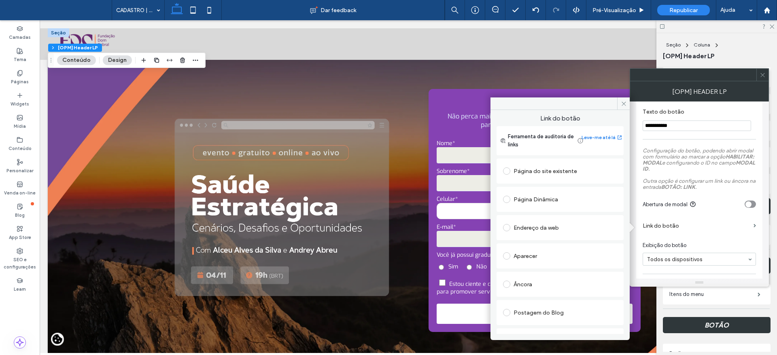
click at [523, 282] on div "Âncora" at bounding box center [560, 284] width 114 height 13
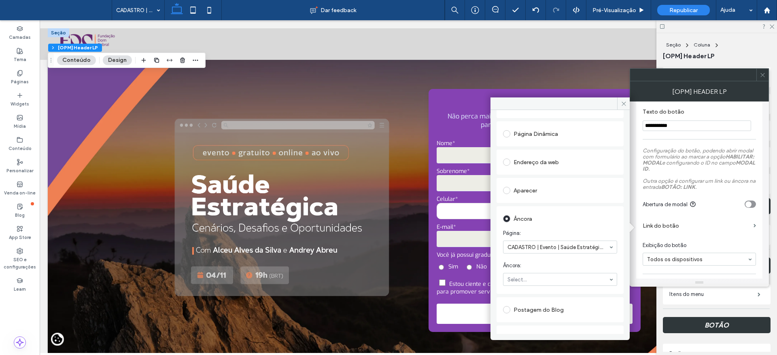
scroll to position [73, 0]
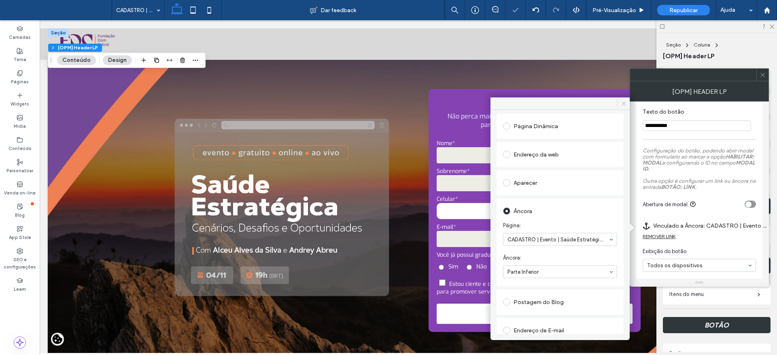
click at [622, 104] on icon at bounding box center [624, 104] width 6 height 6
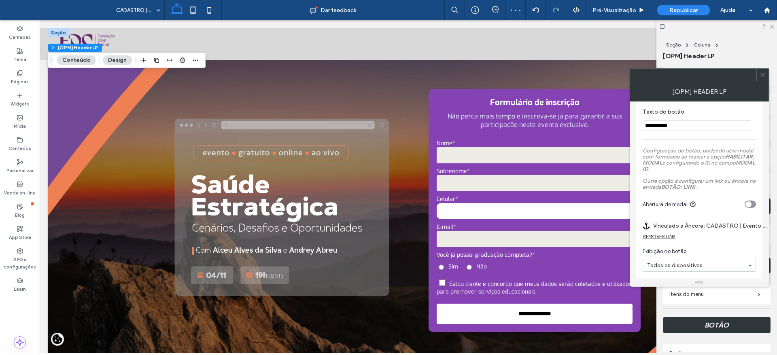
click at [760, 74] on icon at bounding box center [763, 75] width 6 height 6
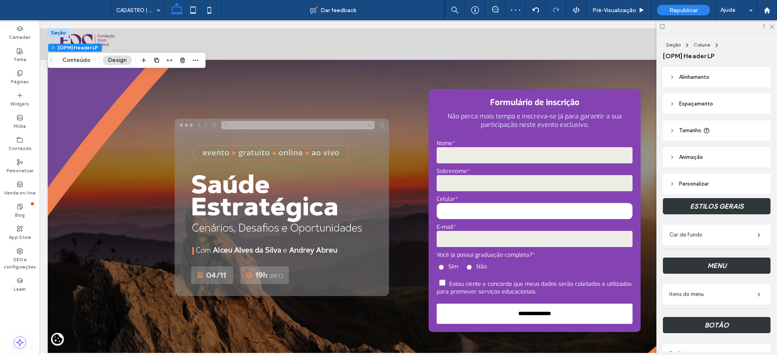
click at [775, 24] on div at bounding box center [716, 26] width 121 height 13
click at [772, 25] on icon at bounding box center [771, 25] width 5 height 5
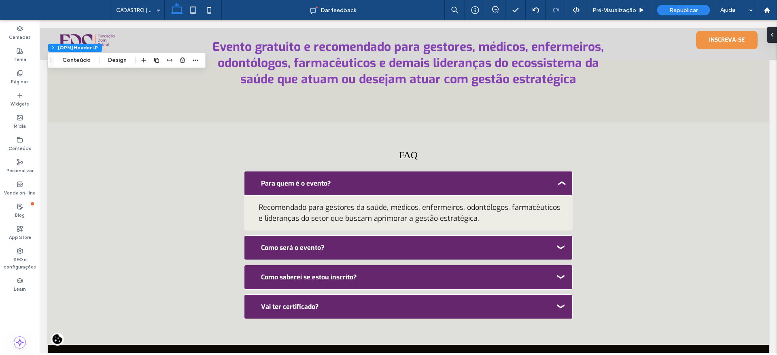
scroll to position [872, 0]
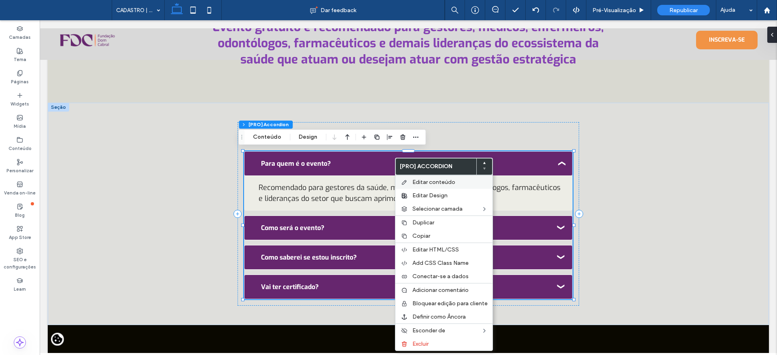
click at [414, 176] on div "Editar conteúdo" at bounding box center [443, 182] width 97 height 14
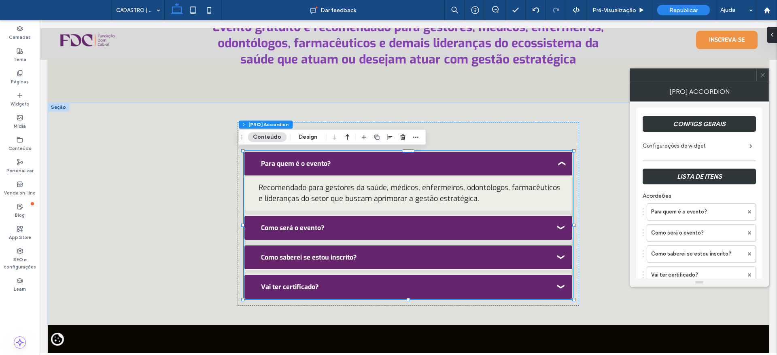
click at [762, 166] on div "CONFIGS GERAIS Configurações do widget LISTA DE ITENS Acordeões Para quem é o e…" at bounding box center [699, 249] width 126 height 283
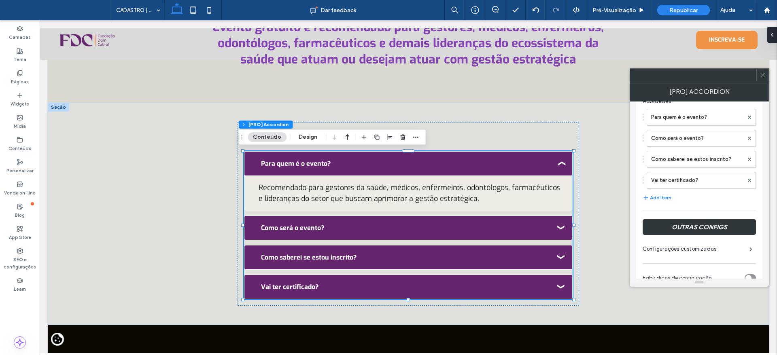
scroll to position [102, 0]
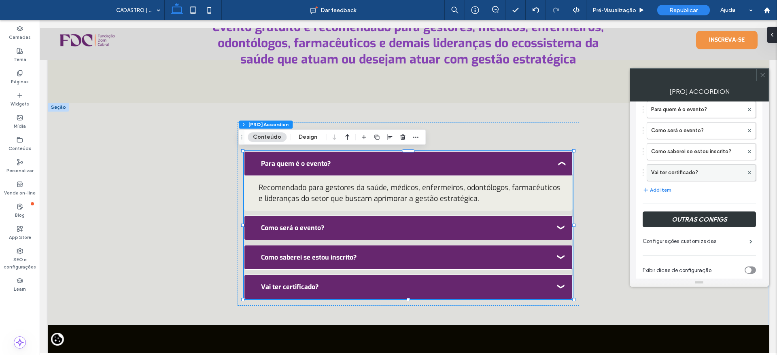
click at [697, 173] on label "Vai ter certificado?" at bounding box center [697, 173] width 92 height 16
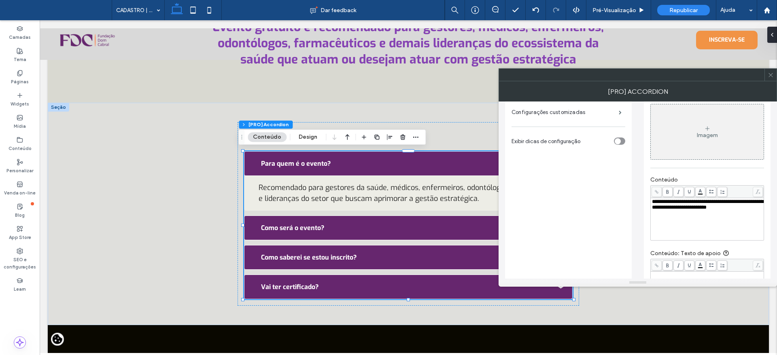
scroll to position [256, 0]
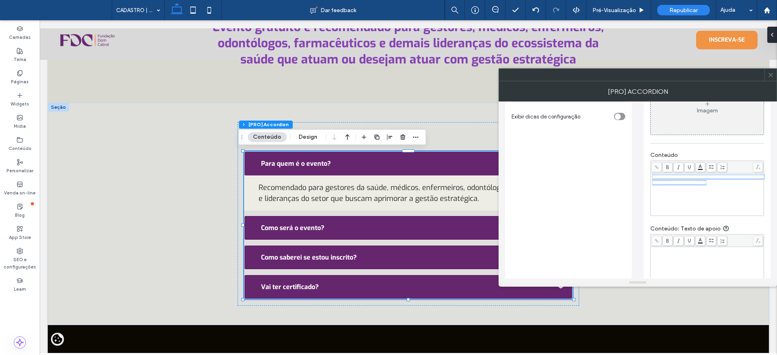
drag, startPoint x: 749, startPoint y: 185, endPoint x: 630, endPoint y: 170, distance: 119.4
click at [630, 170] on div "**********" at bounding box center [637, 230] width 265 height 770
drag, startPoint x: 684, startPoint y: 196, endPoint x: 635, endPoint y: 169, distance: 55.8
click at [635, 169] on div "**********" at bounding box center [637, 230] width 265 height 770
click at [727, 262] on div "Rich Text Editor" at bounding box center [707, 268] width 111 height 40
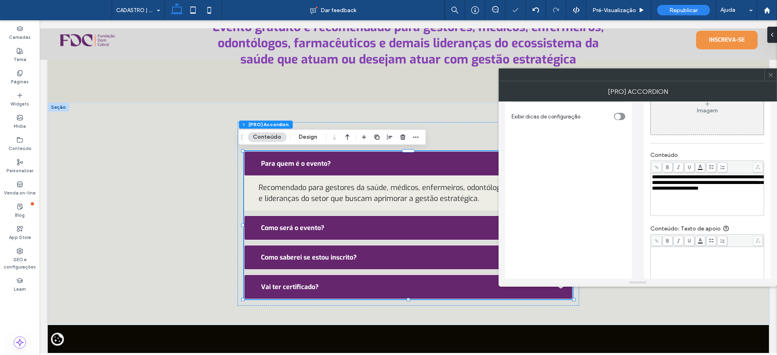
click at [723, 268] on div "Rich Text Editor" at bounding box center [707, 268] width 111 height 40
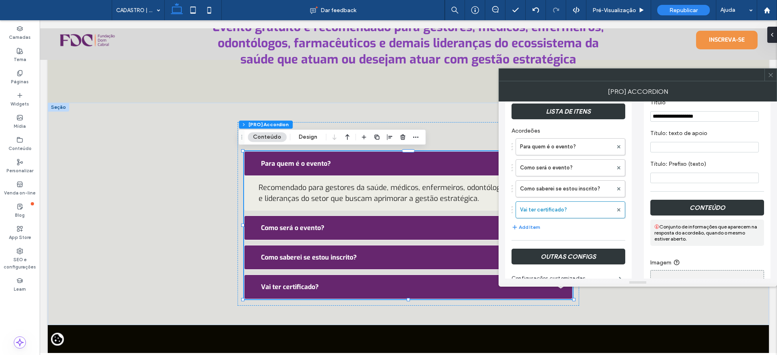
scroll to position [35, 0]
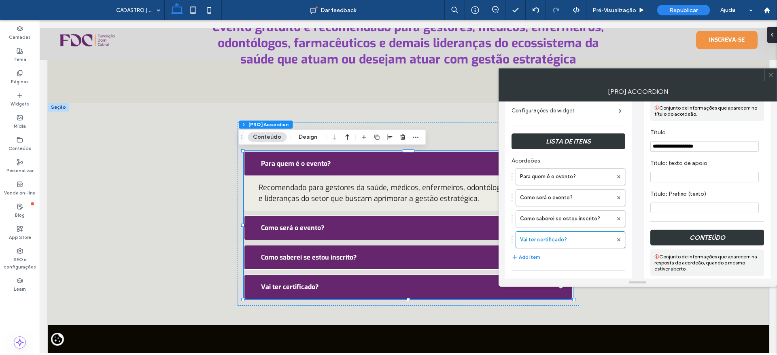
click at [770, 74] on use at bounding box center [770, 75] width 4 height 4
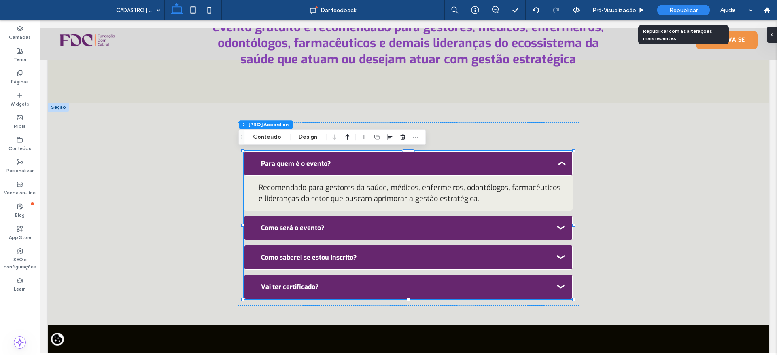
click at [664, 9] on div "Republicar" at bounding box center [683, 10] width 53 height 11
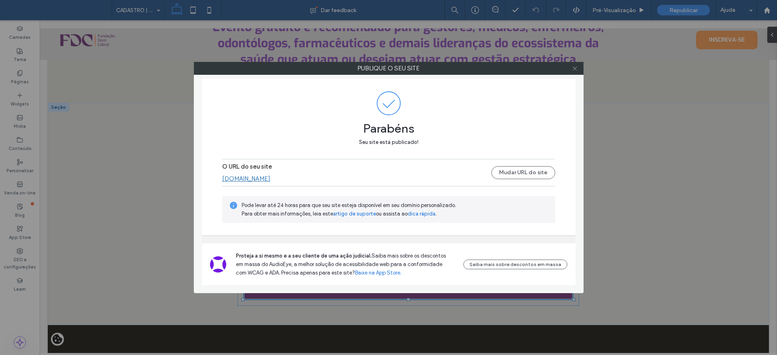
click at [573, 68] on icon at bounding box center [575, 69] width 6 height 6
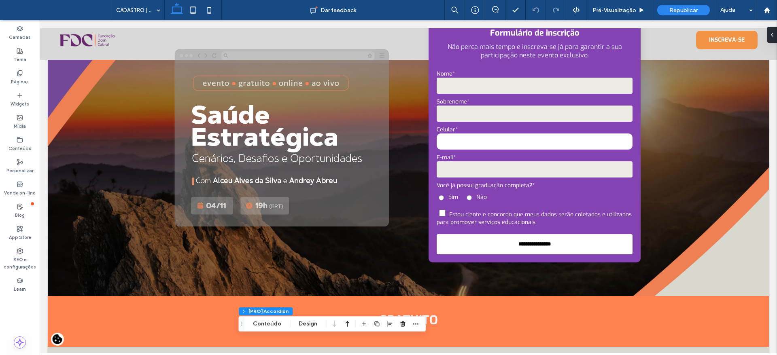
scroll to position [0, 0]
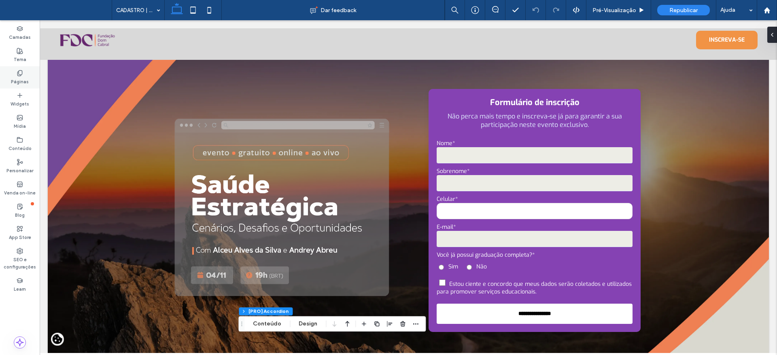
click at [12, 67] on div "Páginas" at bounding box center [20, 77] width 40 height 22
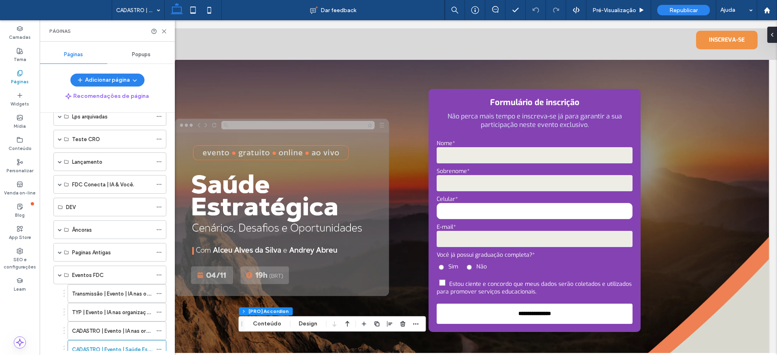
scroll to position [111, 0]
click at [57, 184] on div "FDC Conecta | IA & Você." at bounding box center [109, 183] width 113 height 19
click at [59, 183] on span at bounding box center [60, 184] width 4 height 4
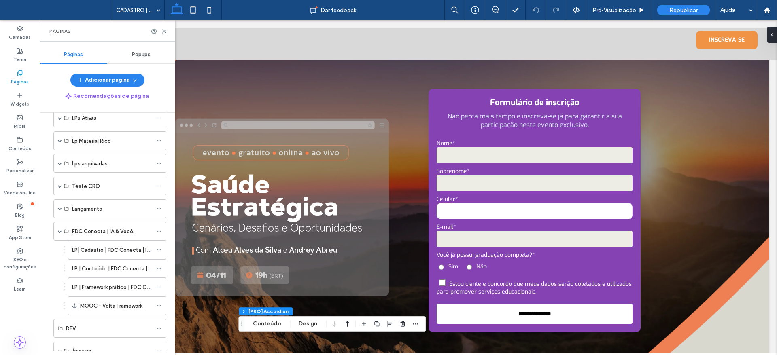
scroll to position [0, 0]
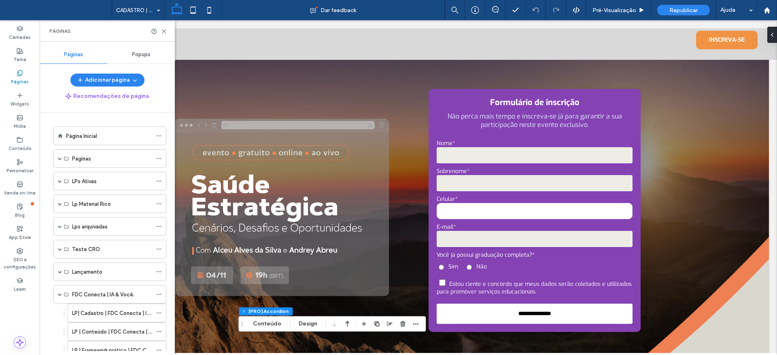
drag, startPoint x: 174, startPoint y: 218, endPoint x: 140, endPoint y: 91, distance: 131.1
click at [82, 140] on div "Página Inicial" at bounding box center [109, 136] width 86 height 18
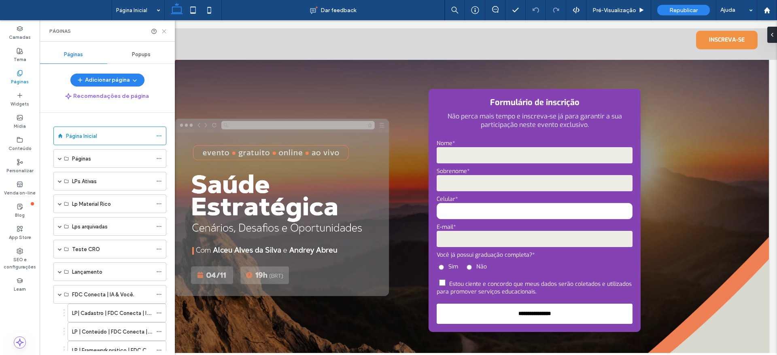
click at [164, 33] on icon at bounding box center [164, 31] width 6 height 6
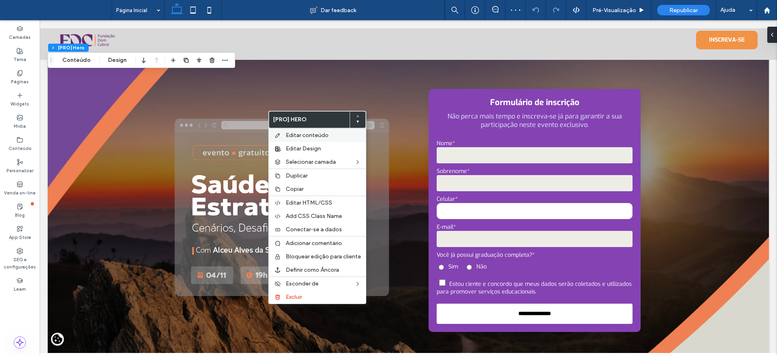
click at [298, 135] on span "Editar conteúdo" at bounding box center [307, 135] width 43 height 7
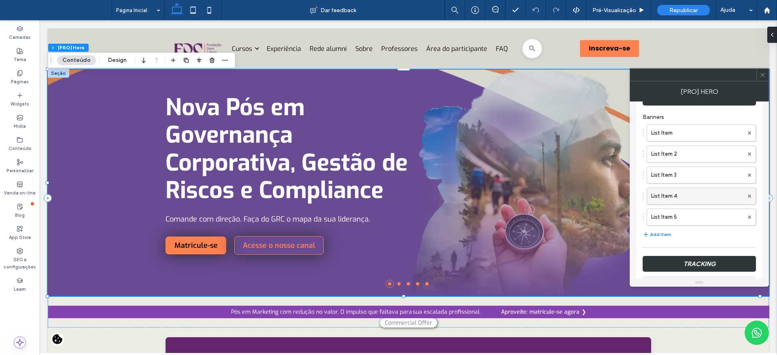
scroll to position [125, 0]
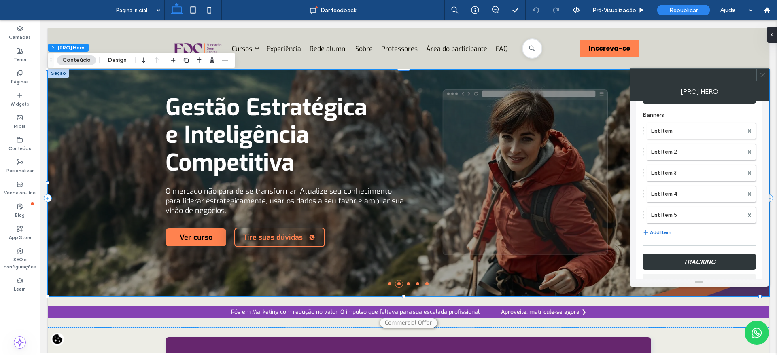
click at [658, 230] on button "Add Item" at bounding box center [657, 233] width 29 height 10
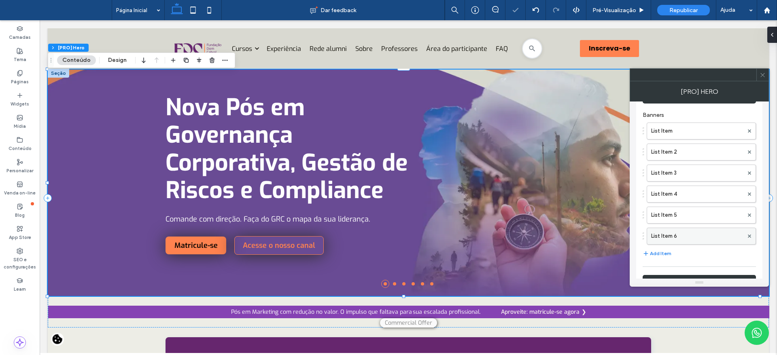
click at [677, 233] on label "List Item 6" at bounding box center [697, 236] width 92 height 16
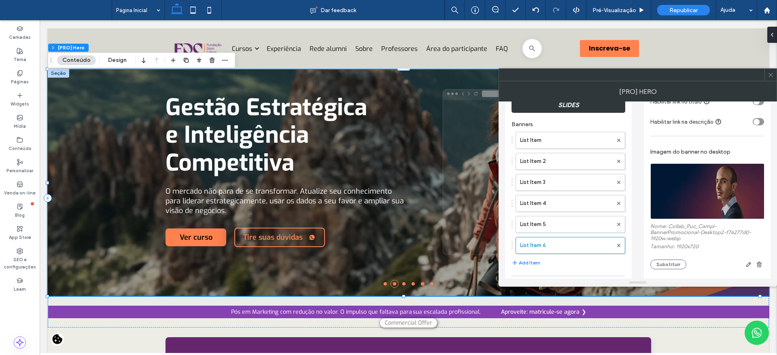
scroll to position [136, 0]
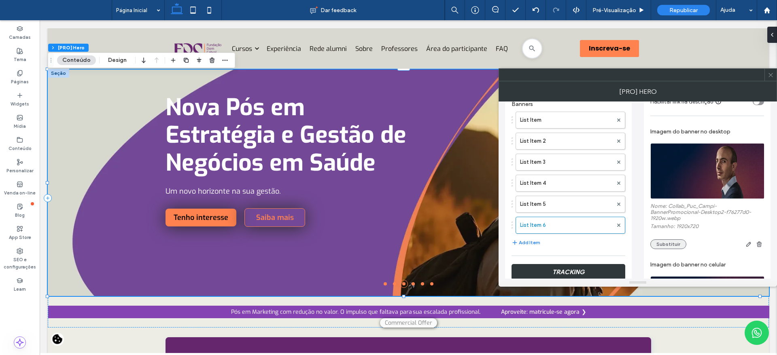
click at [677, 248] on button "Substituir" at bounding box center [668, 245] width 36 height 10
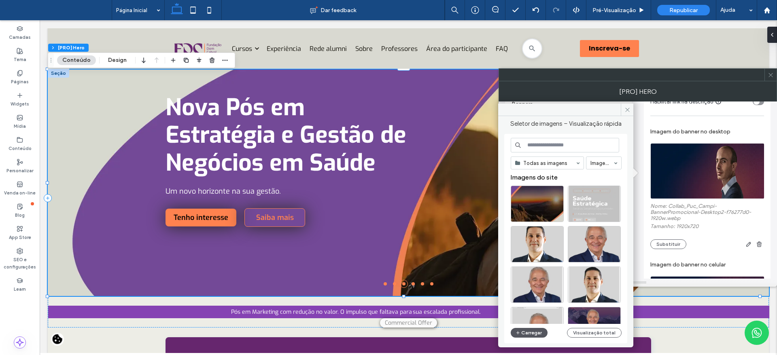
click at [535, 335] on button "Carregar" at bounding box center [529, 333] width 37 height 10
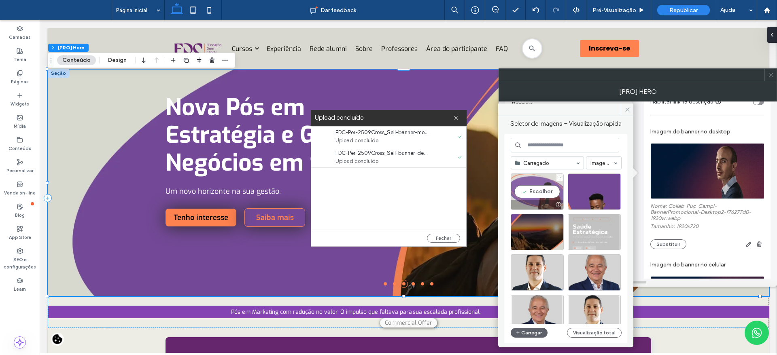
click at [528, 198] on div "Escolher" at bounding box center [537, 192] width 53 height 36
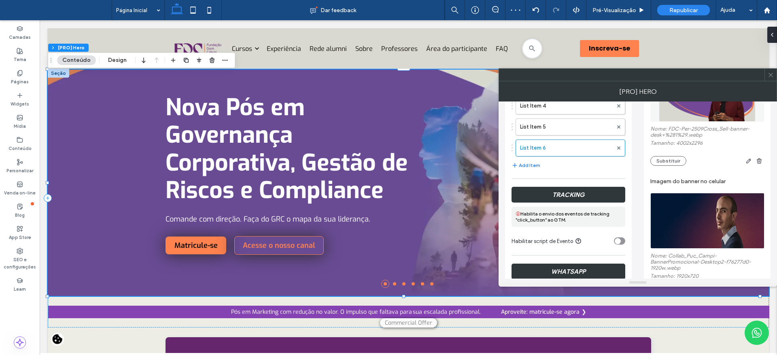
scroll to position [256, 0]
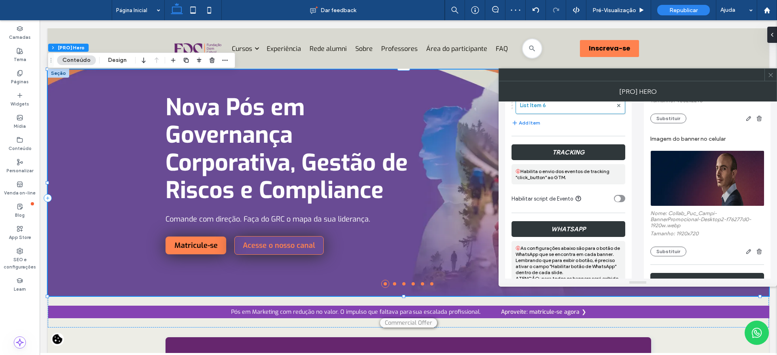
click at [720, 191] on img at bounding box center [707, 179] width 115 height 56
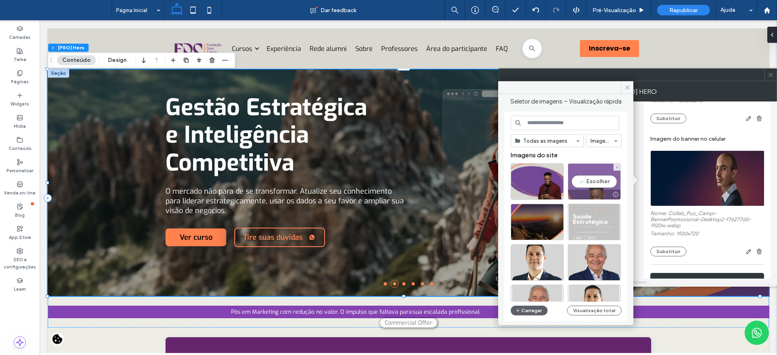
click at [597, 188] on div "Escolher" at bounding box center [594, 181] width 53 height 36
